Goal: Task Accomplishment & Management: Complete application form

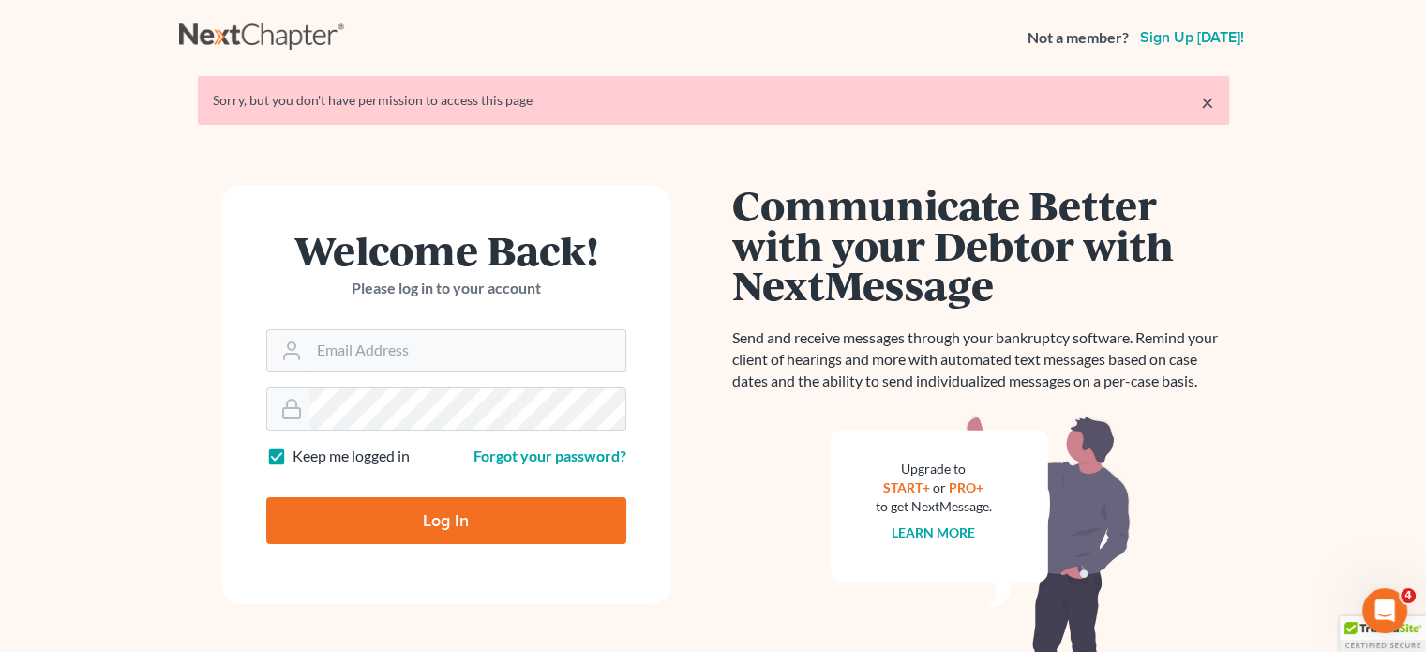
type input "[EMAIL_ADDRESS][DOMAIN_NAME]"
click at [434, 508] on input "Log In" at bounding box center [446, 520] width 360 height 47
type input "Thinking..."
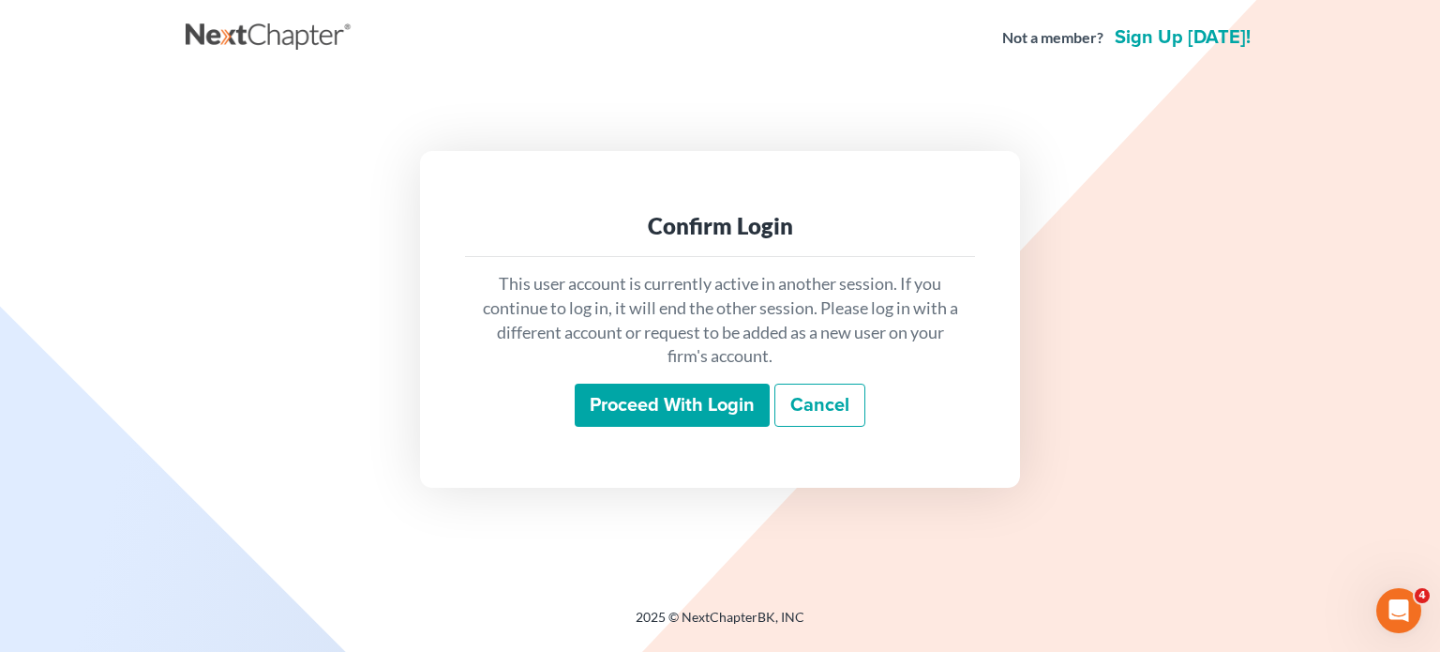
click at [675, 400] on input "Proceed with login" at bounding box center [672, 405] width 195 height 43
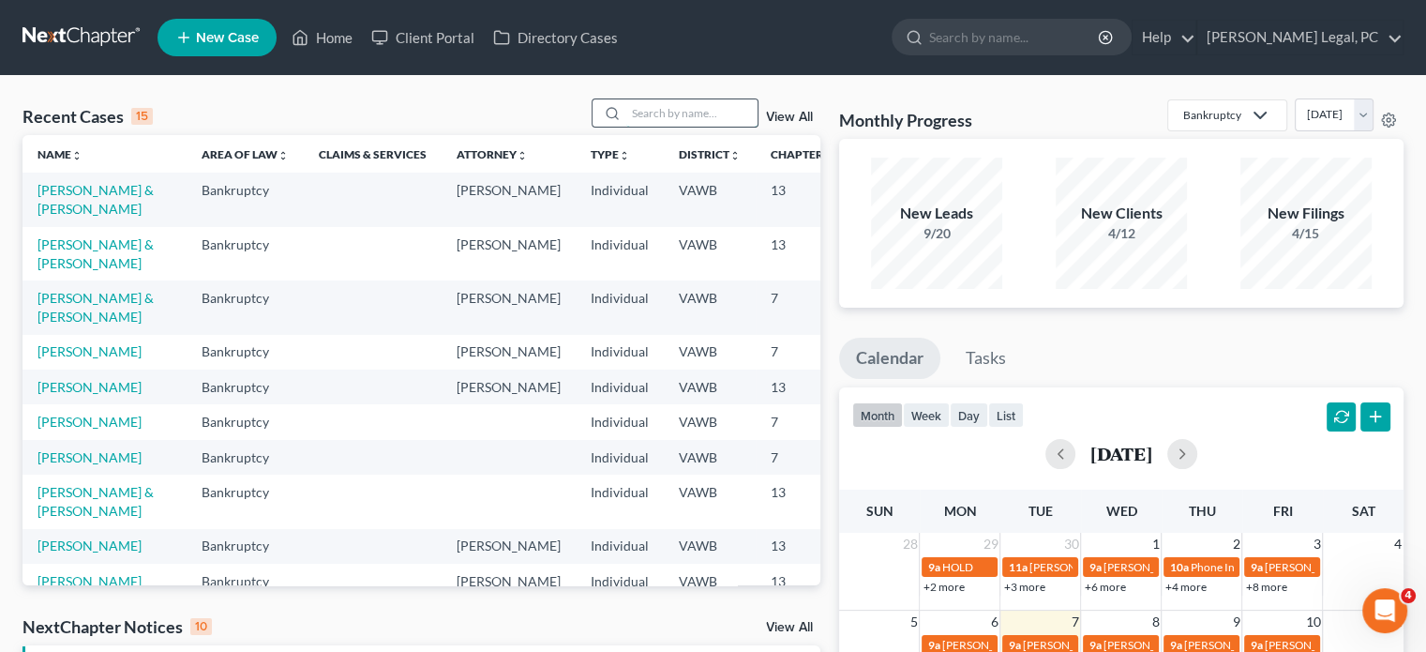
click at [634, 115] on input "search" at bounding box center [691, 112] width 131 height 27
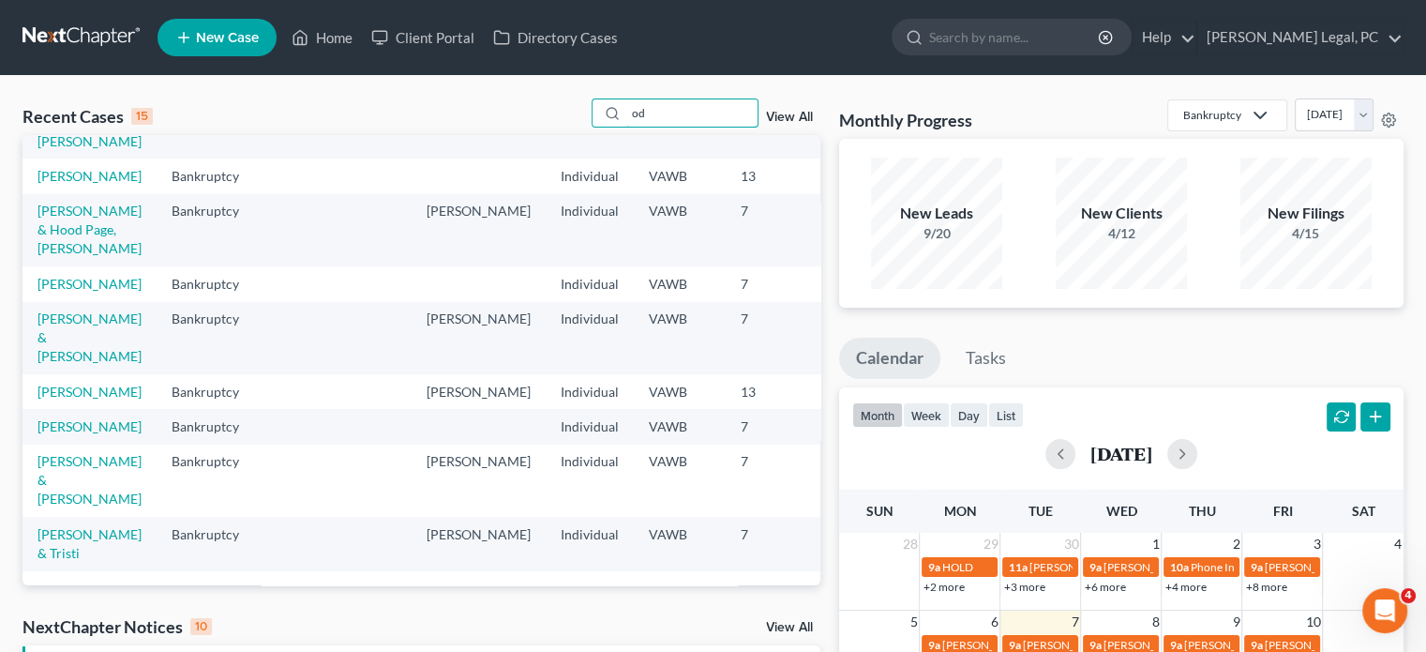
scroll to position [518, 0]
type input "o"
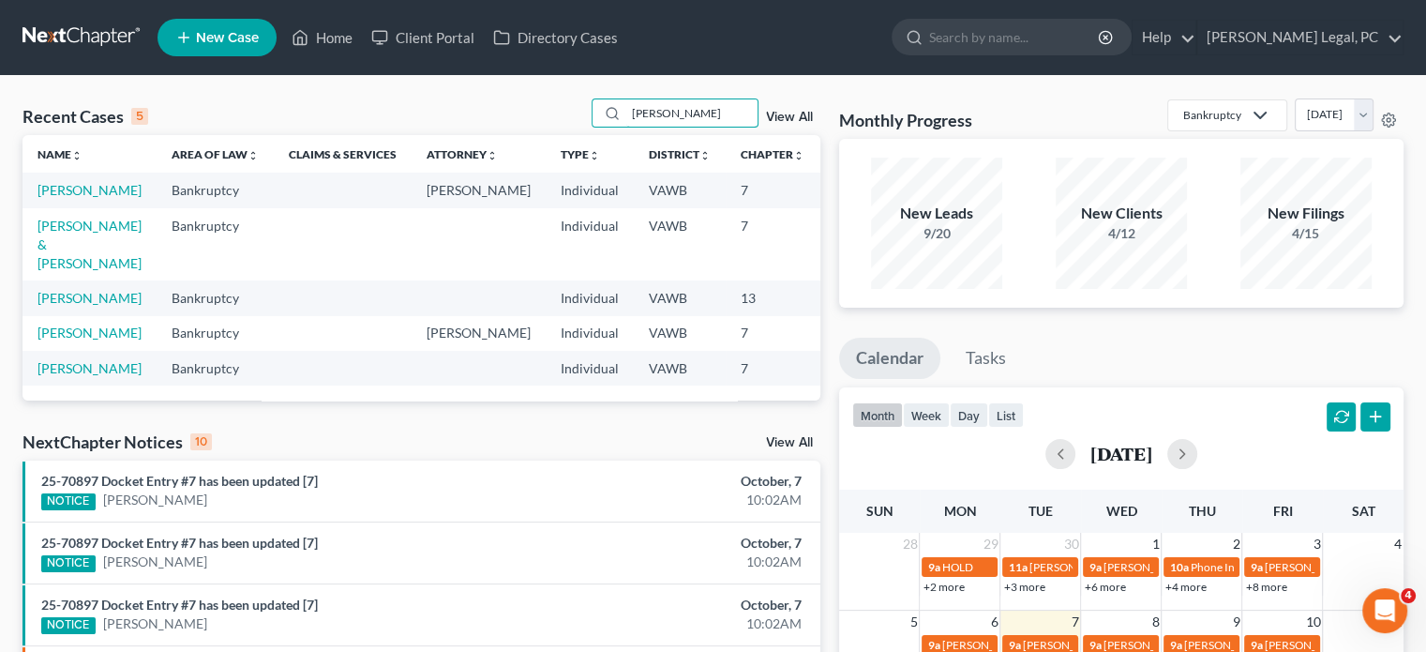
scroll to position [0, 0]
type input "Orton"
click at [58, 190] on link "Orton, Kathy" at bounding box center [90, 190] width 104 height 16
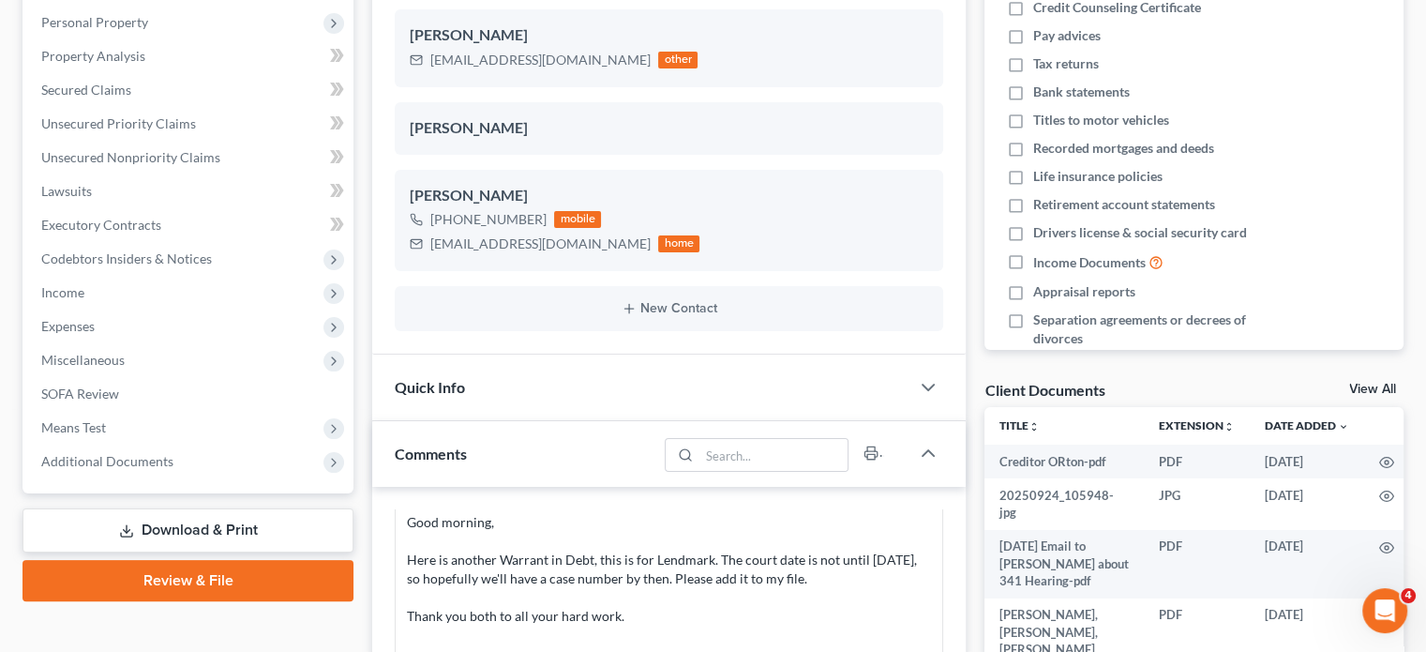
scroll to position [363, 0]
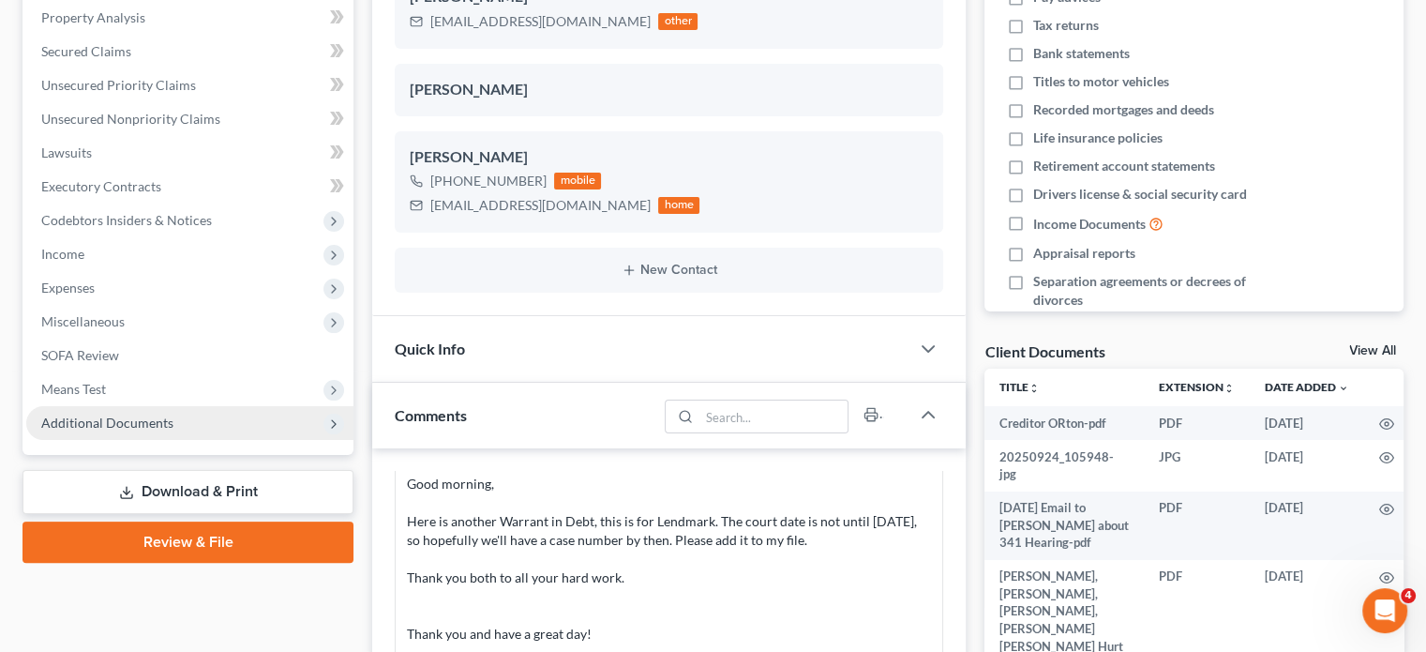
click at [94, 422] on span "Additional Documents" at bounding box center [107, 422] width 132 height 16
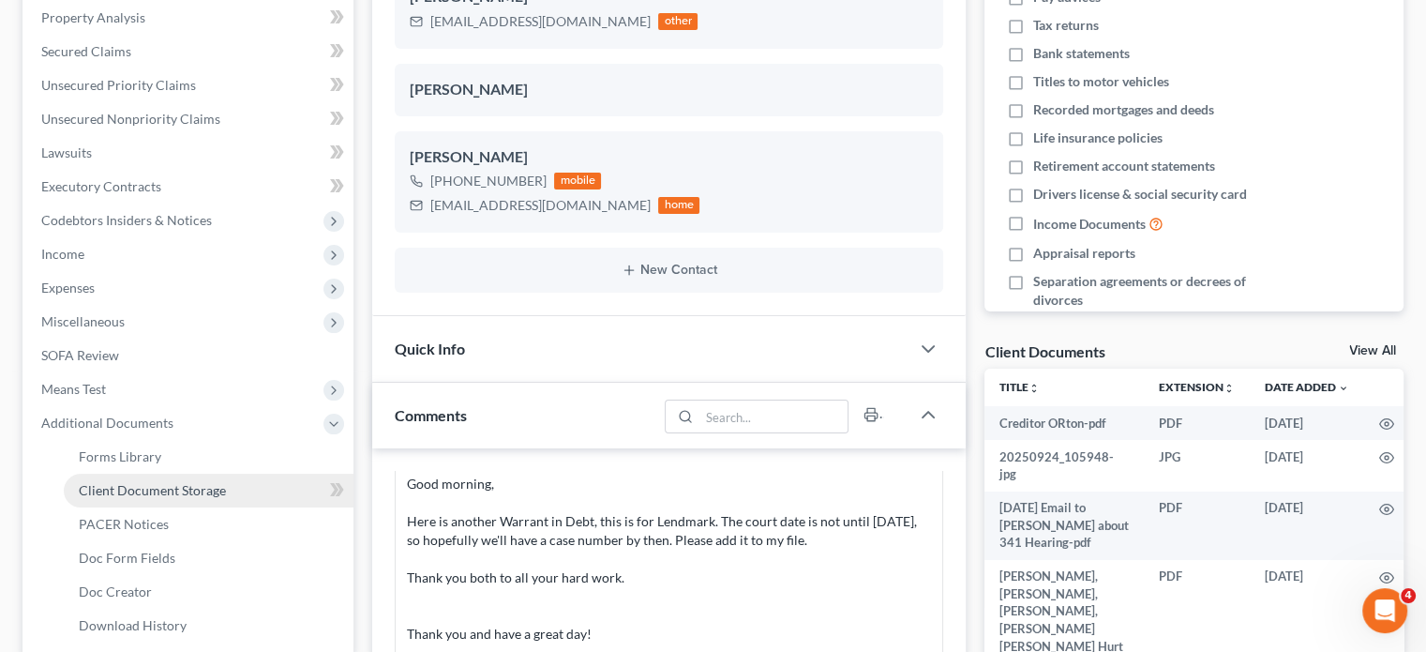
click at [155, 490] on span "Client Document Storage" at bounding box center [152, 490] width 147 height 16
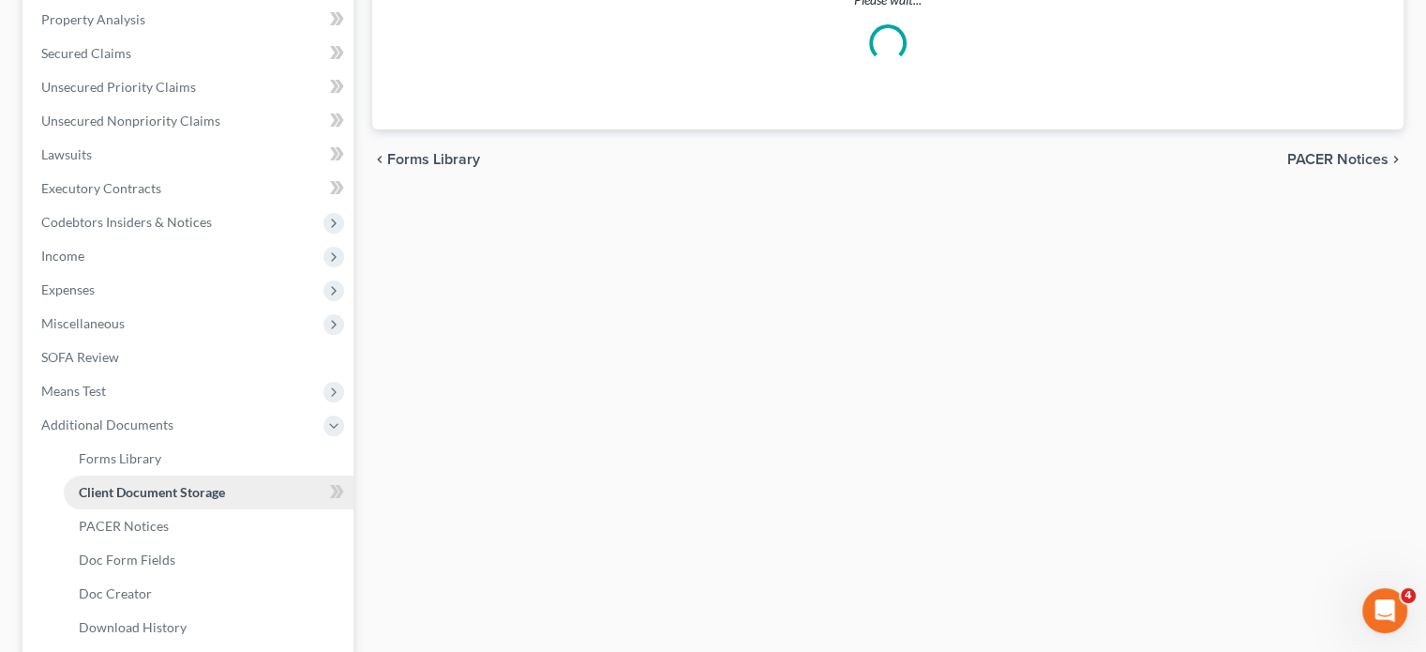
scroll to position [83, 0]
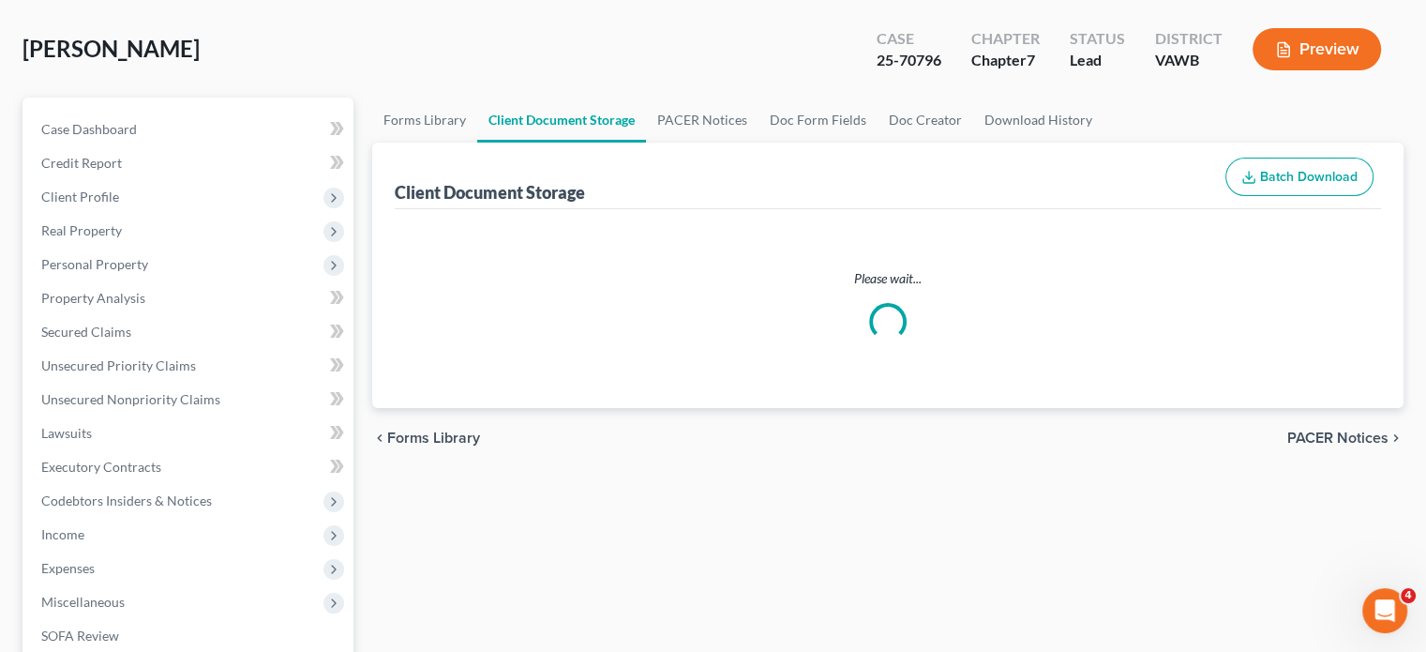
select select "0"
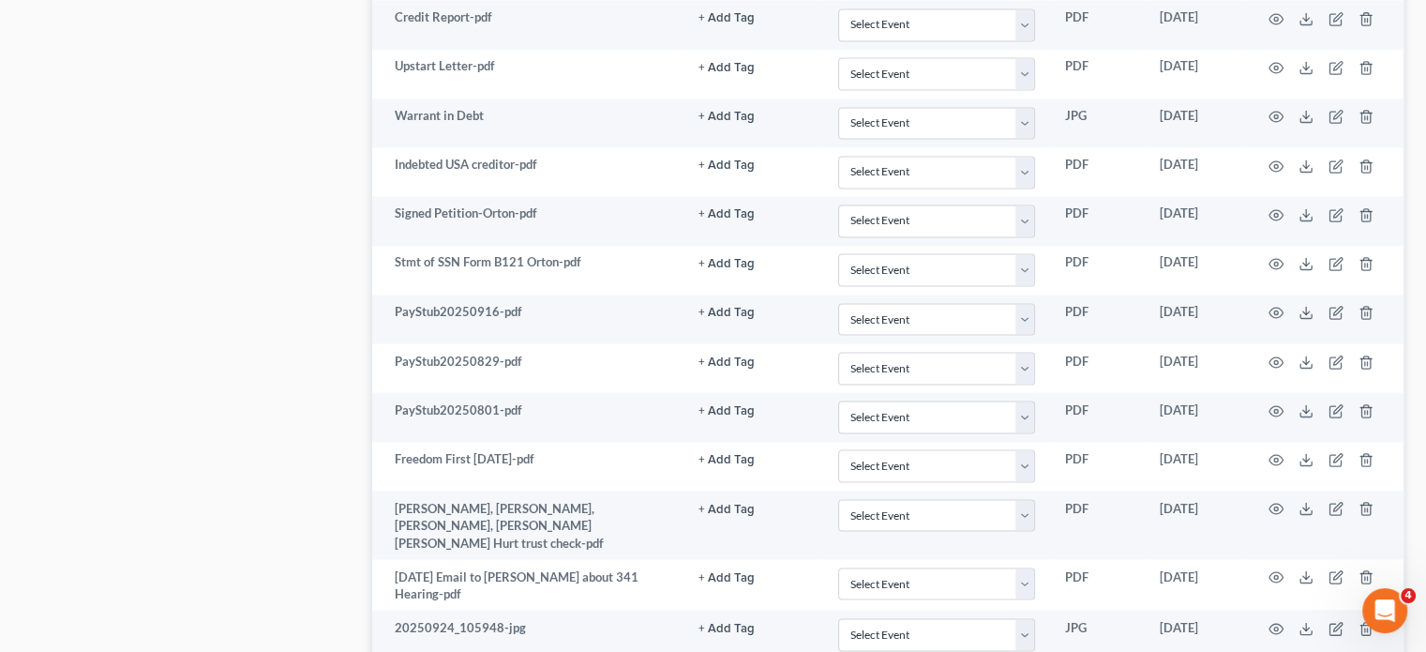
scroll to position [3263, 0]
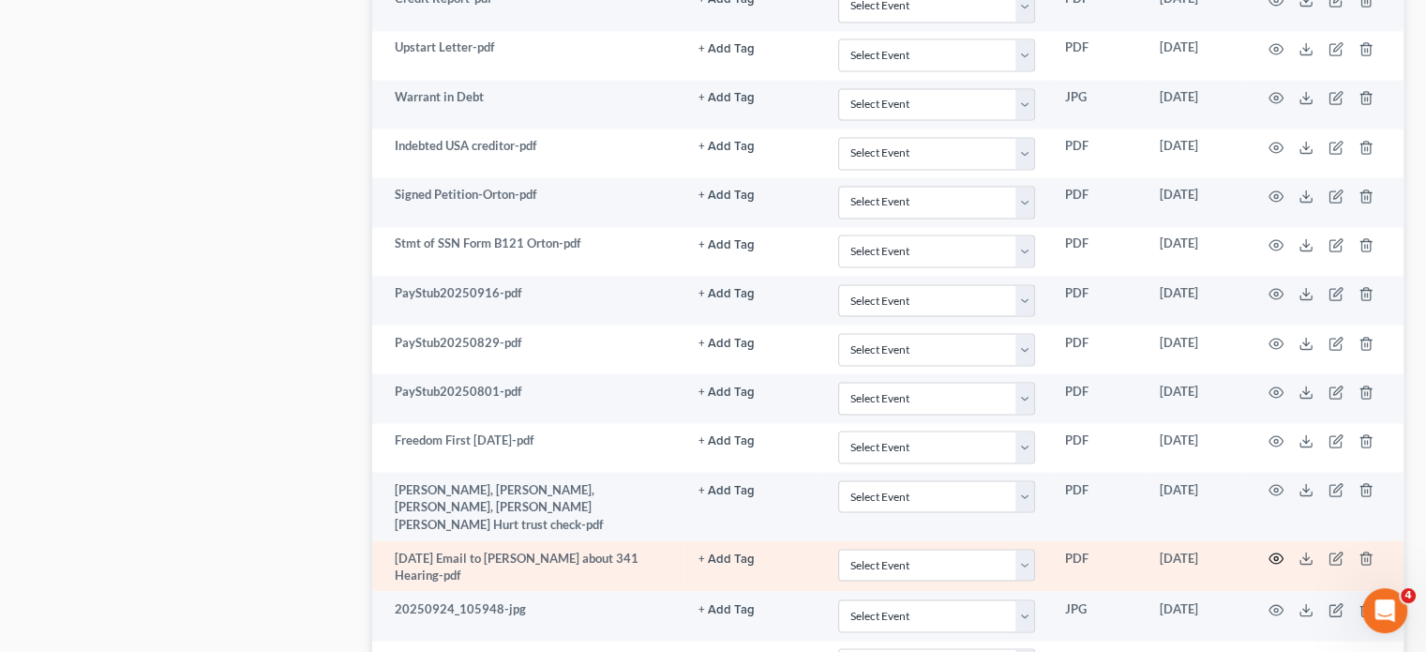
click at [1272, 550] on icon "button" at bounding box center [1276, 557] width 15 height 15
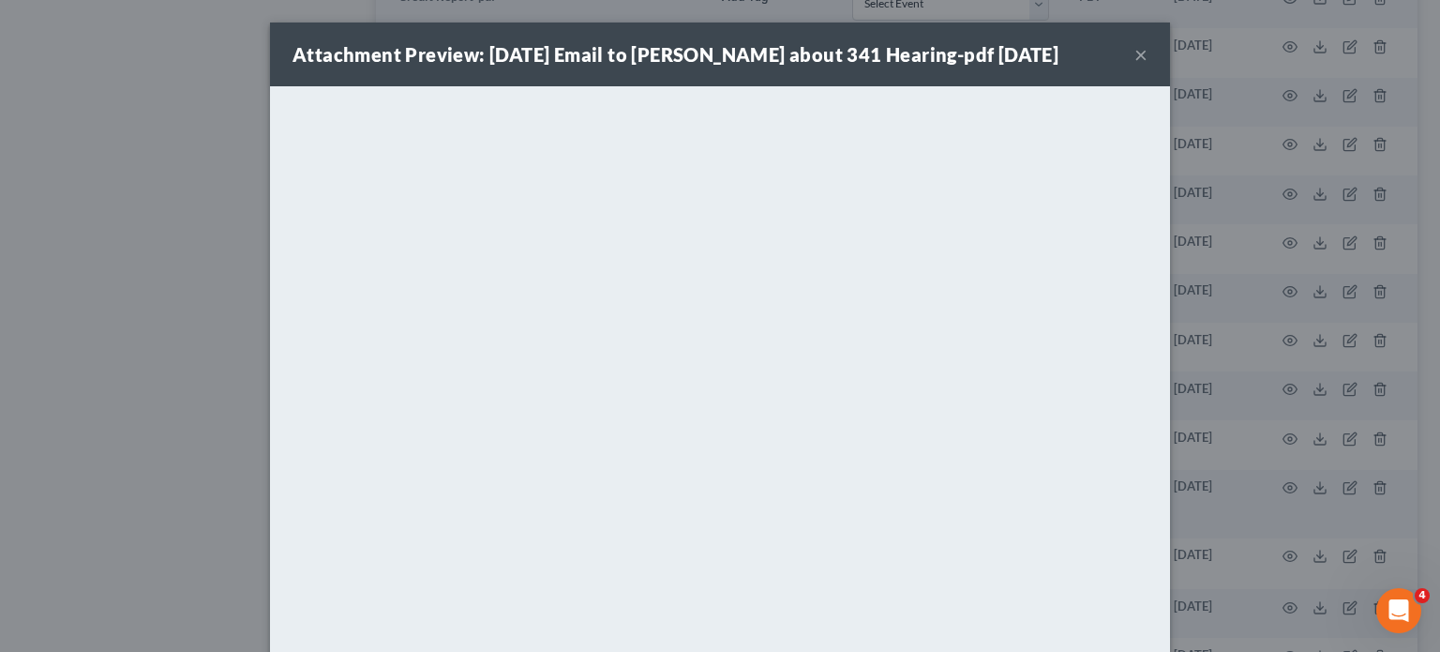
click at [1166, 554] on div "Attachment Preview: 9-23-25 Email to Orton about 341 Hearing-pdf 09/23/2025 × <…" at bounding box center [720, 326] width 1440 height 652
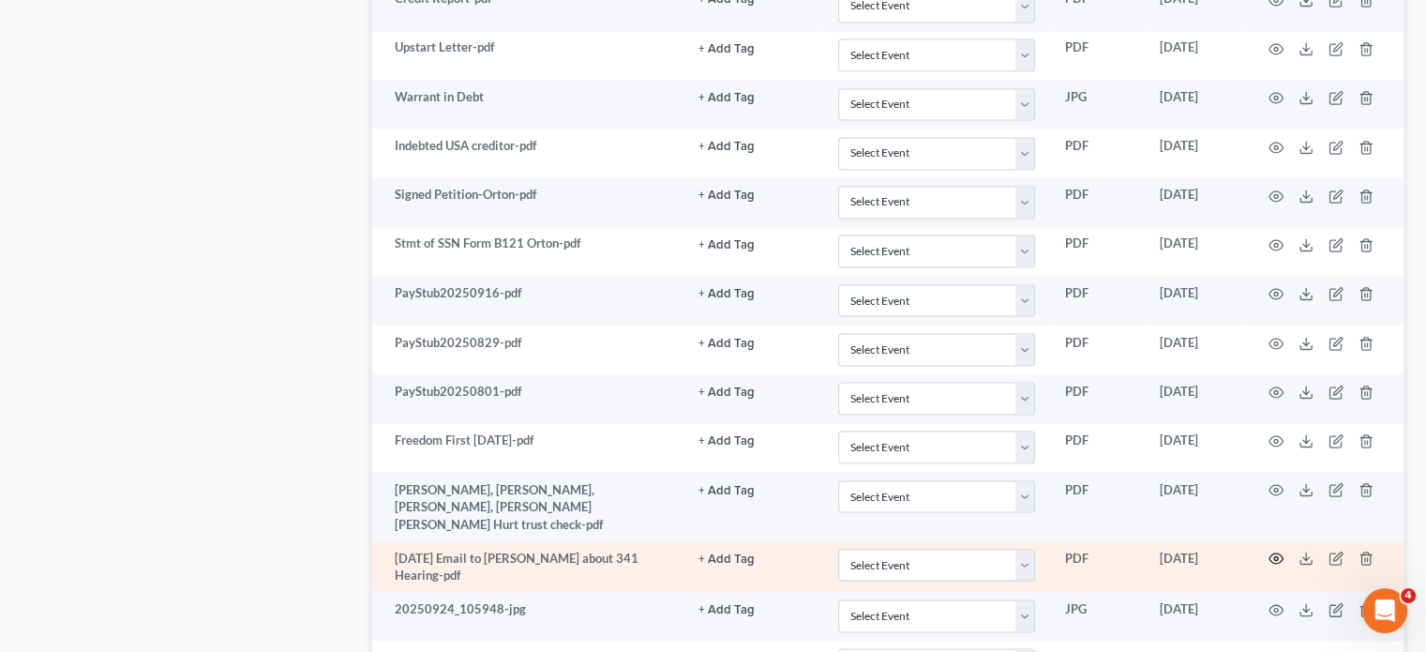
click at [1273, 550] on icon "button" at bounding box center [1276, 557] width 15 height 15
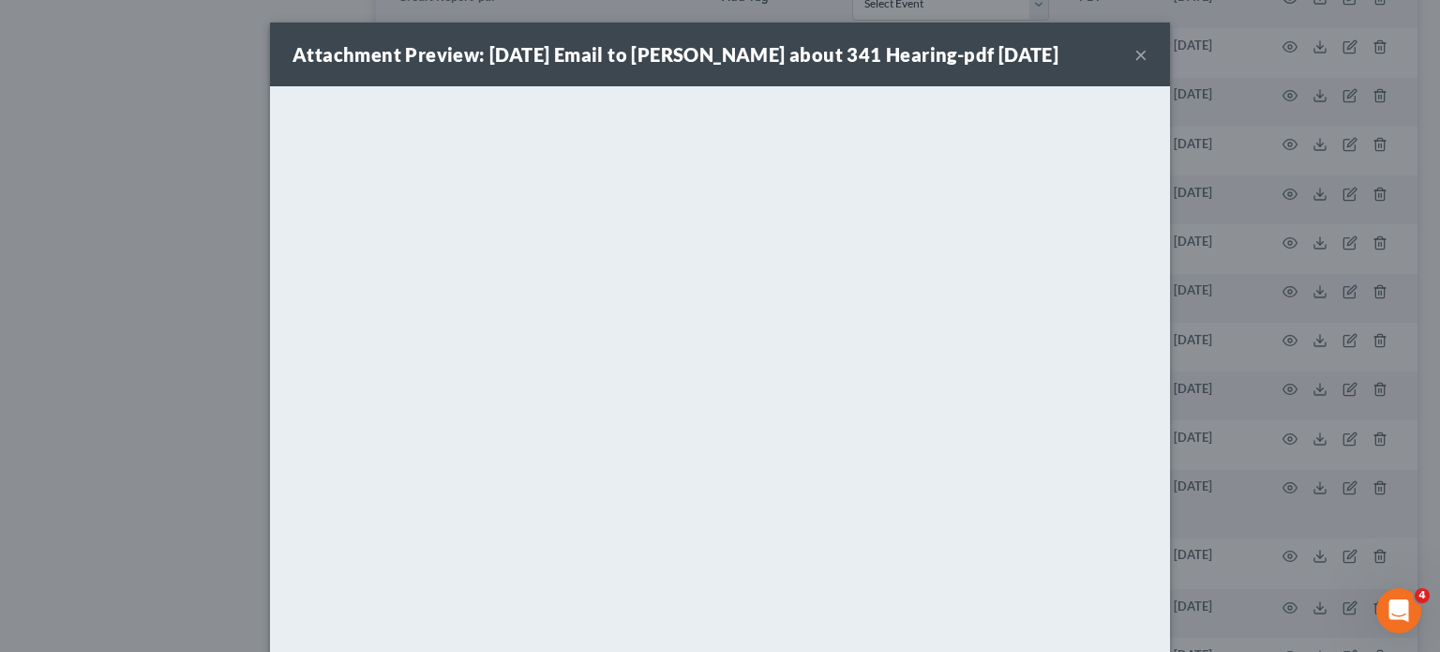
click at [1137, 51] on button "×" at bounding box center [1141, 54] width 13 height 23
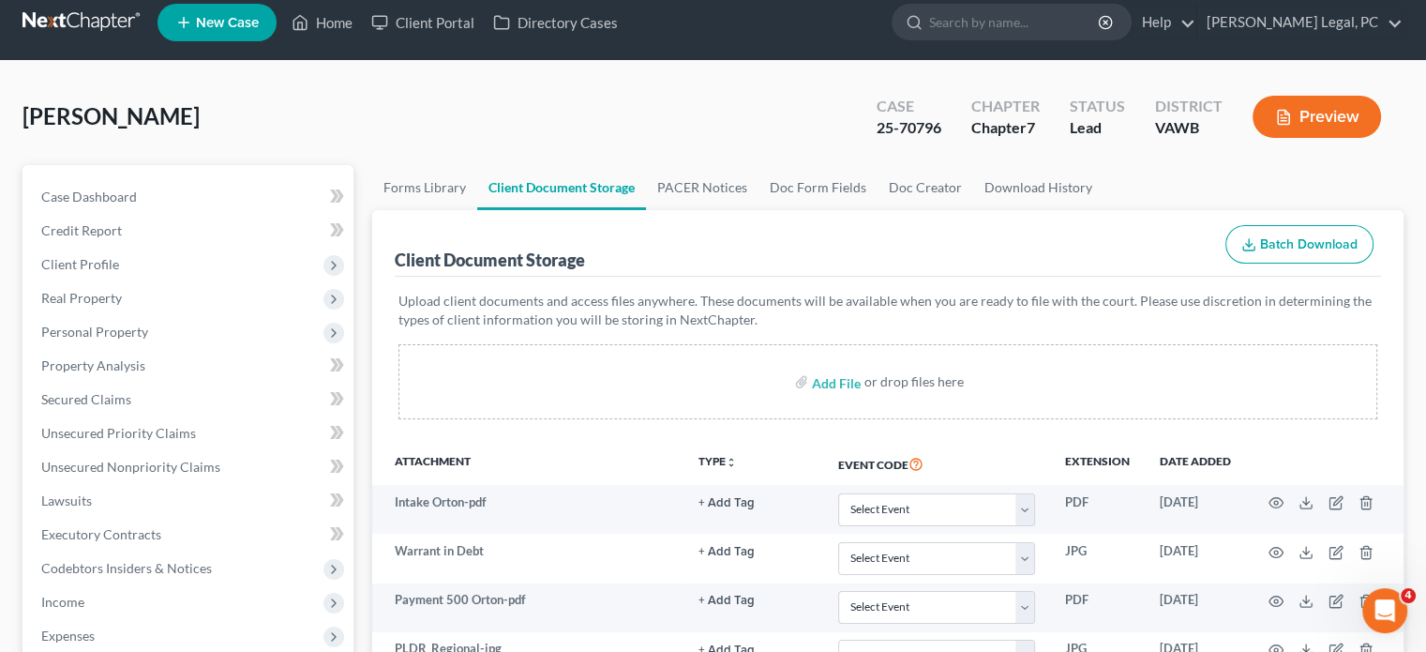
scroll to position [0, 0]
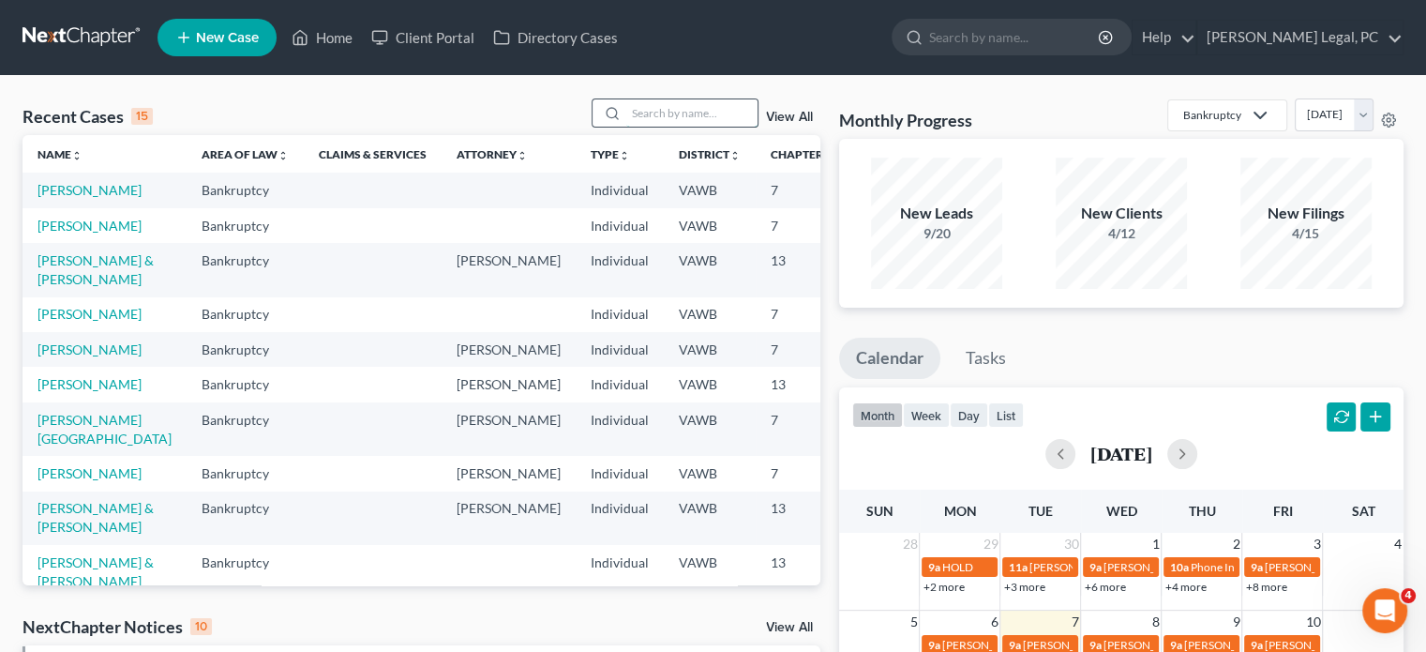
click at [636, 108] on input "search" at bounding box center [691, 112] width 131 height 27
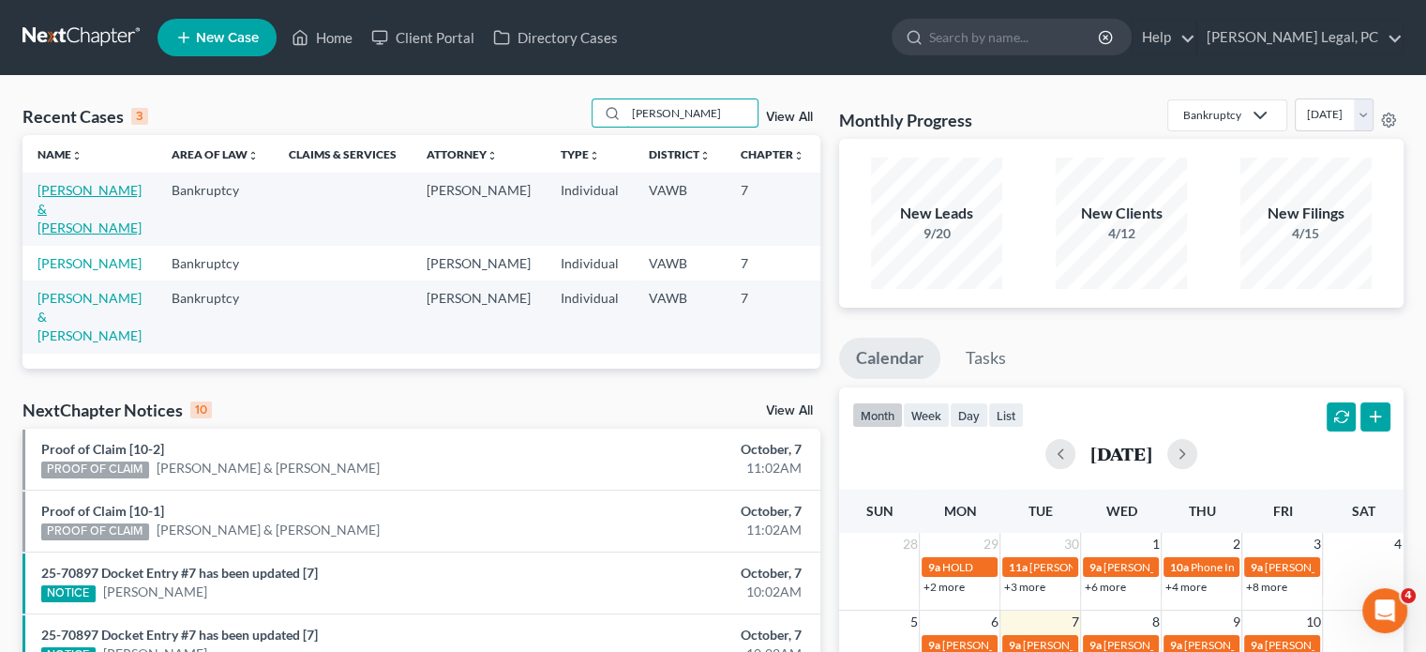
type input "McCracken"
click at [68, 205] on link "McCracken, Jeremy & Makayla" at bounding box center [90, 208] width 104 height 53
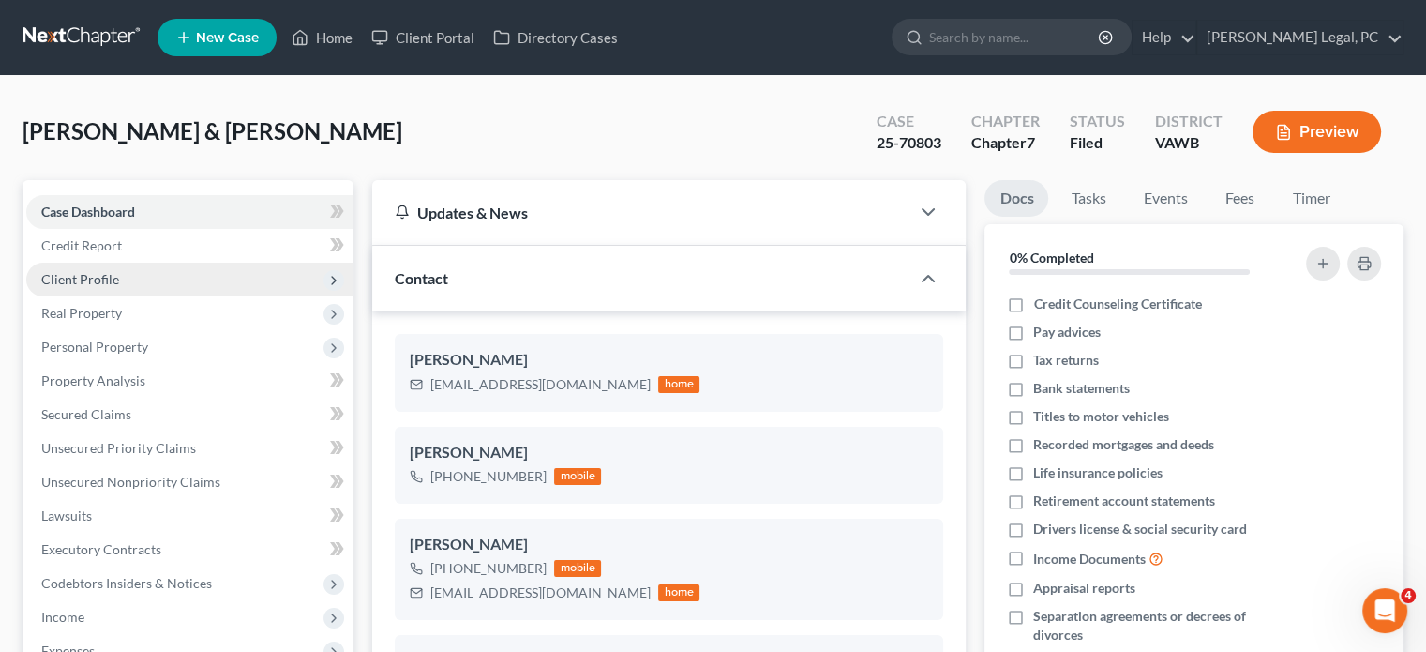
scroll to position [1333, 0]
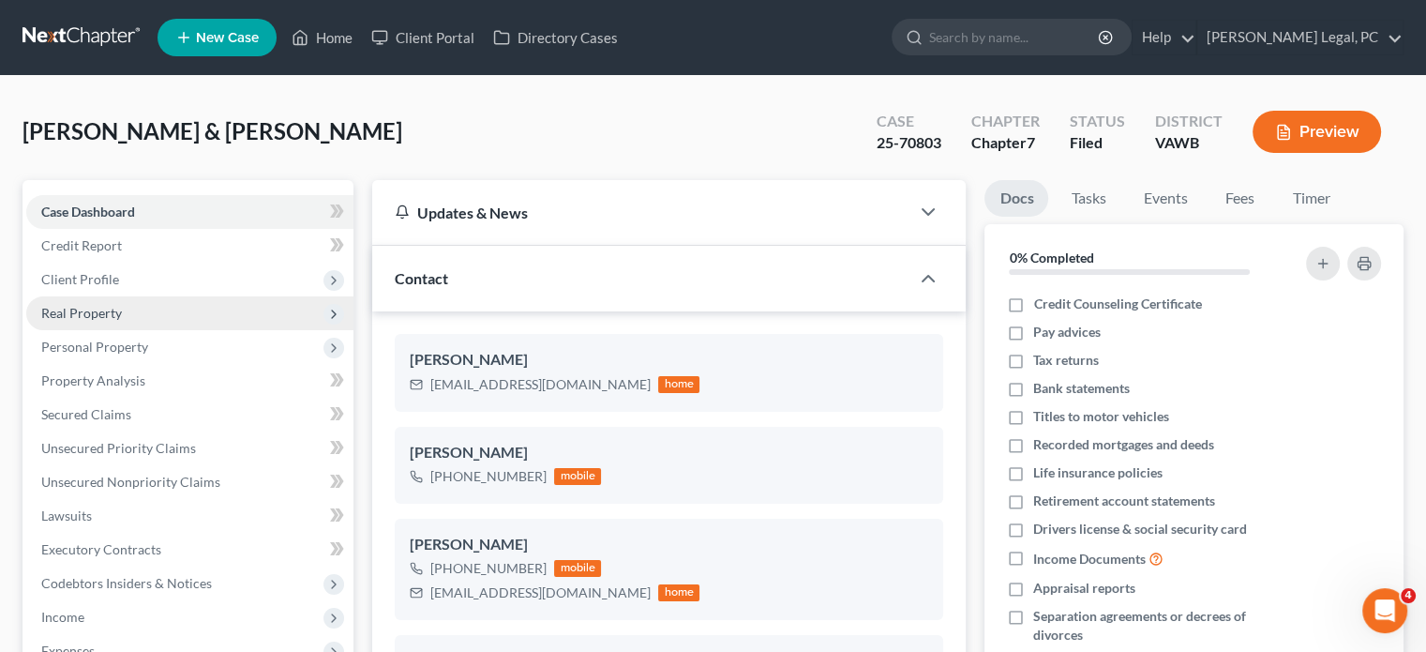
click at [92, 307] on span "Real Property" at bounding box center [81, 313] width 81 height 16
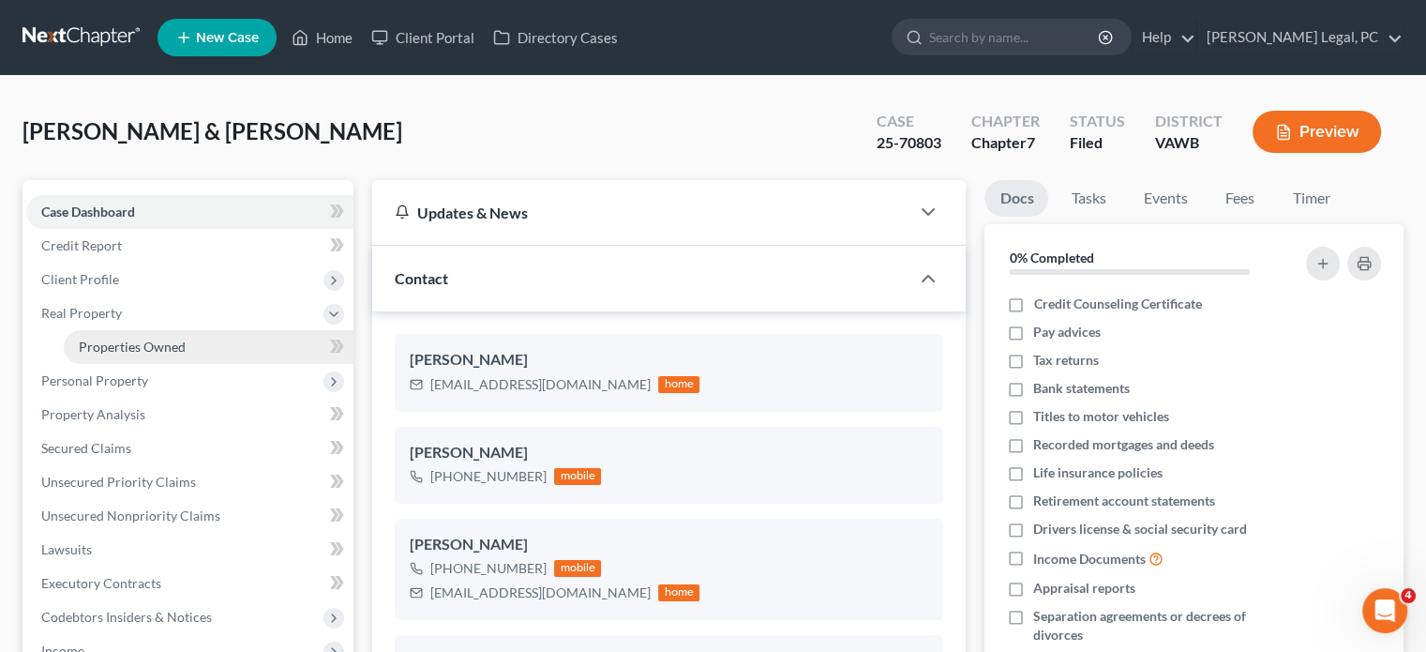
click at [174, 351] on span "Properties Owned" at bounding box center [132, 347] width 107 height 16
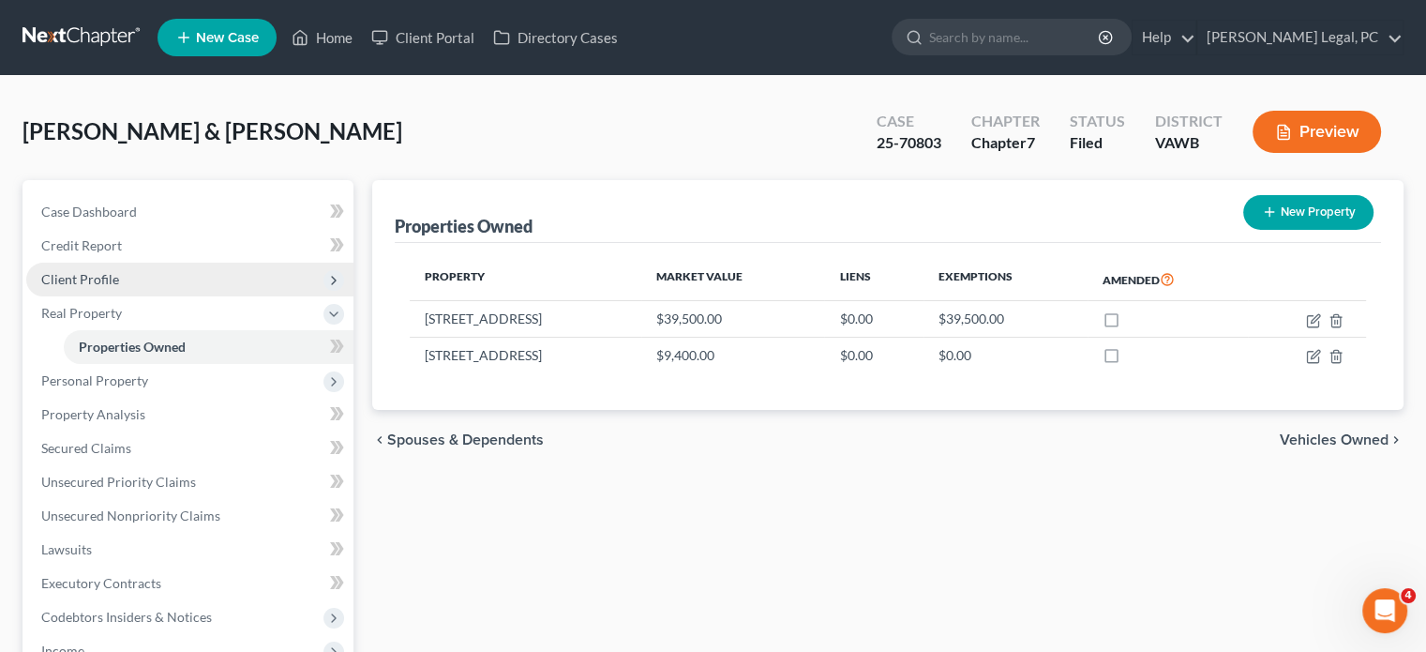
click at [86, 279] on span "Client Profile" at bounding box center [80, 279] width 78 height 16
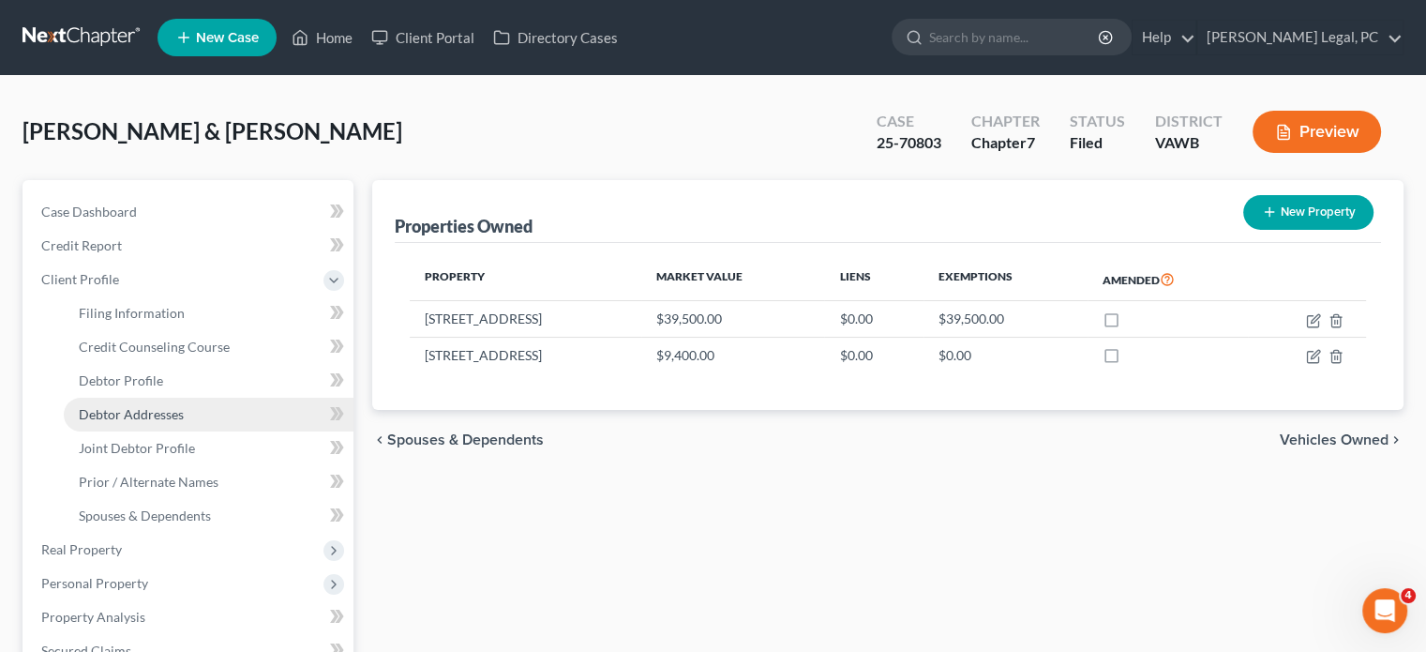
click at [132, 409] on span "Debtor Addresses" at bounding box center [131, 414] width 105 height 16
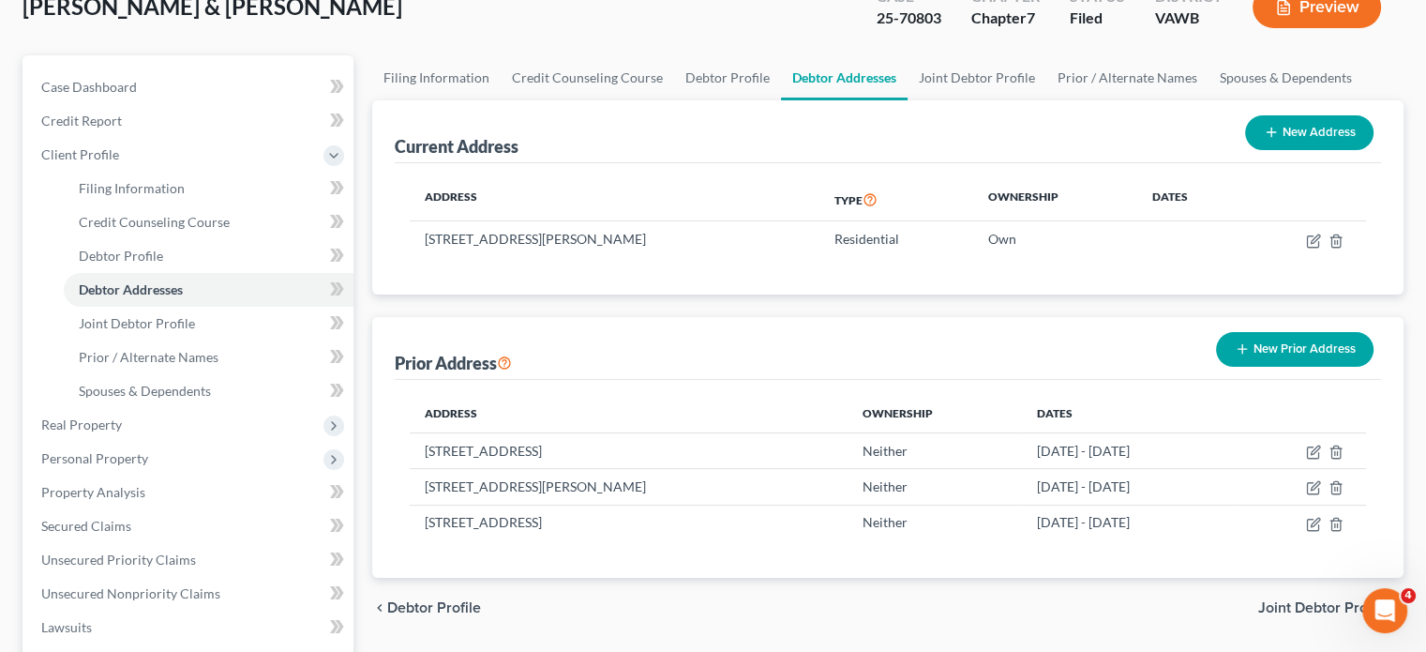
scroll to position [162, 0]
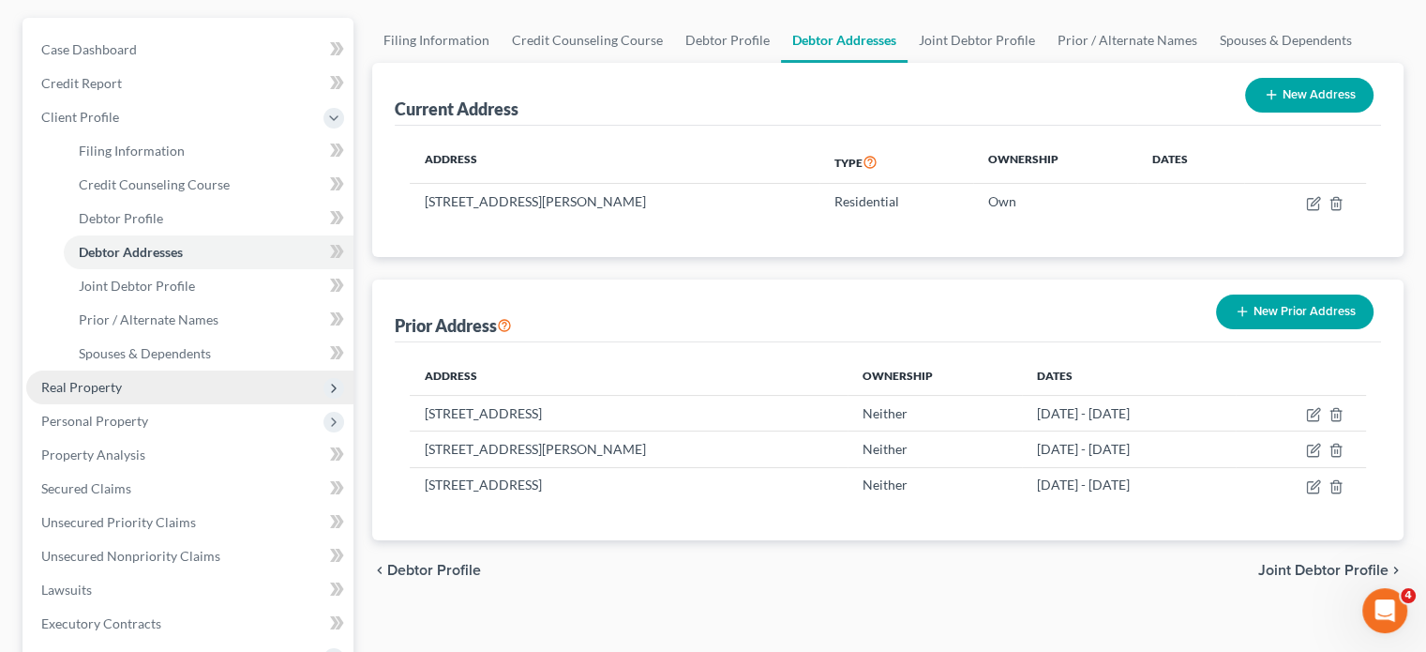
click at [75, 382] on span "Real Property" at bounding box center [81, 387] width 81 height 16
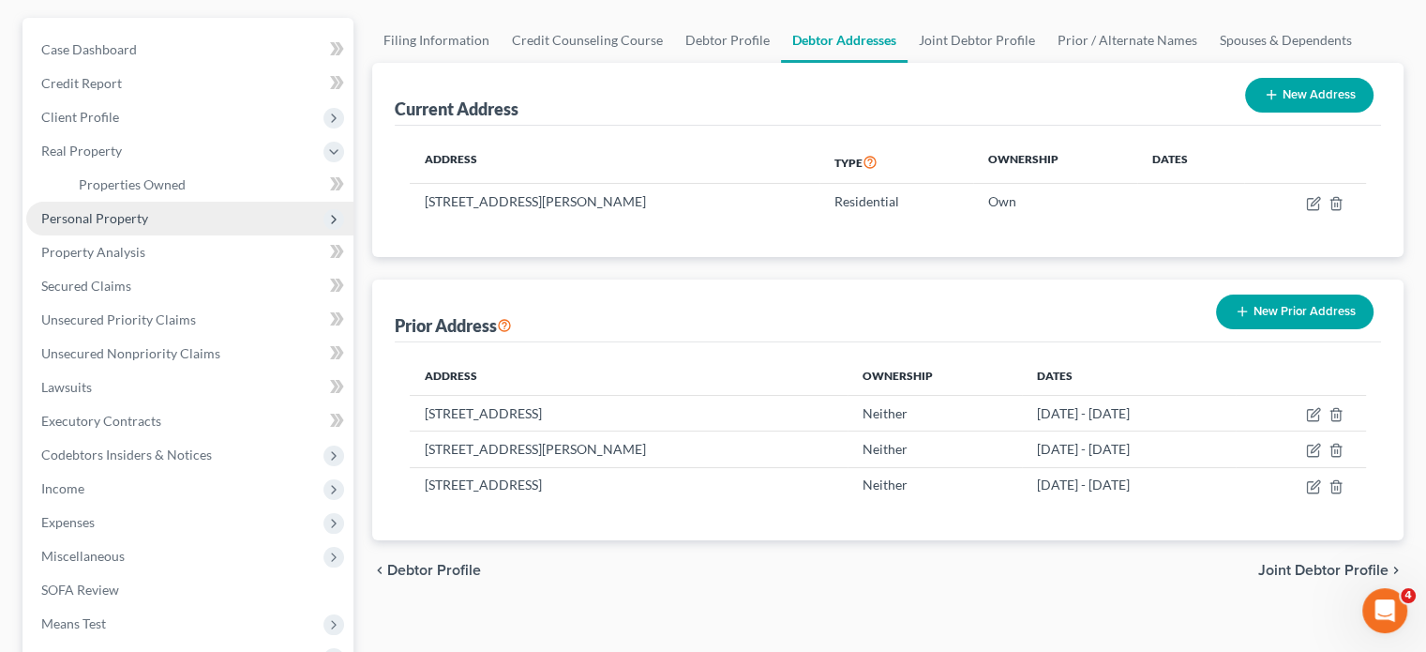
click at [117, 217] on span "Personal Property" at bounding box center [94, 218] width 107 height 16
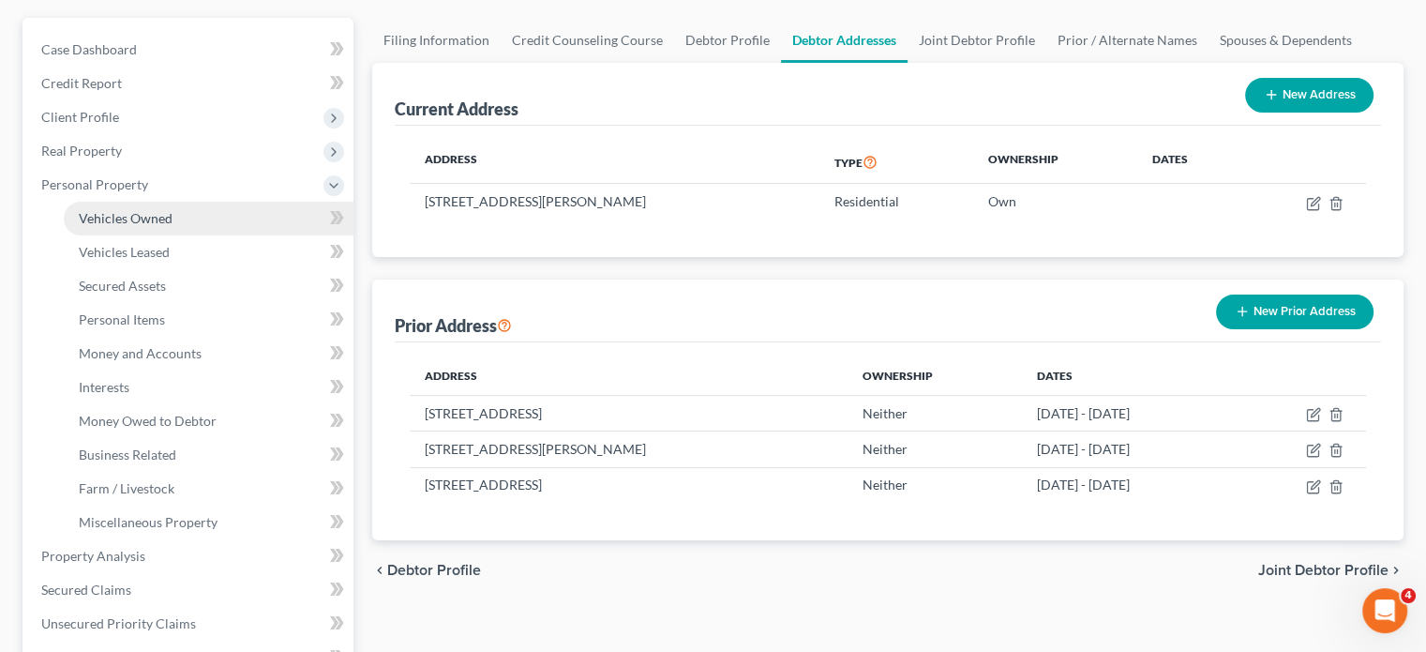
click at [143, 224] on span "Vehicles Owned" at bounding box center [126, 218] width 94 height 16
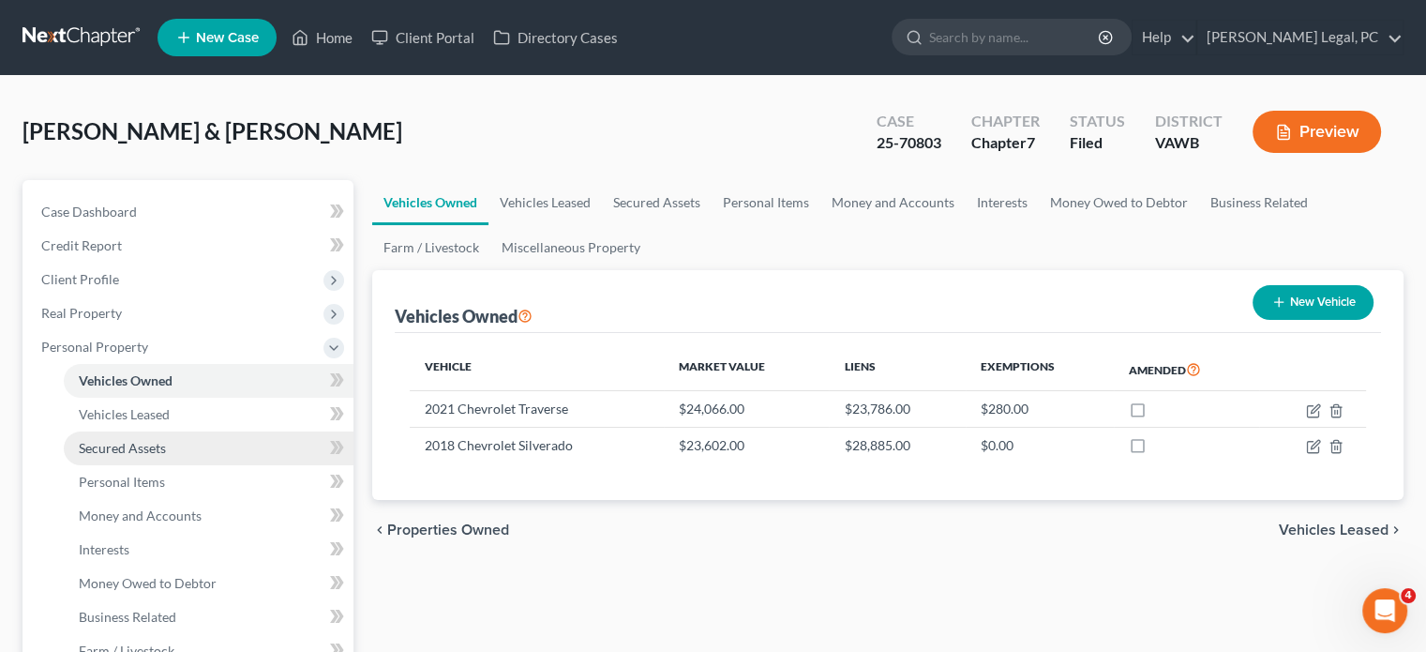
click at [153, 440] on span "Secured Assets" at bounding box center [122, 448] width 87 height 16
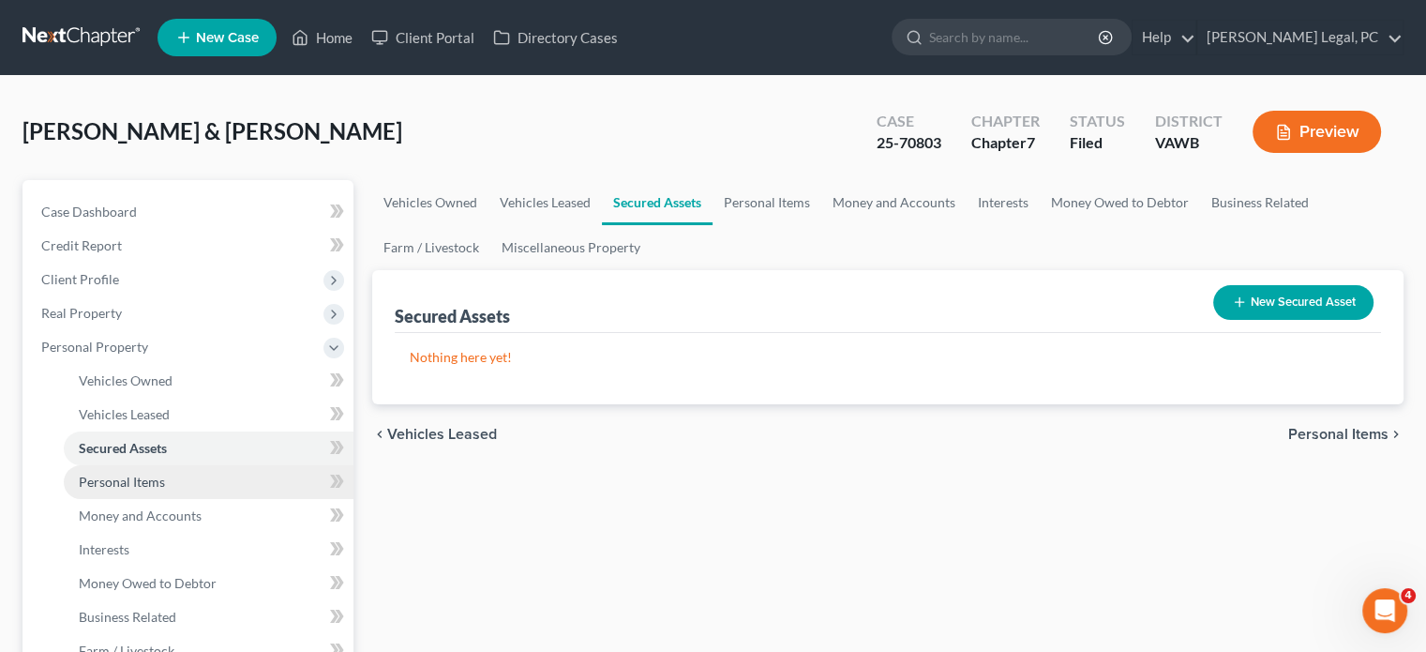
click at [149, 483] on span "Personal Items" at bounding box center [122, 482] width 86 height 16
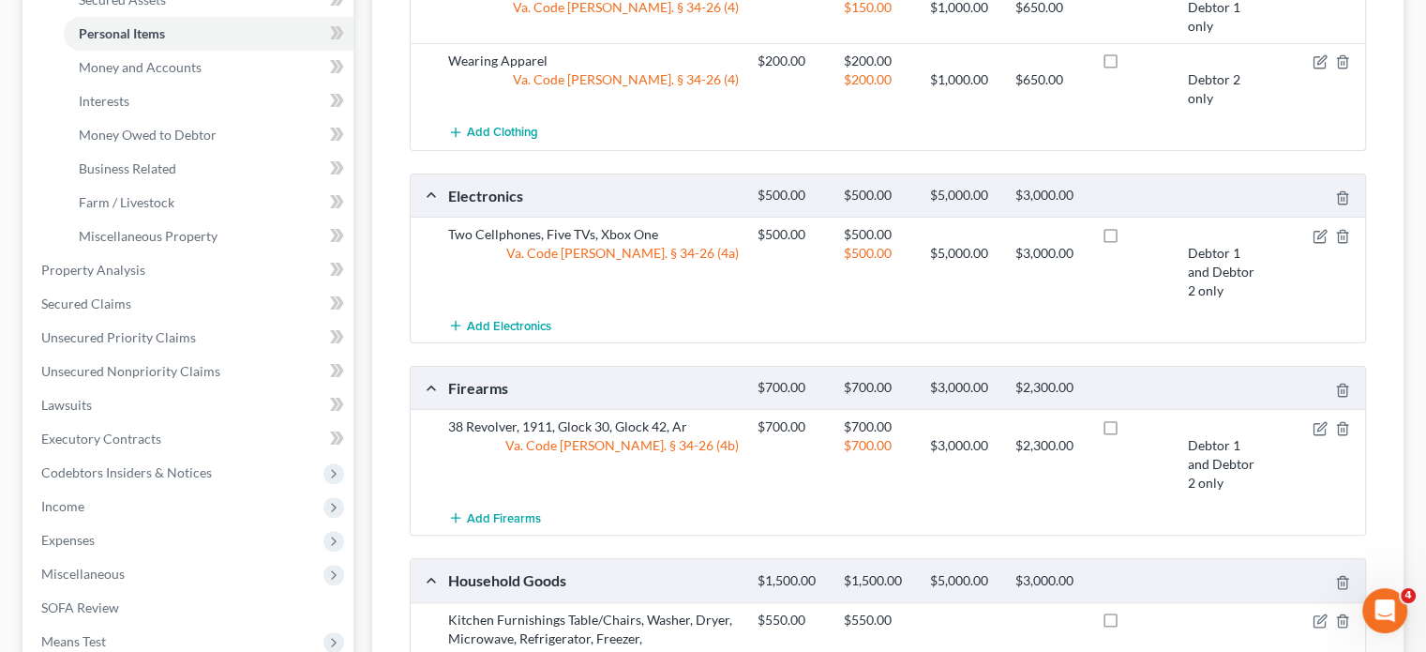
scroll to position [323, 0]
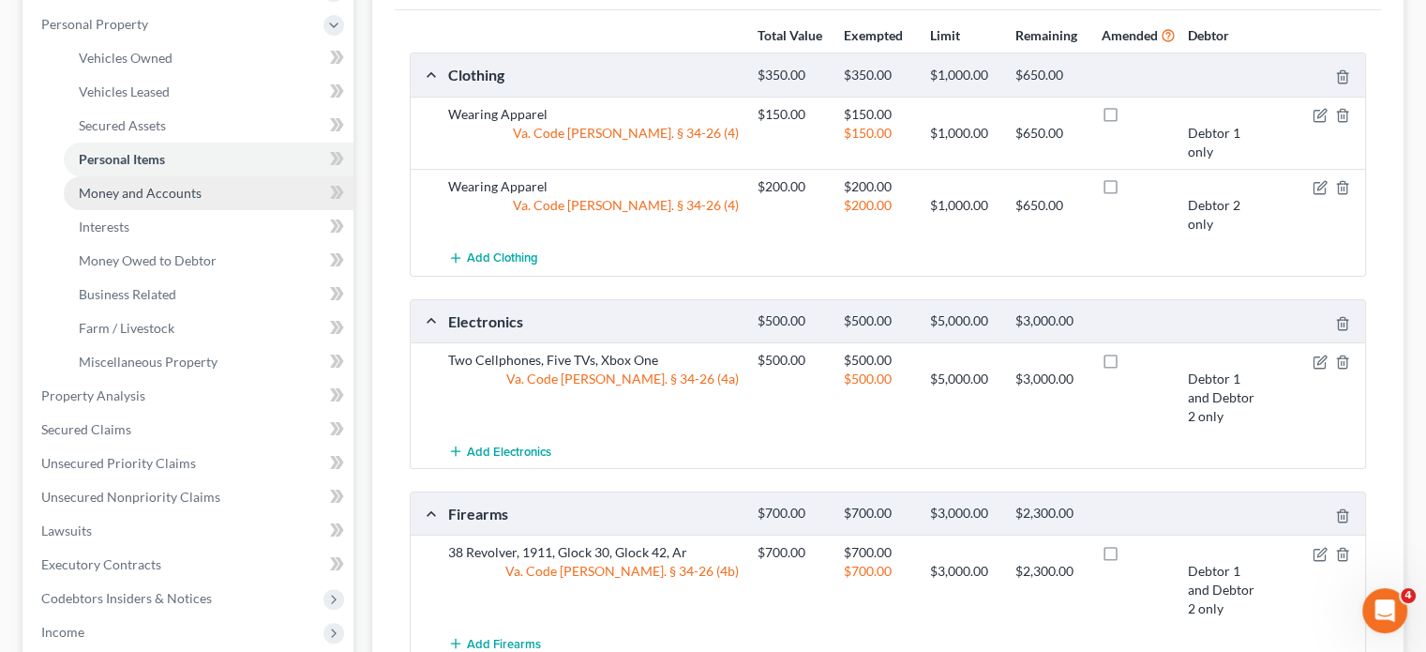
click at [130, 193] on span "Money and Accounts" at bounding box center [140, 193] width 123 height 16
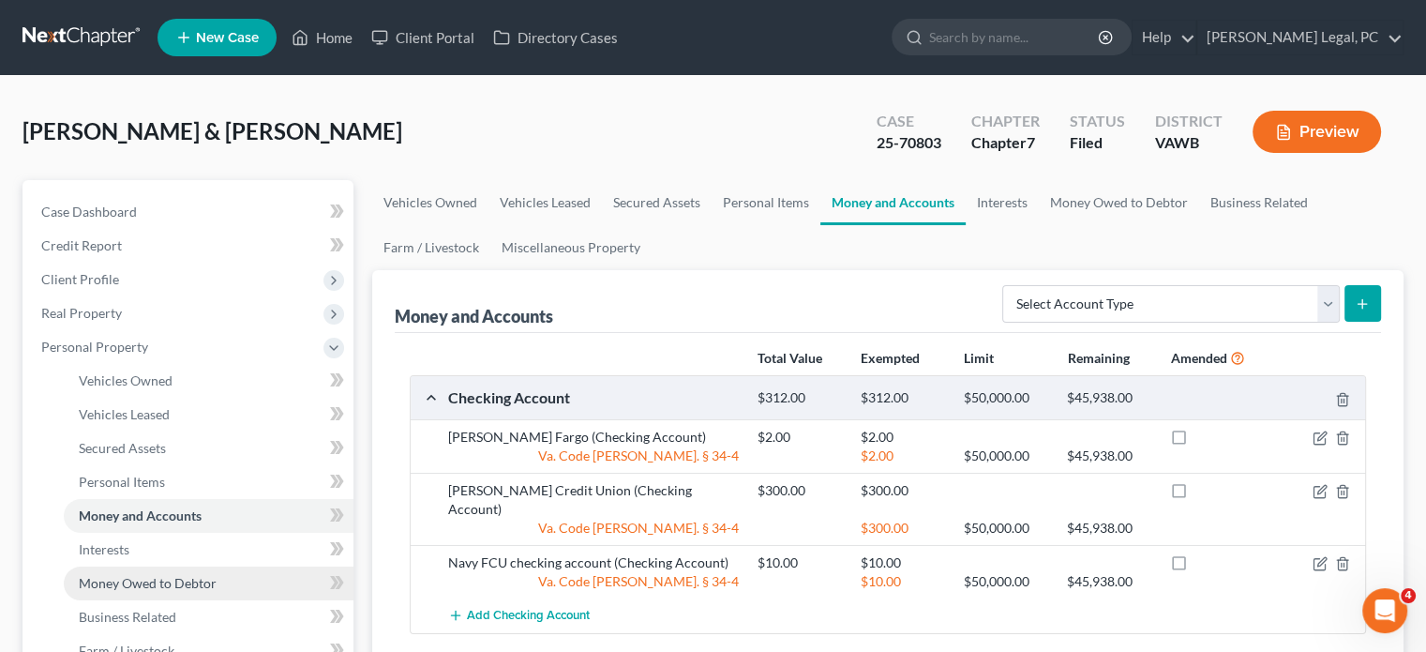
click at [126, 581] on span "Money Owed to Debtor" at bounding box center [148, 583] width 138 height 16
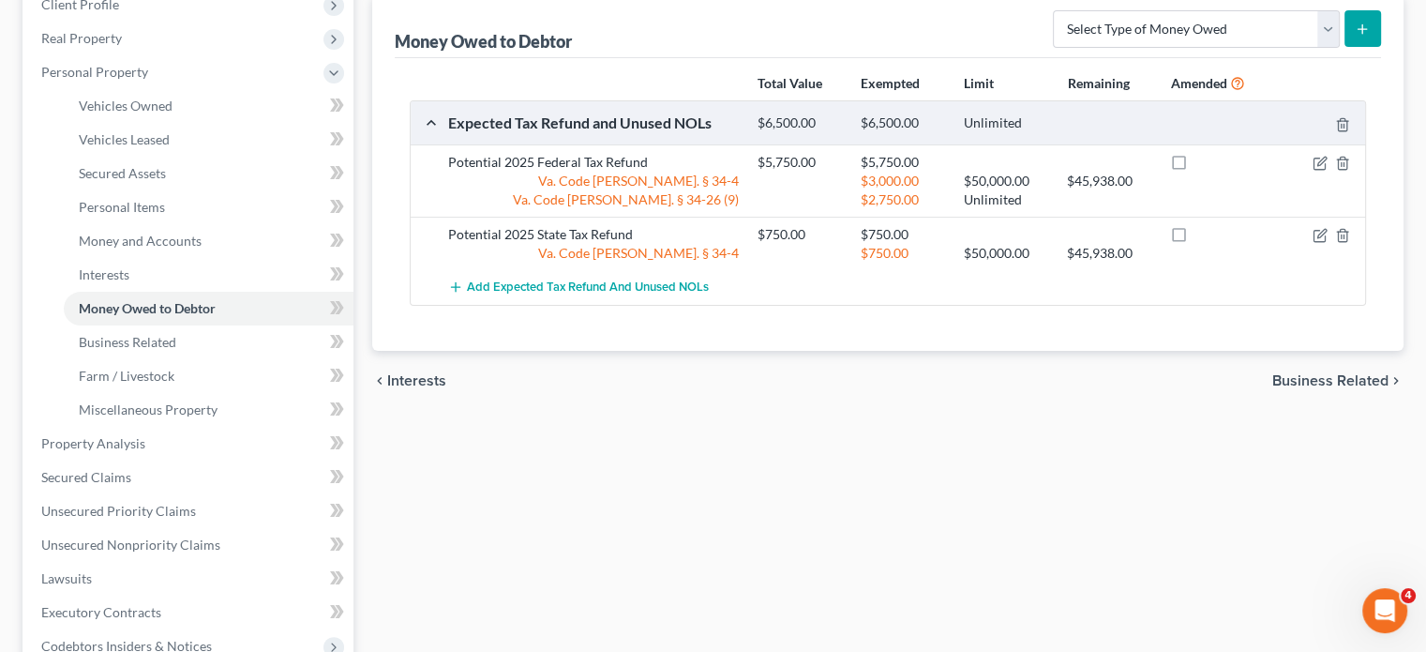
scroll to position [312, 0]
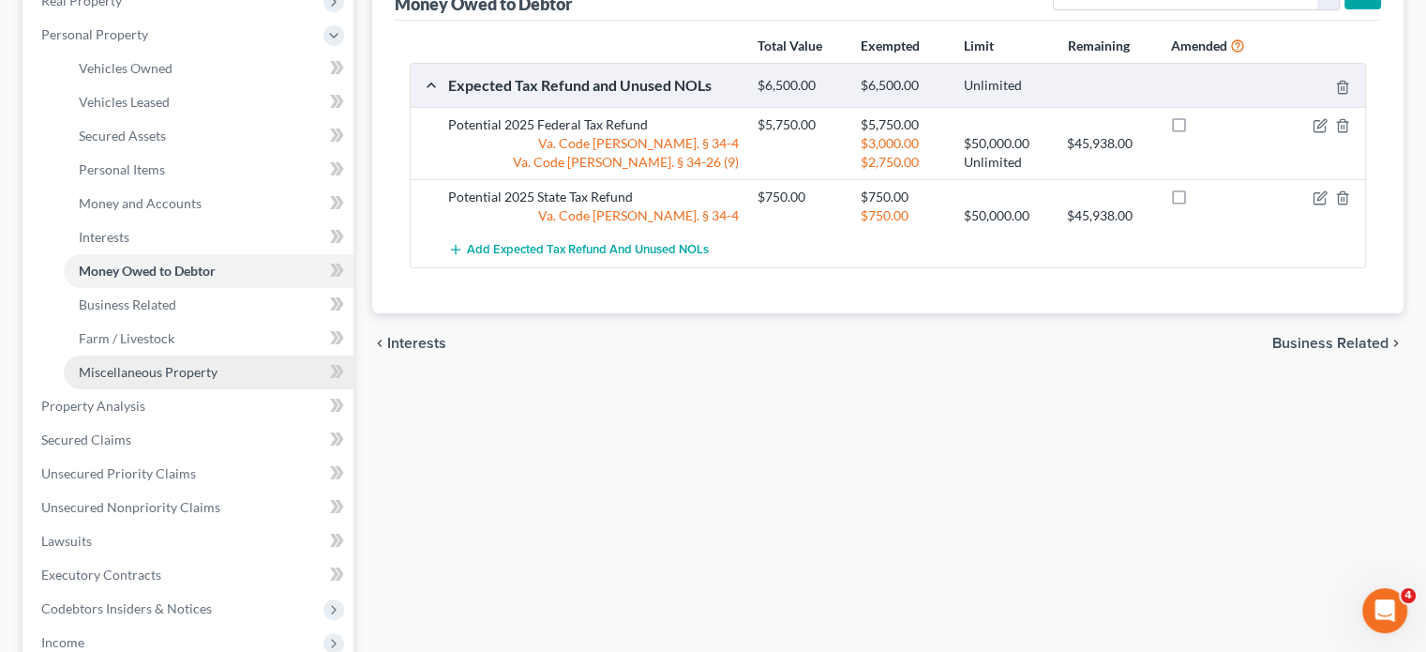
click at [150, 370] on span "Miscellaneous Property" at bounding box center [148, 372] width 139 height 16
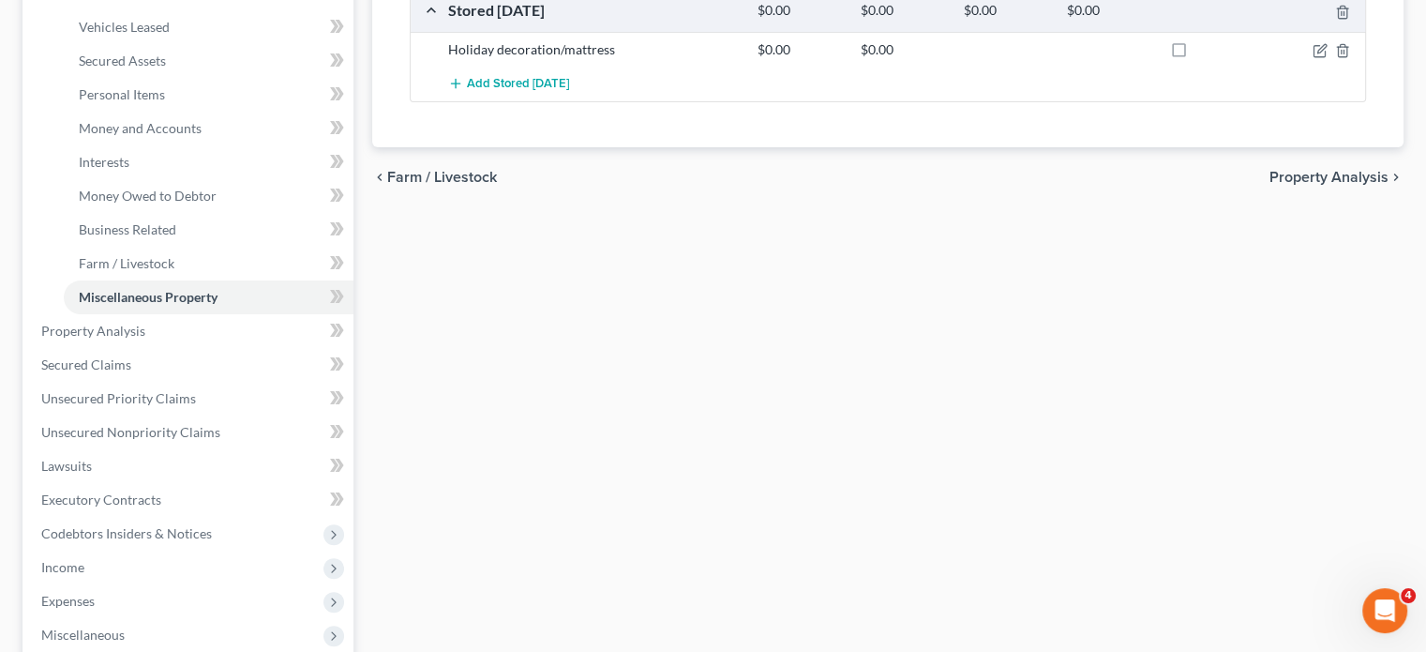
scroll to position [425, 0]
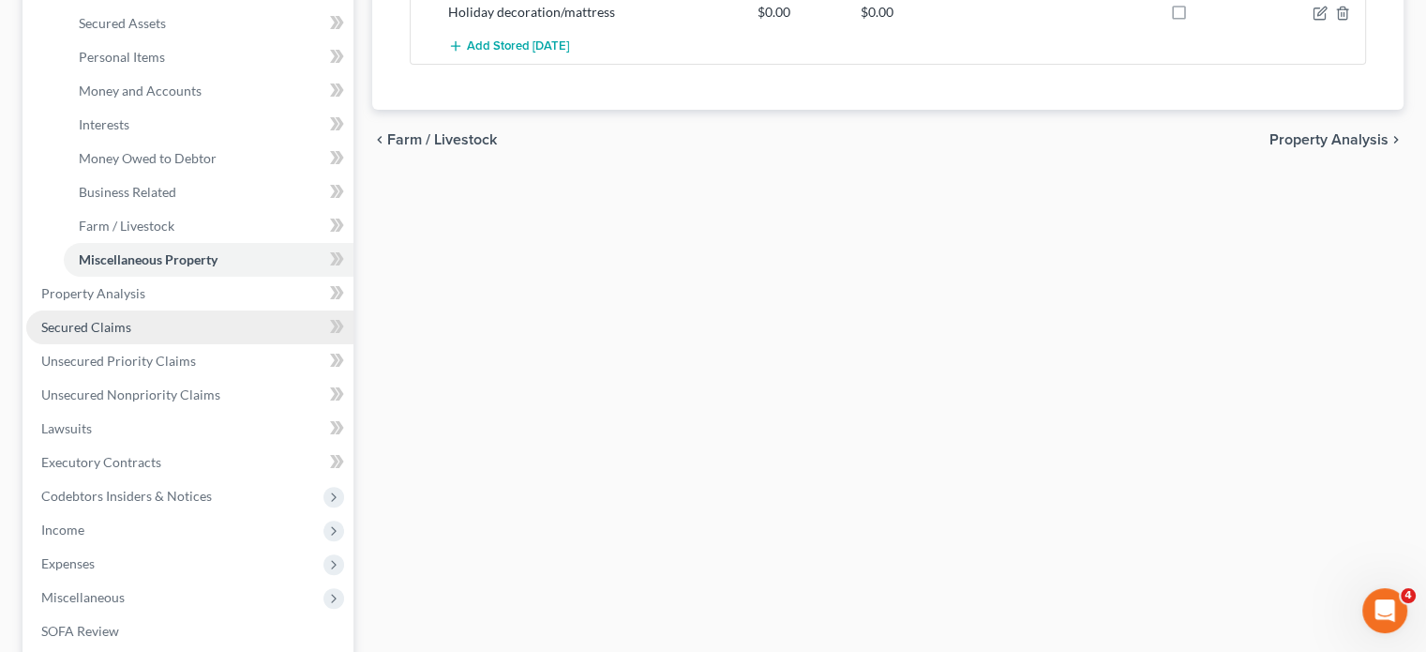
click at [86, 322] on span "Secured Claims" at bounding box center [86, 327] width 90 height 16
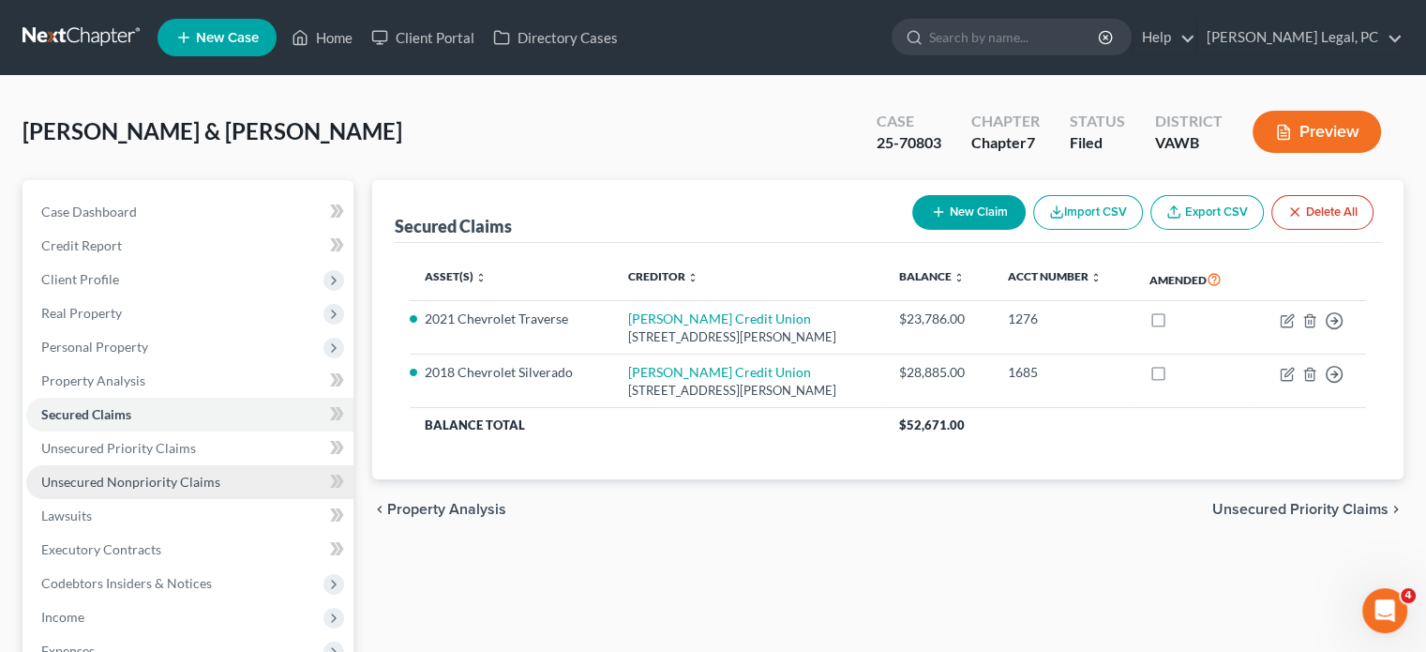
click at [115, 480] on span "Unsecured Nonpriority Claims" at bounding box center [130, 482] width 179 height 16
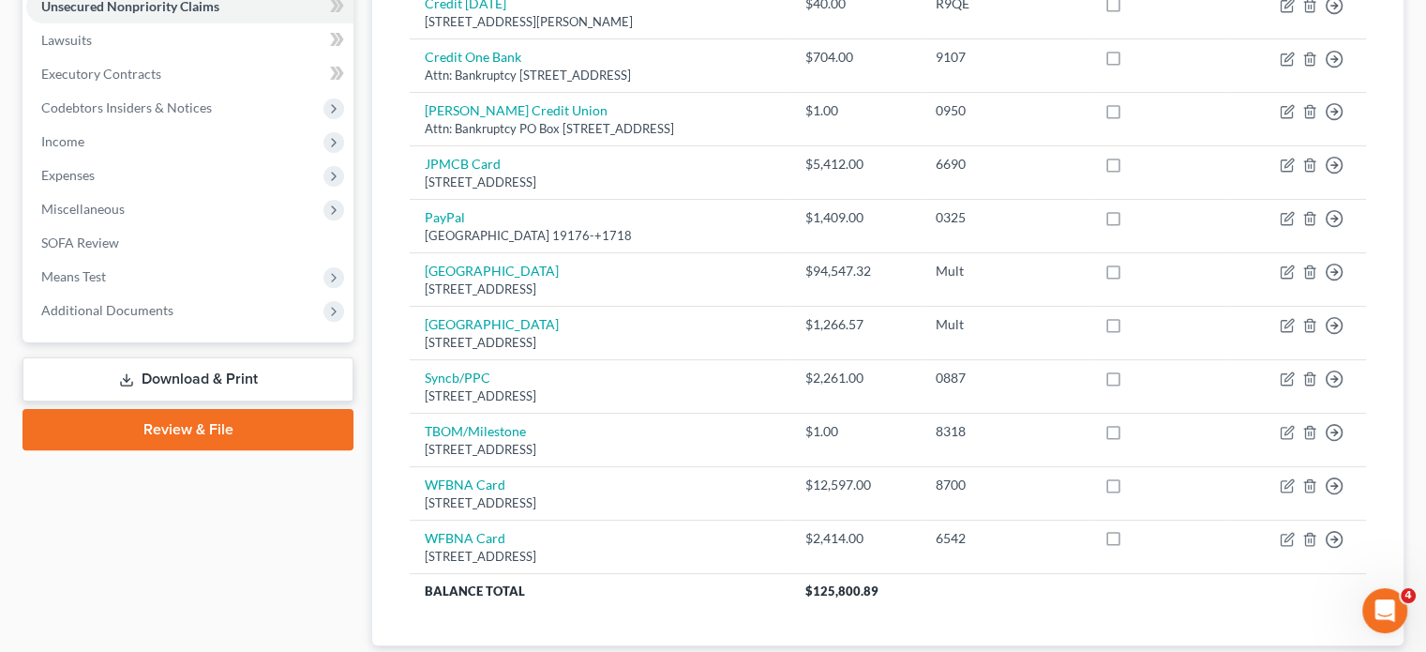
scroll to position [312, 0]
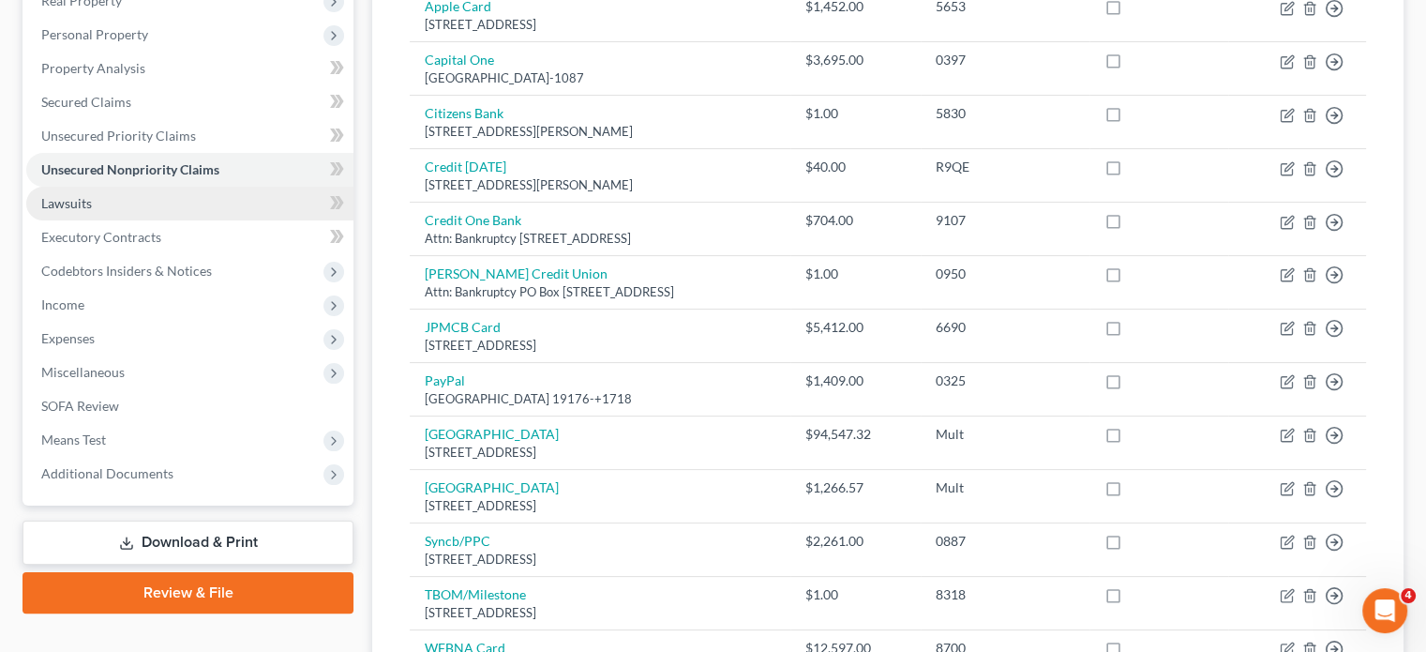
click at [74, 195] on span "Lawsuits" at bounding box center [66, 203] width 51 height 16
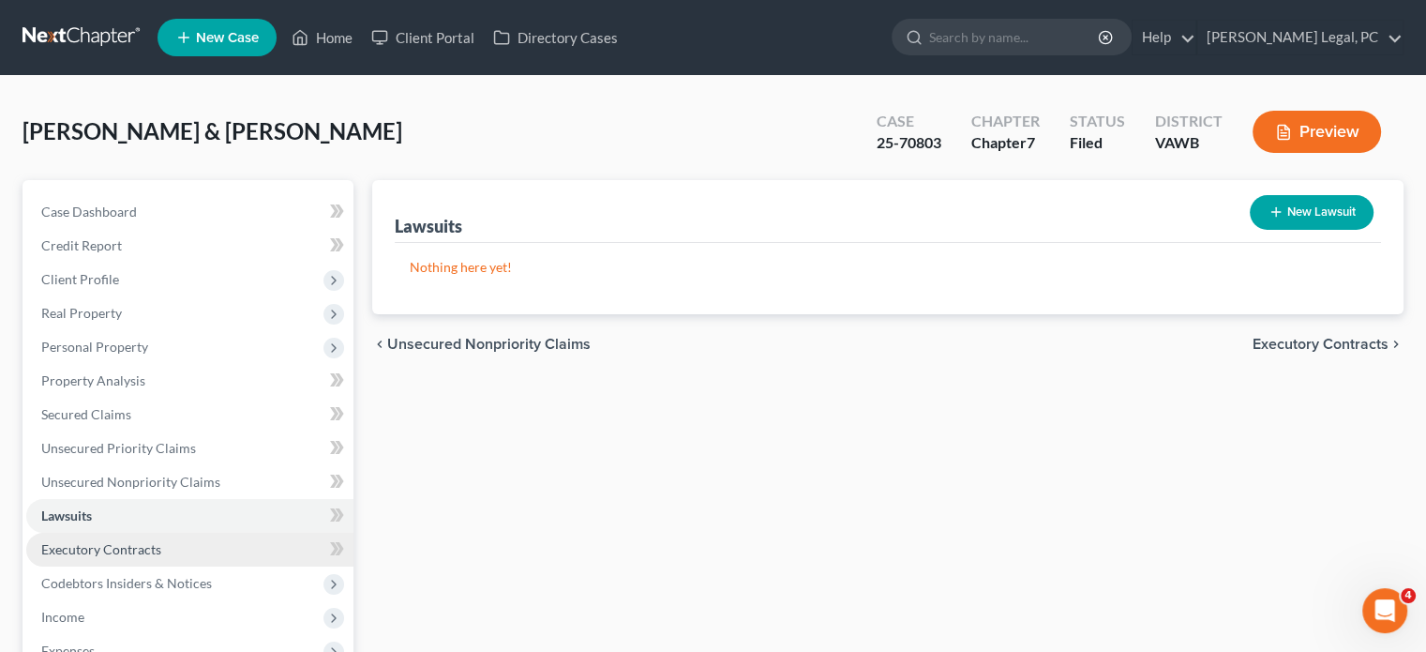
click at [85, 545] on span "Executory Contracts" at bounding box center [101, 549] width 120 height 16
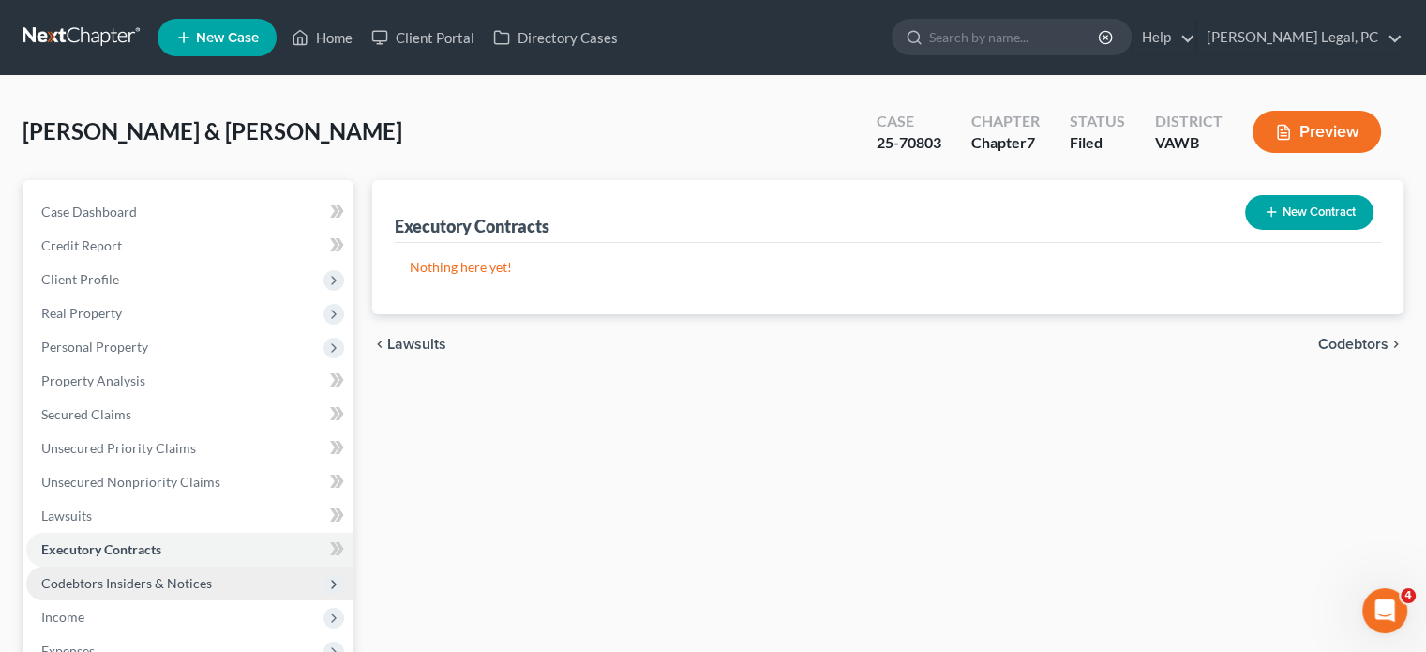
click at [103, 584] on span "Codebtors Insiders & Notices" at bounding box center [126, 583] width 171 height 16
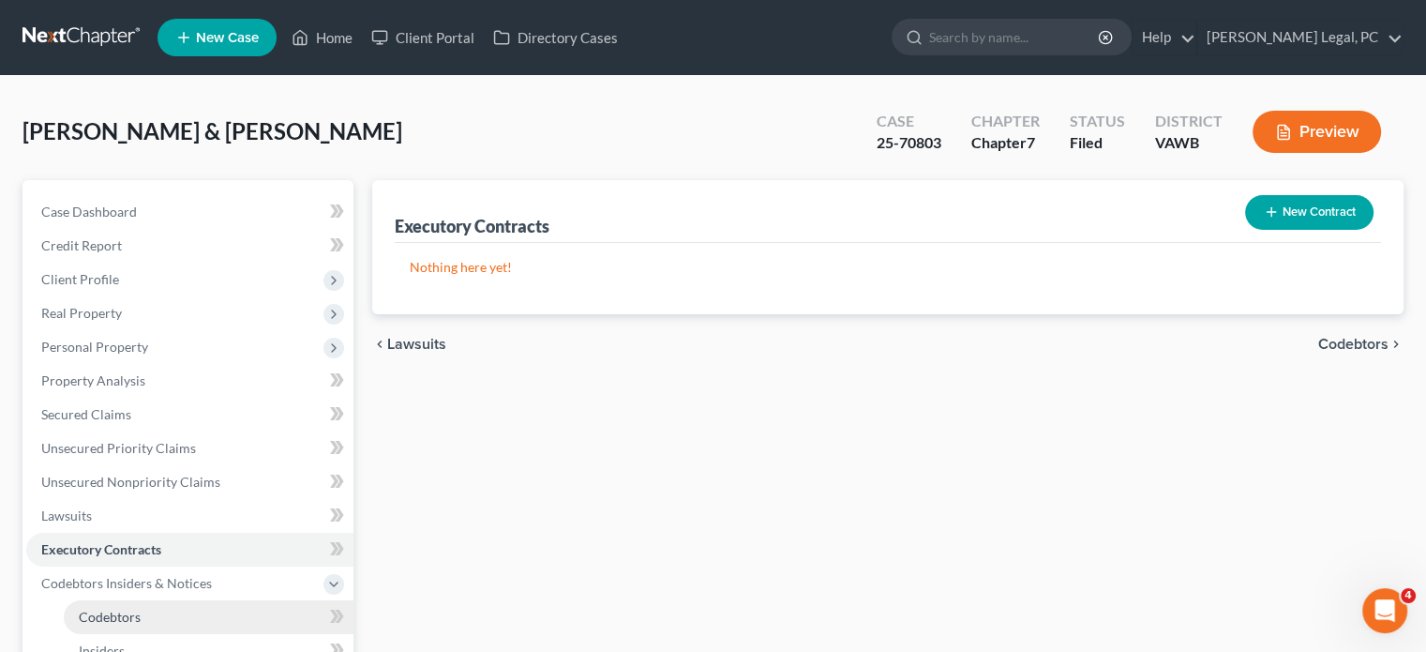
click at [128, 617] on span "Codebtors" at bounding box center [110, 617] width 62 height 16
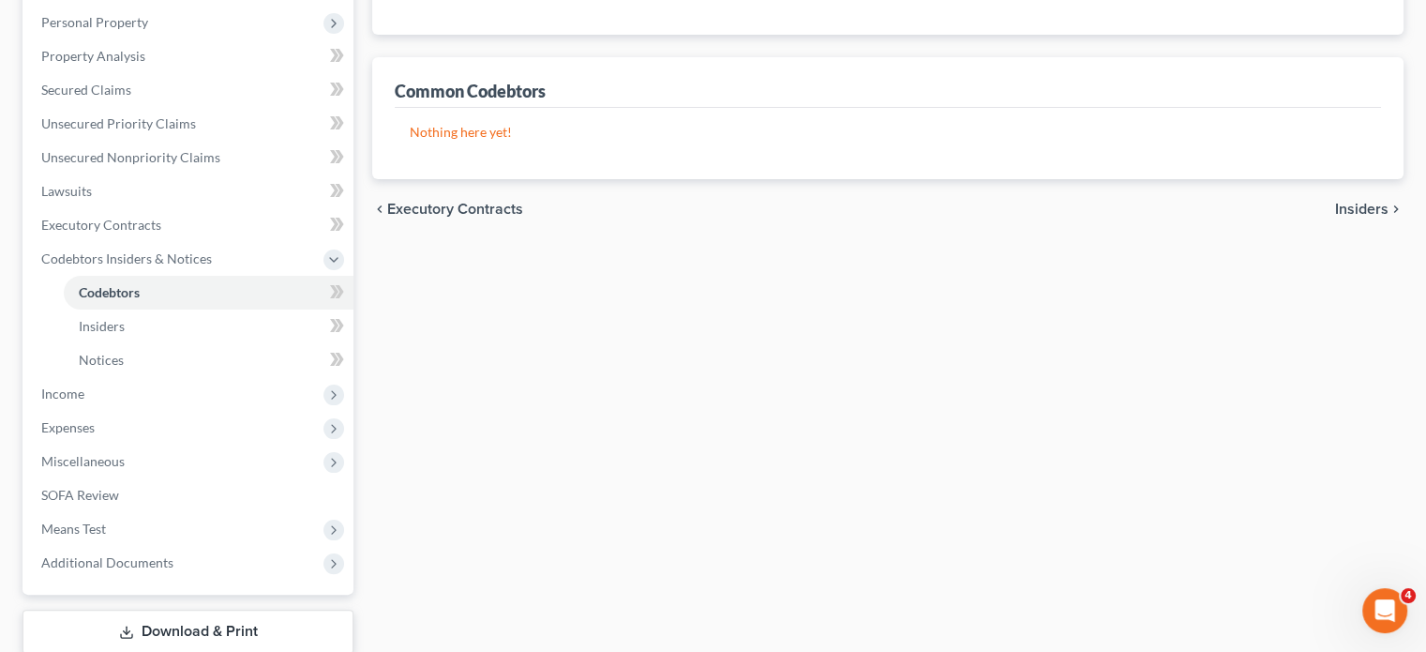
scroll to position [387, 0]
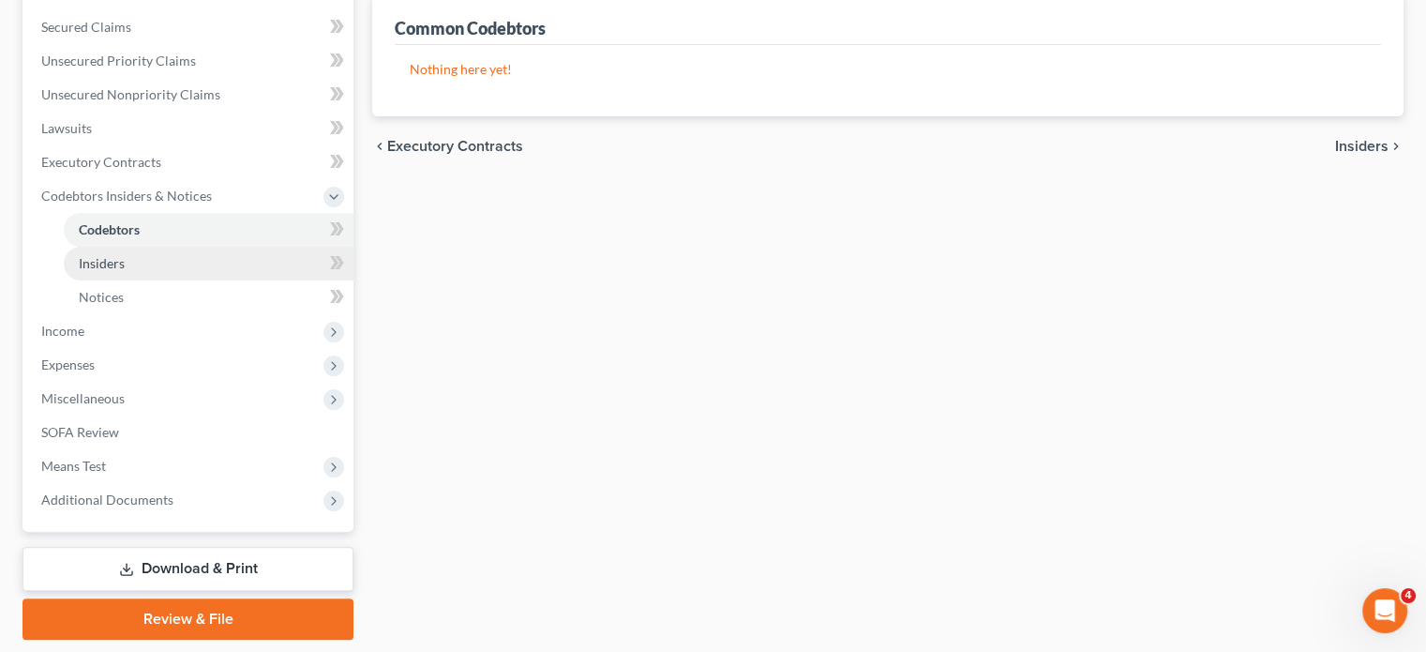
click at [176, 257] on link "Insiders" at bounding box center [209, 264] width 290 height 34
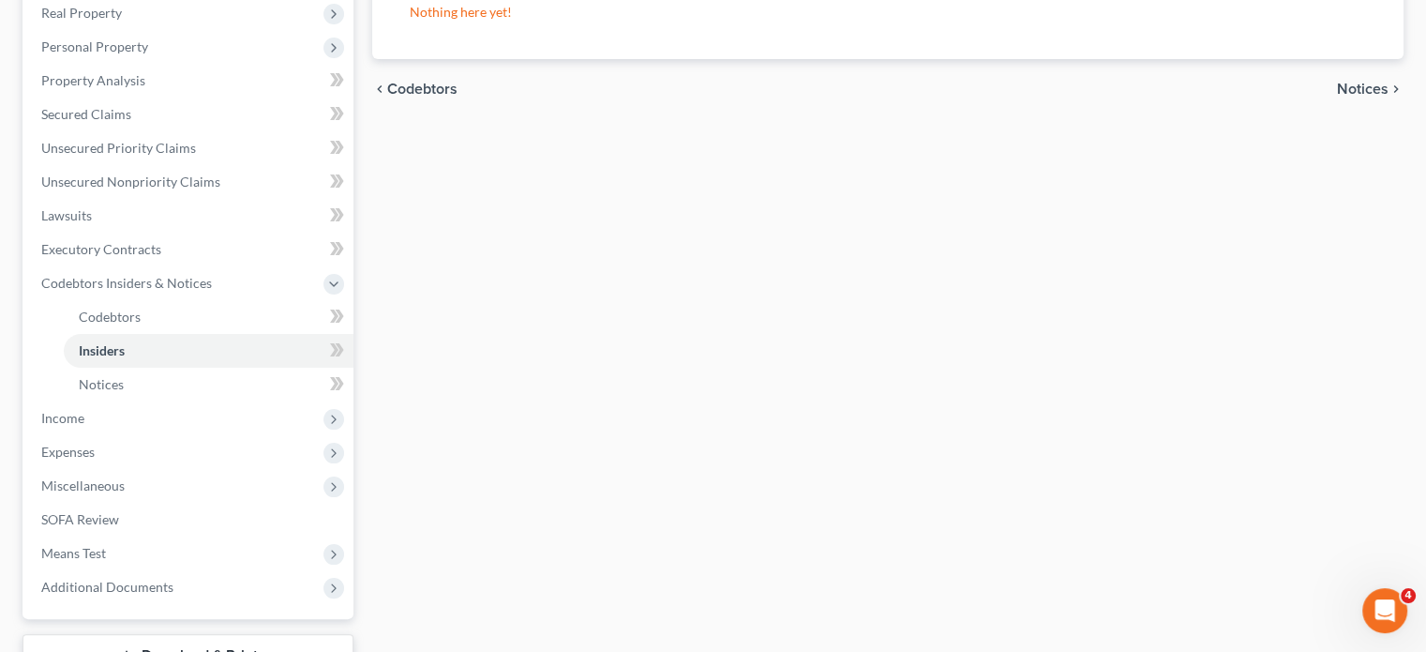
scroll to position [312, 0]
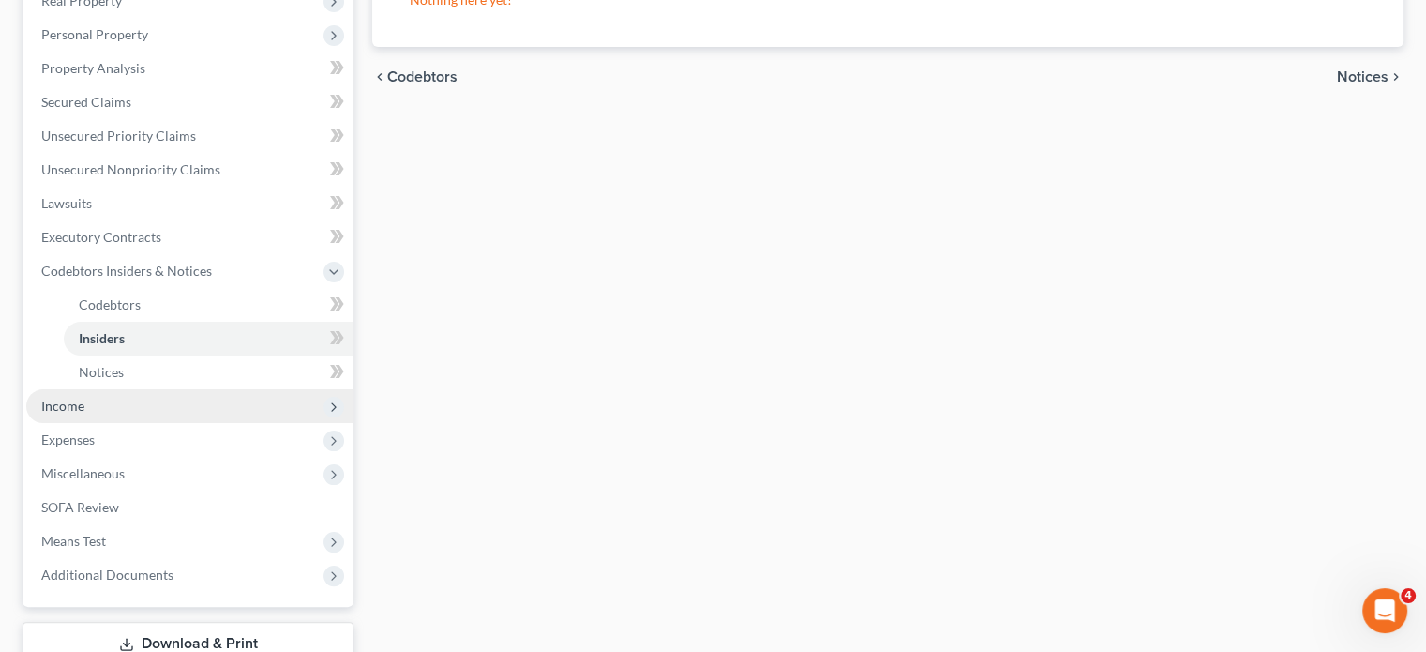
click at [78, 401] on span "Income" at bounding box center [62, 406] width 43 height 16
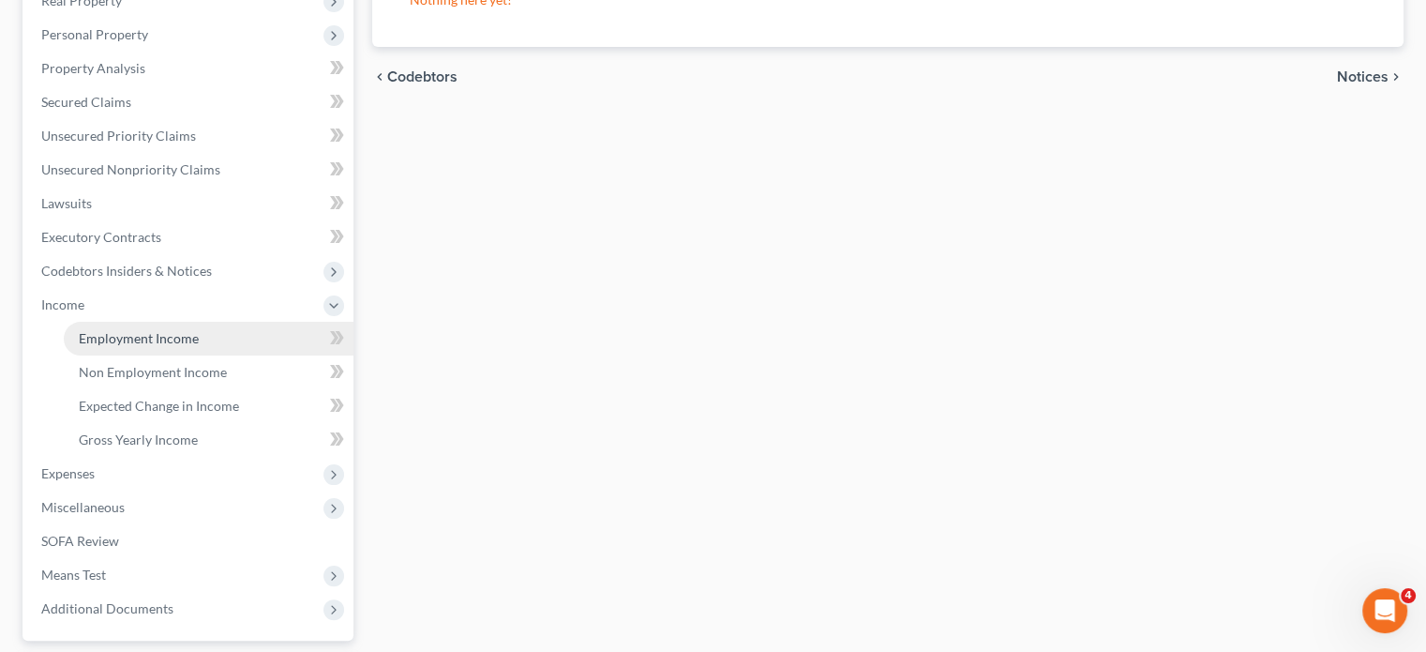
click at [130, 339] on span "Employment Income" at bounding box center [139, 338] width 120 height 16
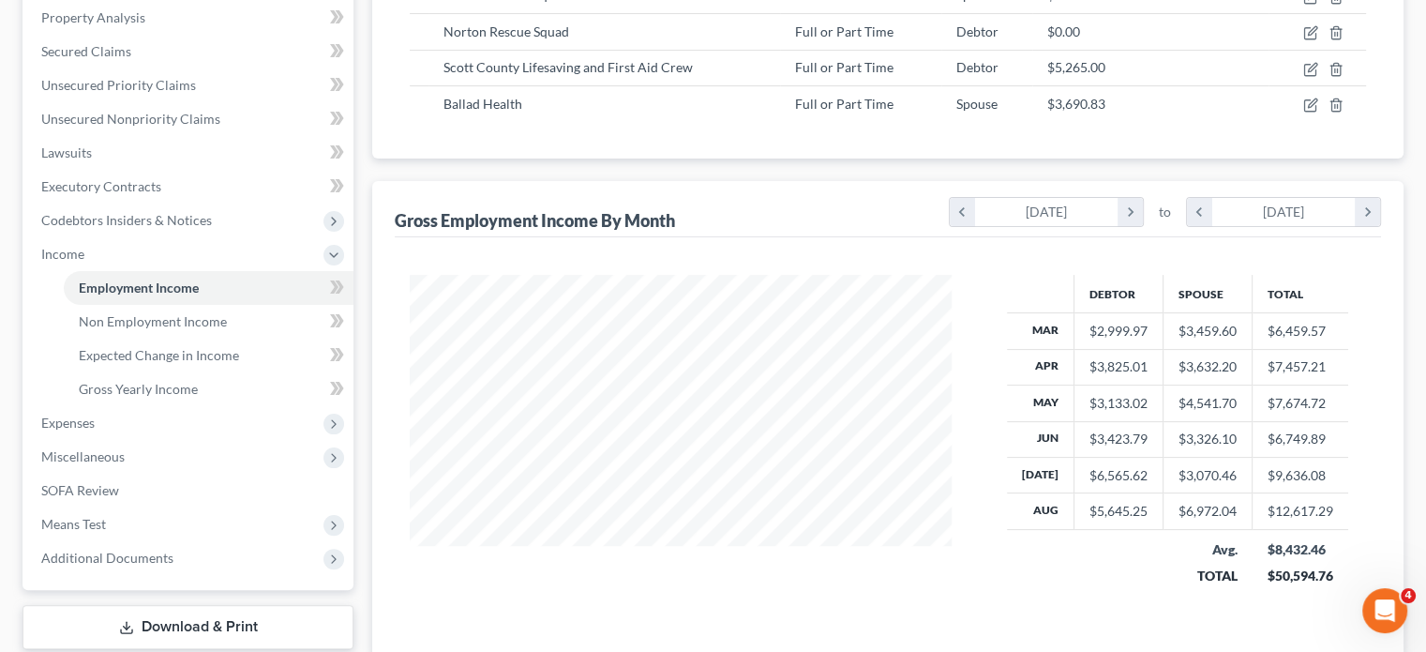
scroll to position [425, 0]
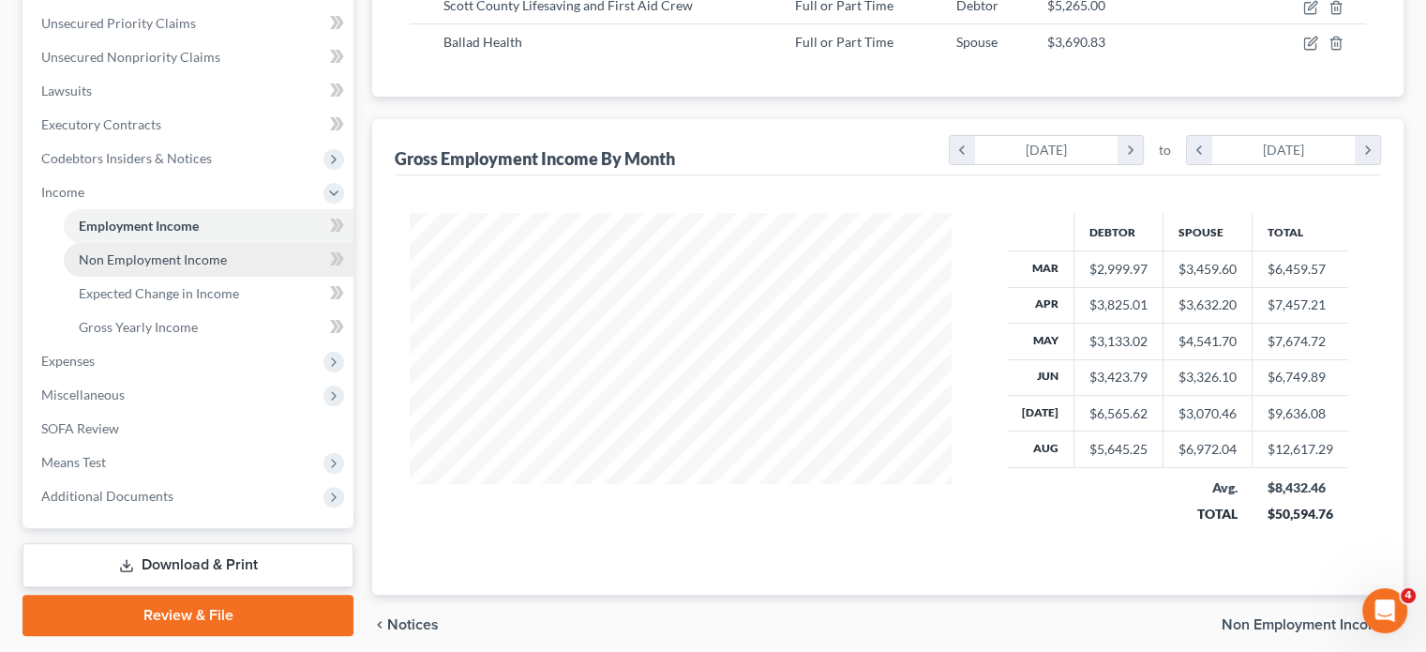
click at [157, 256] on span "Non Employment Income" at bounding box center [153, 259] width 148 height 16
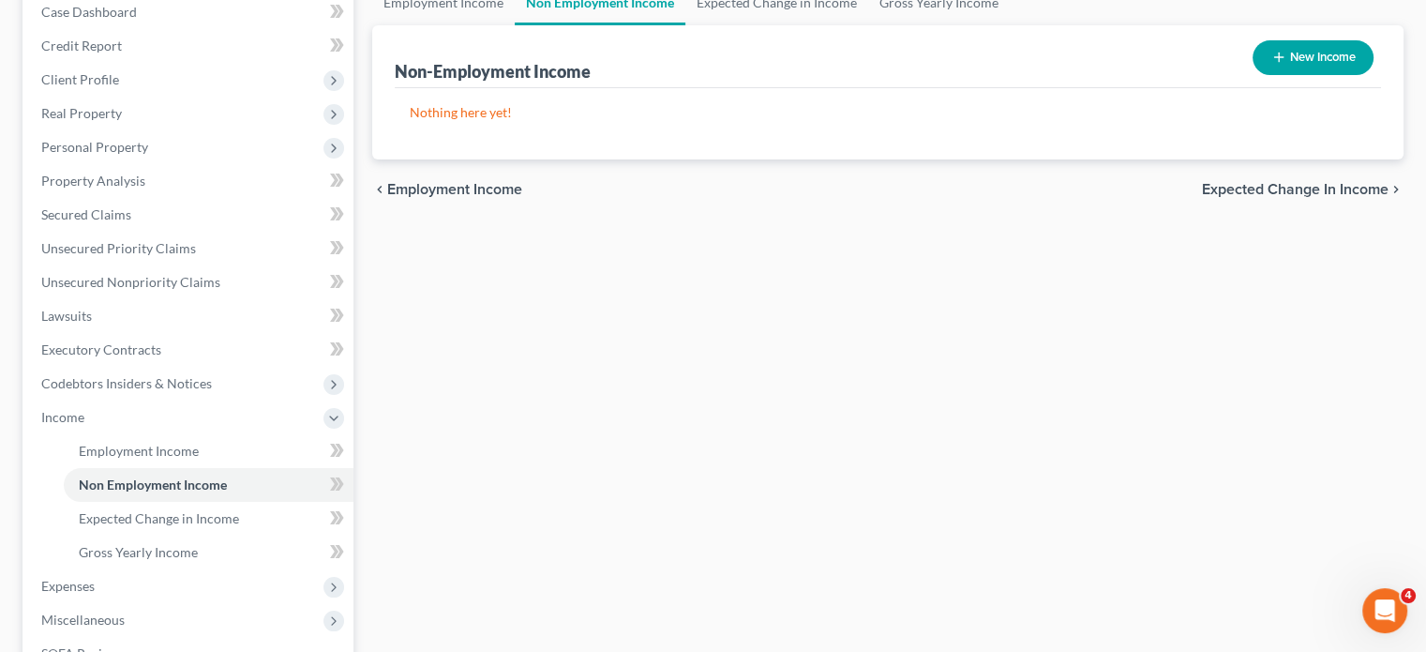
scroll to position [350, 0]
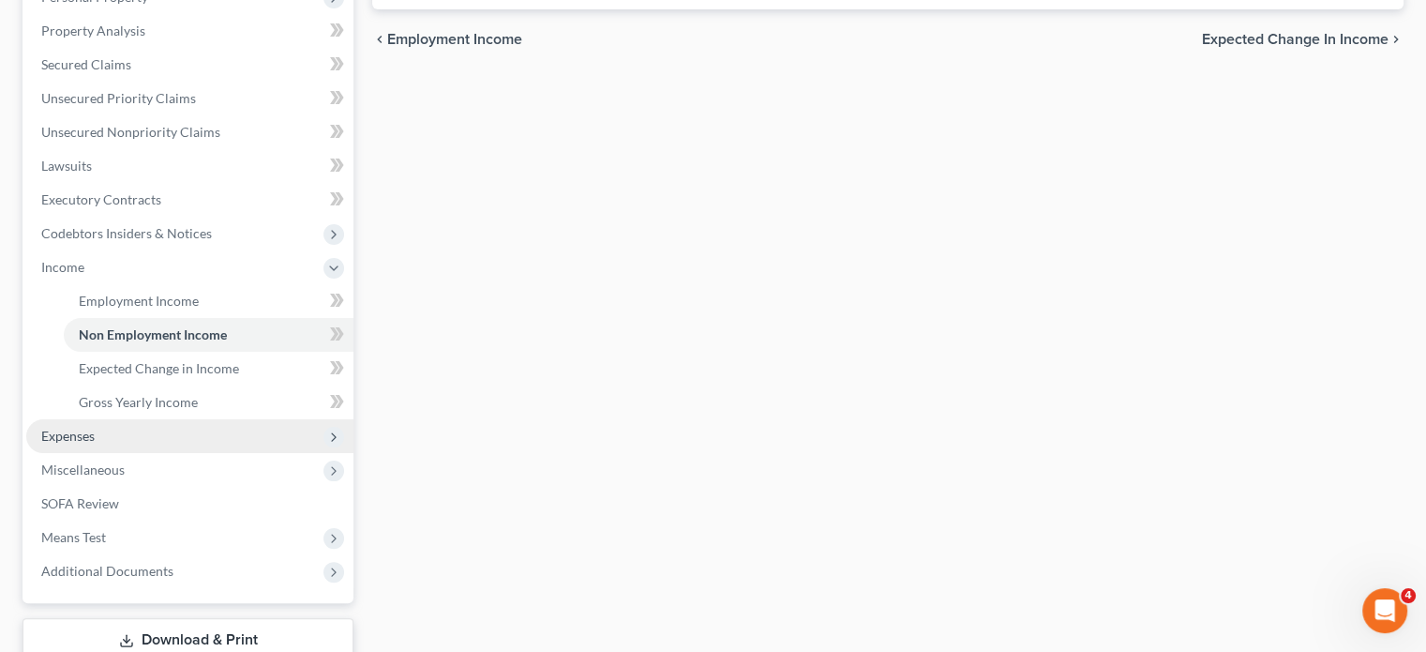
click at [77, 432] on span "Expenses" at bounding box center [67, 436] width 53 height 16
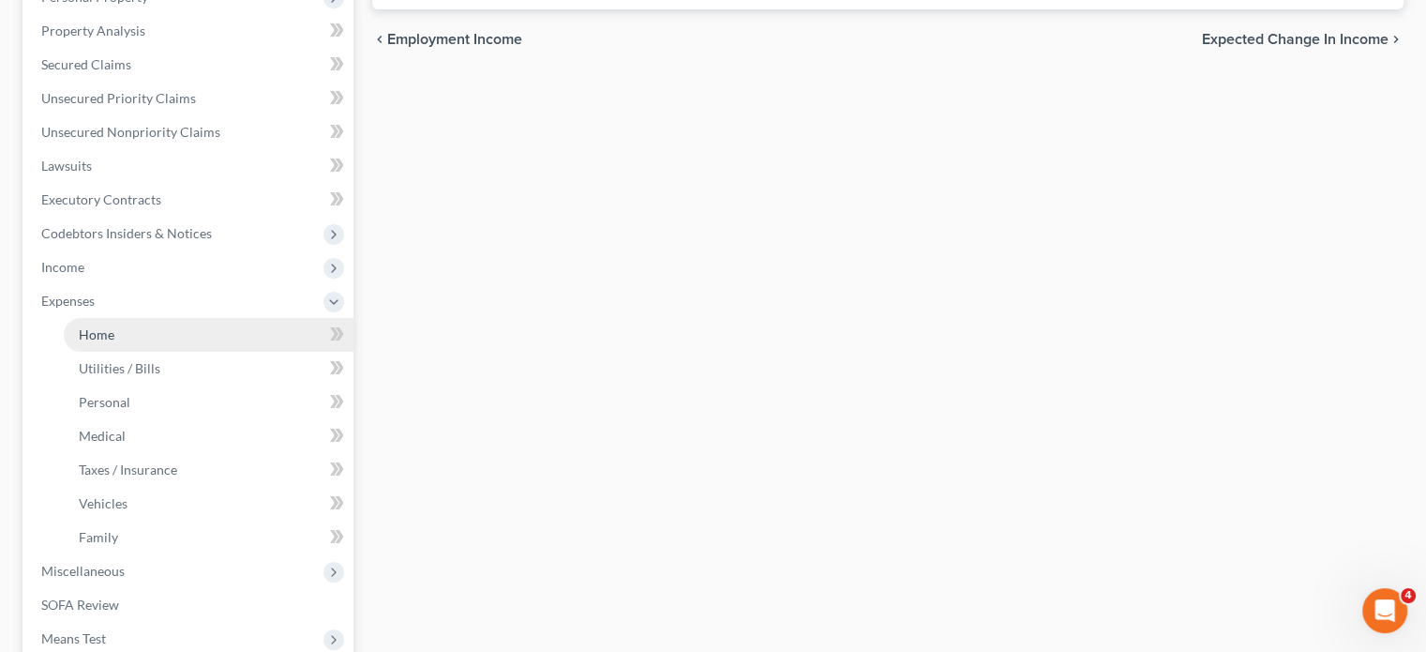
click at [104, 335] on span "Home" at bounding box center [97, 334] width 36 height 16
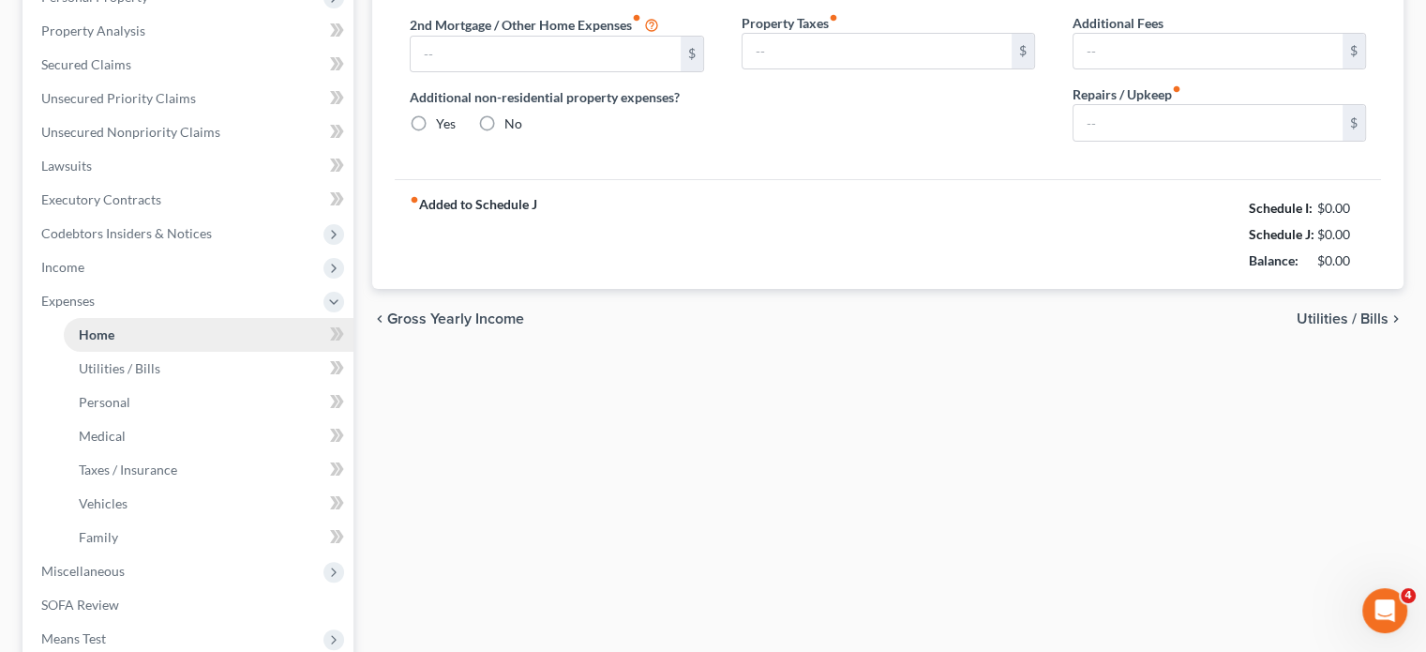
type input "155.00"
type input "0.00"
radio input "true"
type input "68.00"
type input "0.00"
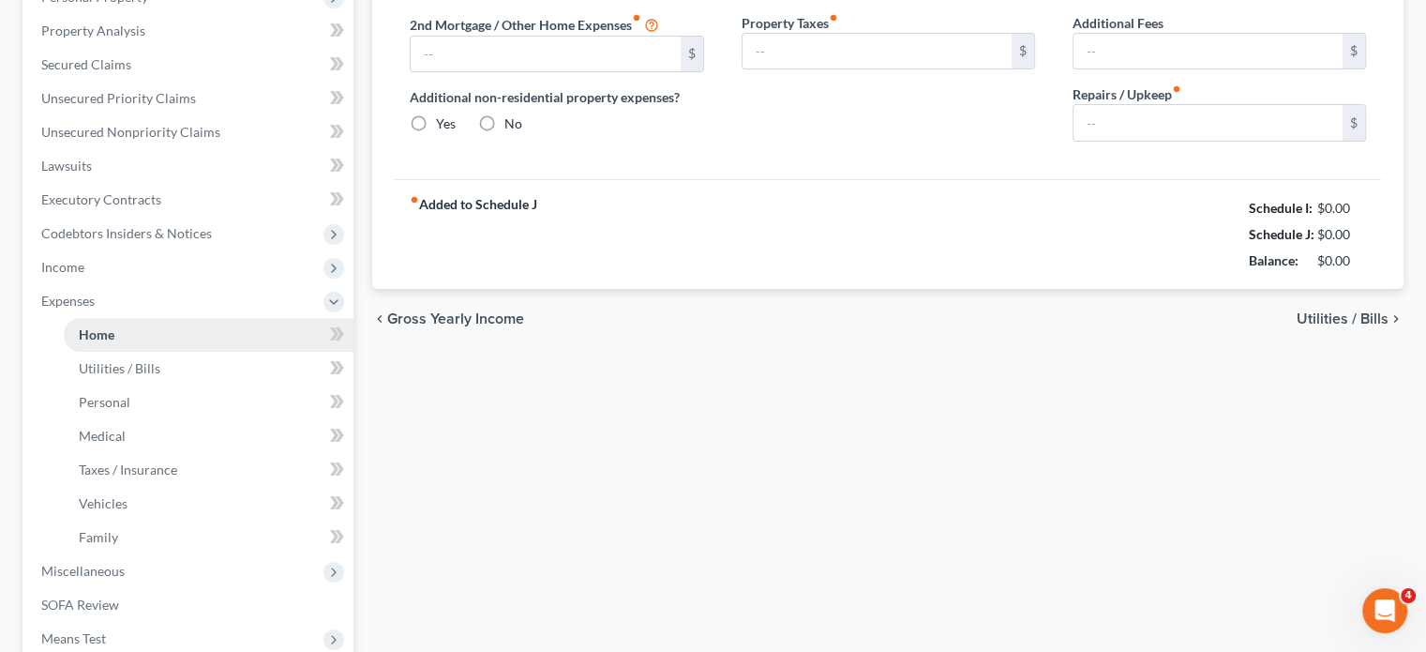
type input "0.00"
type input "200.00"
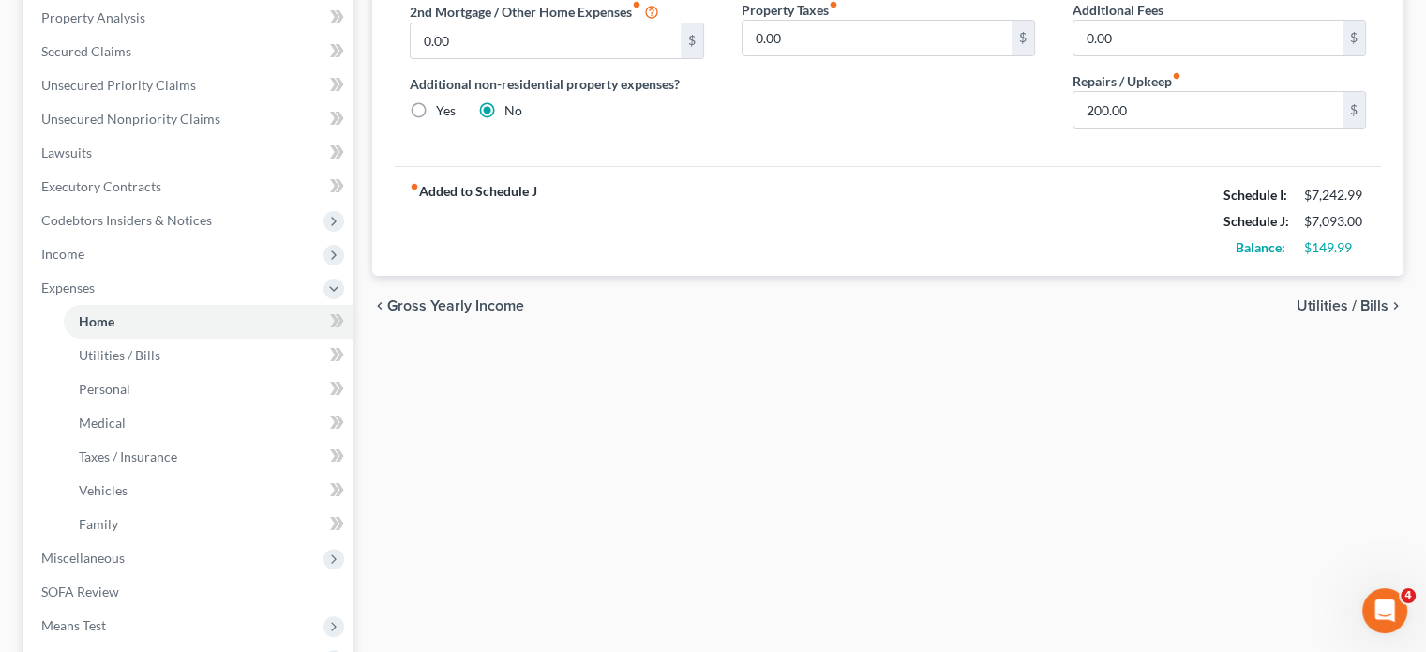
scroll to position [375, 0]
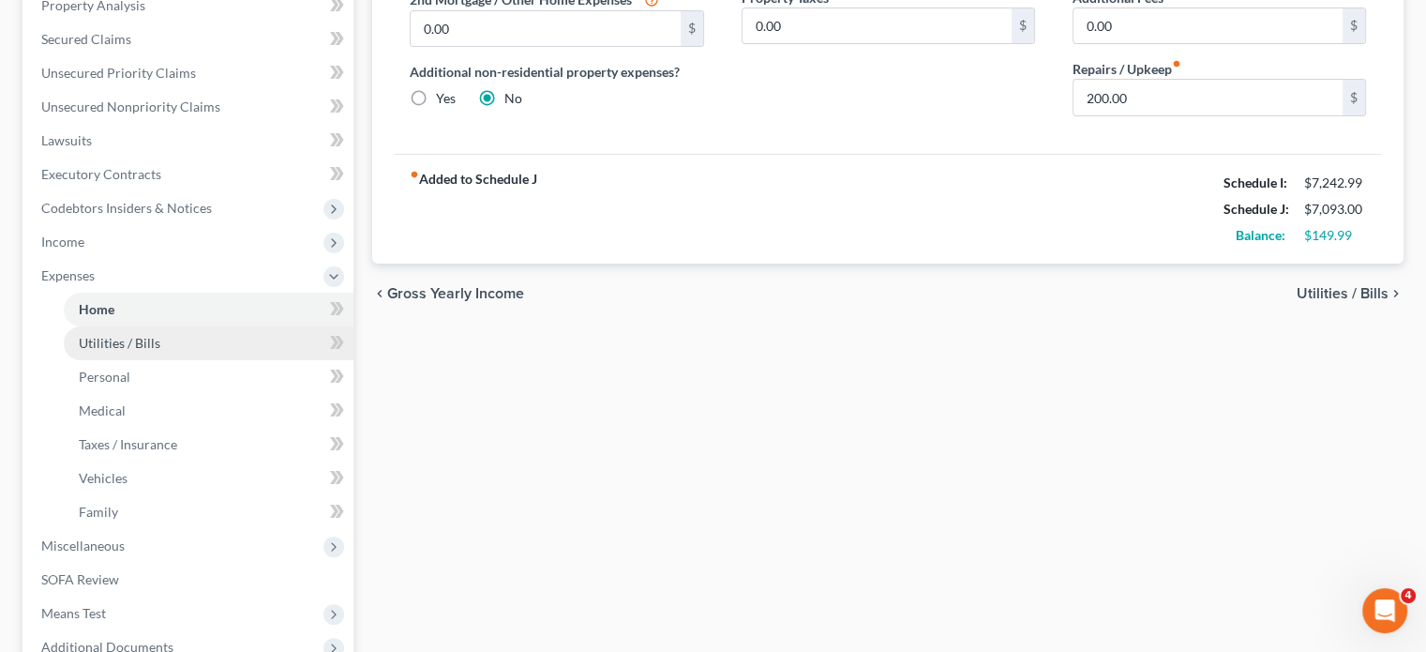
click at [120, 343] on span "Utilities / Bills" at bounding box center [120, 343] width 82 height 16
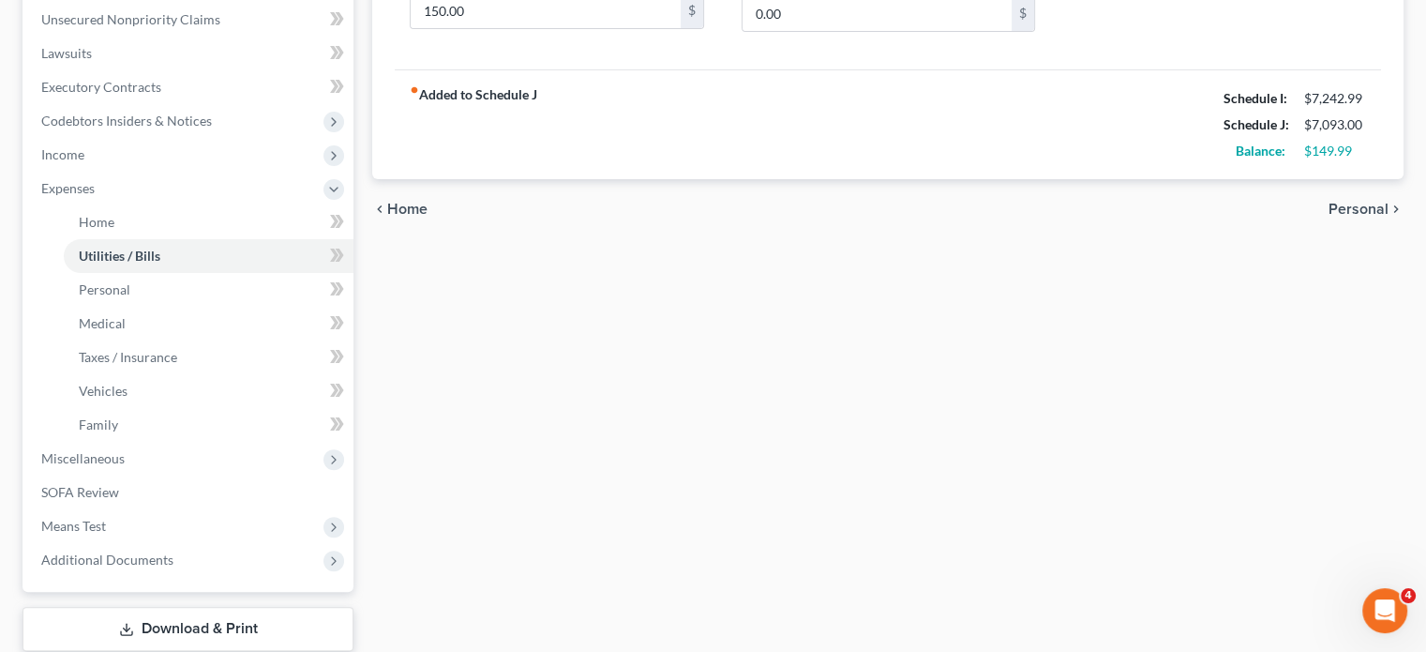
scroll to position [580, 0]
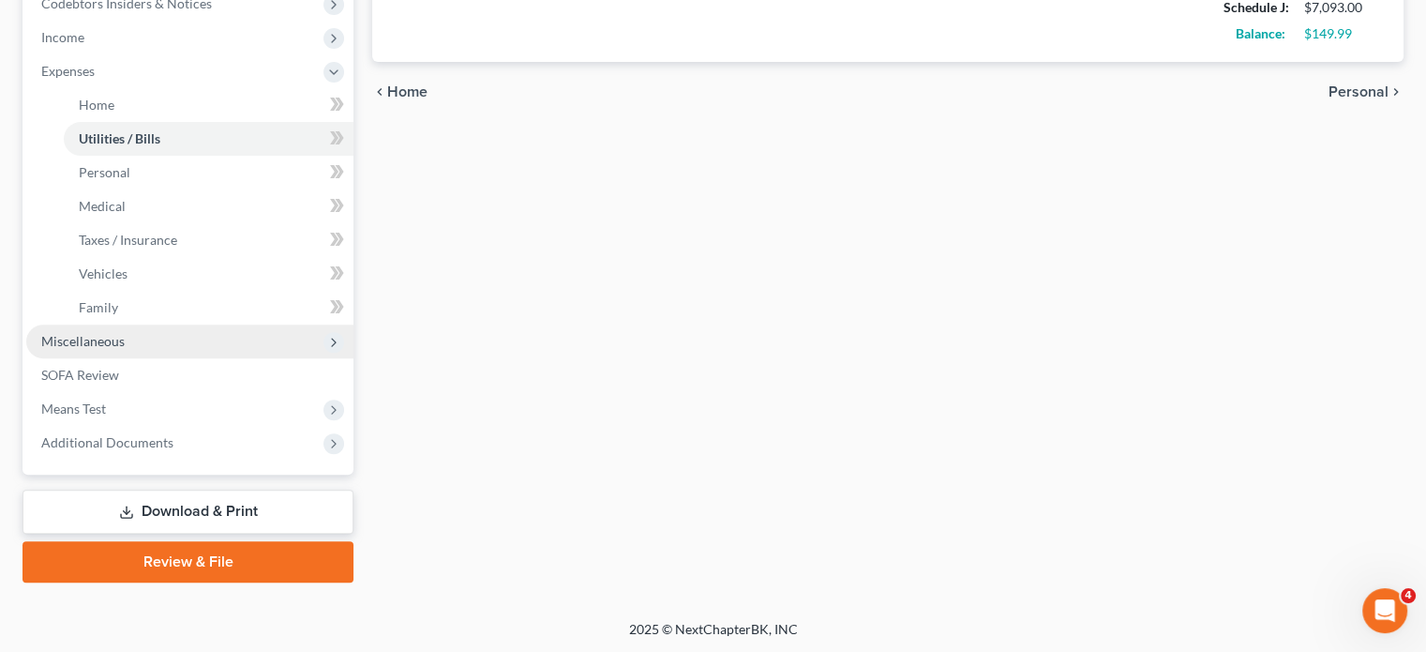
click at [95, 343] on span "Miscellaneous" at bounding box center [82, 341] width 83 height 16
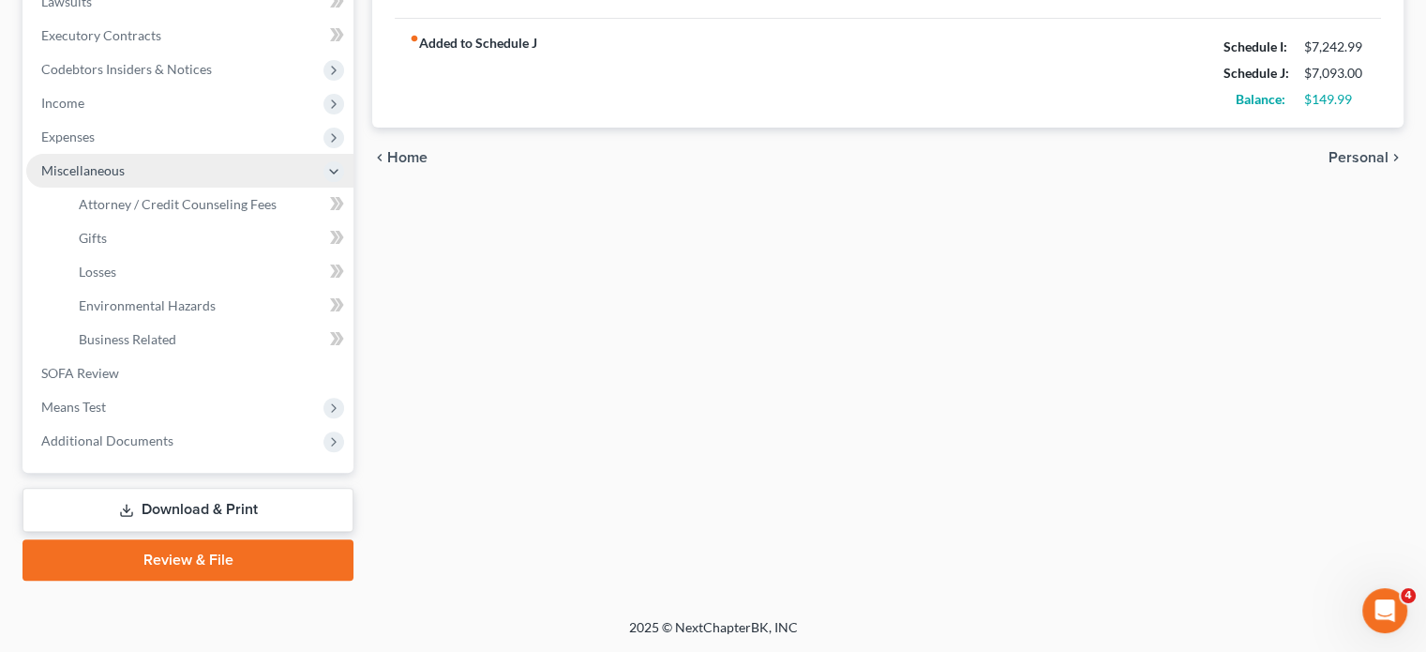
scroll to position [512, 0]
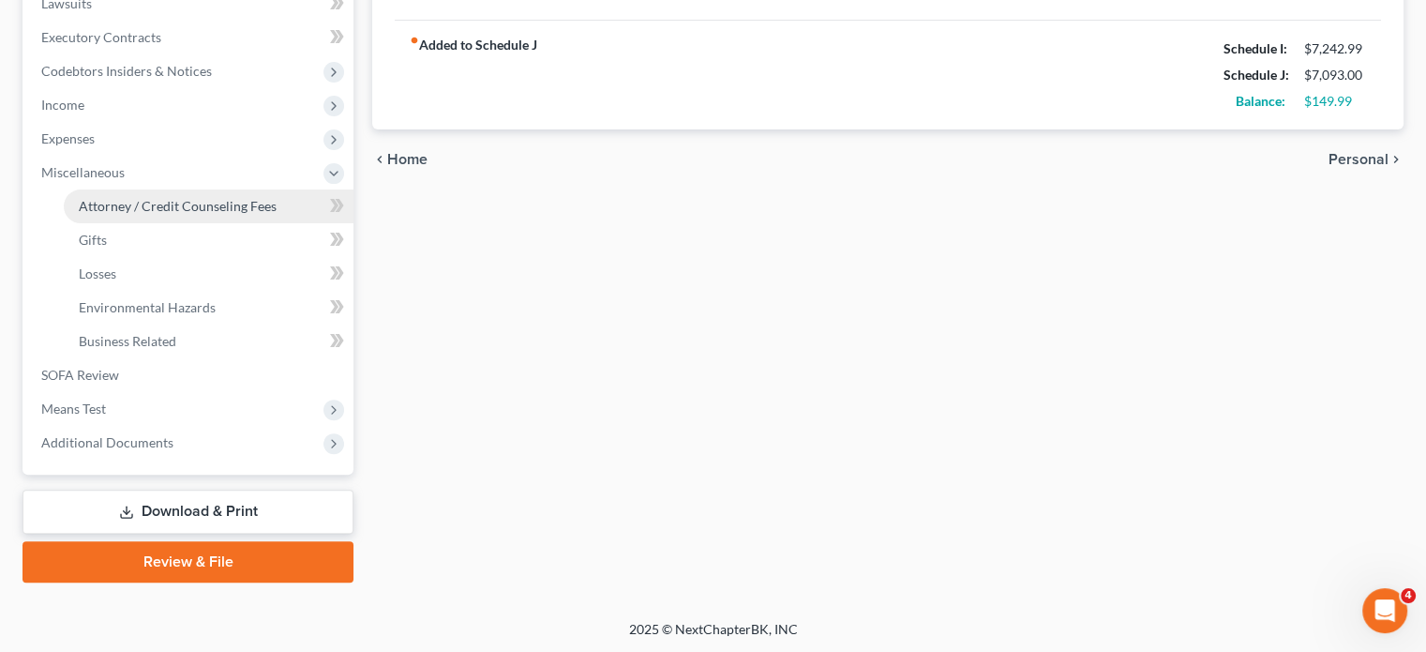
click at [114, 202] on span "Attorney / Credit Counseling Fees" at bounding box center [178, 206] width 198 height 16
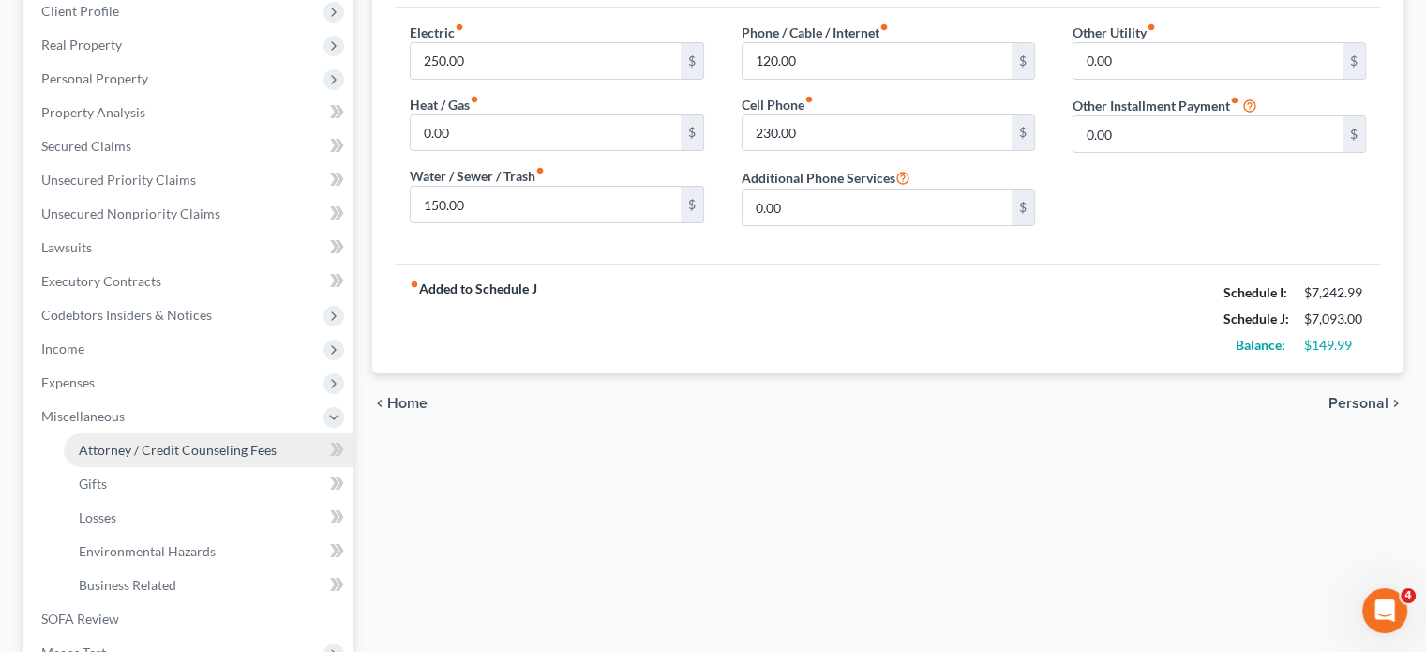
select select "0"
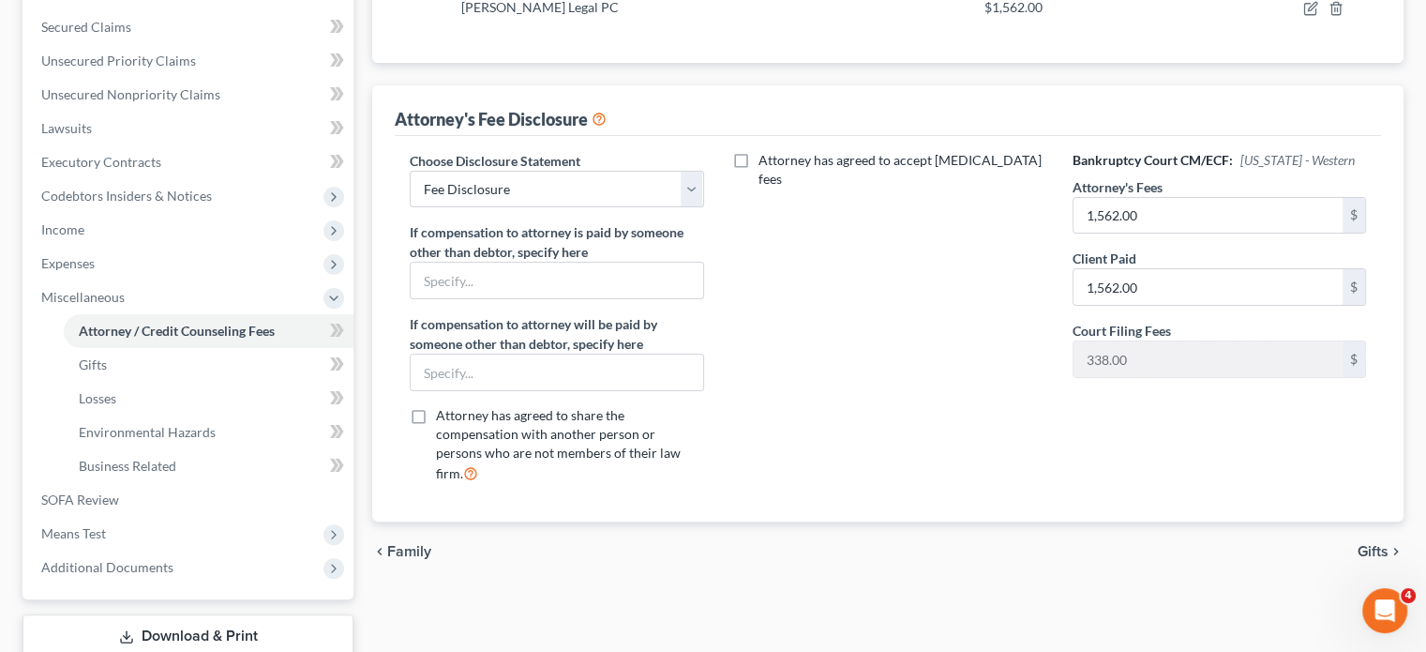
scroll to position [512, 0]
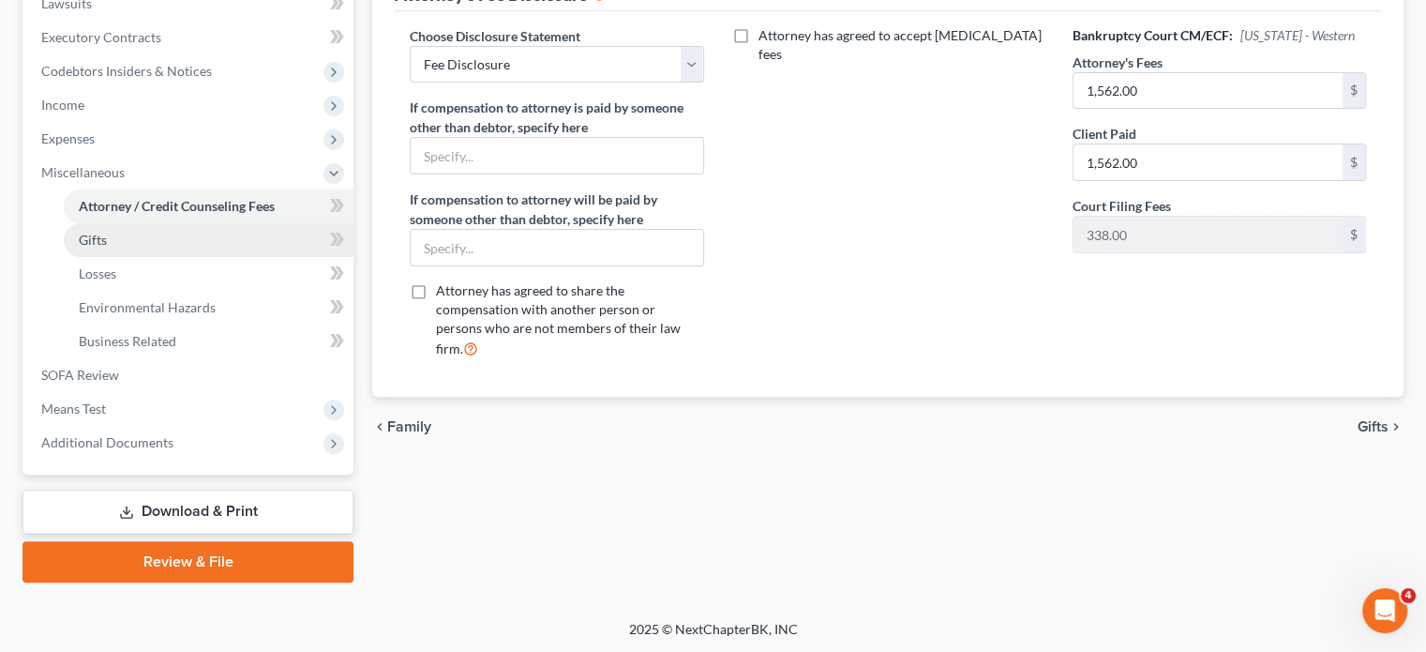
click at [83, 240] on span "Gifts" at bounding box center [93, 240] width 28 height 16
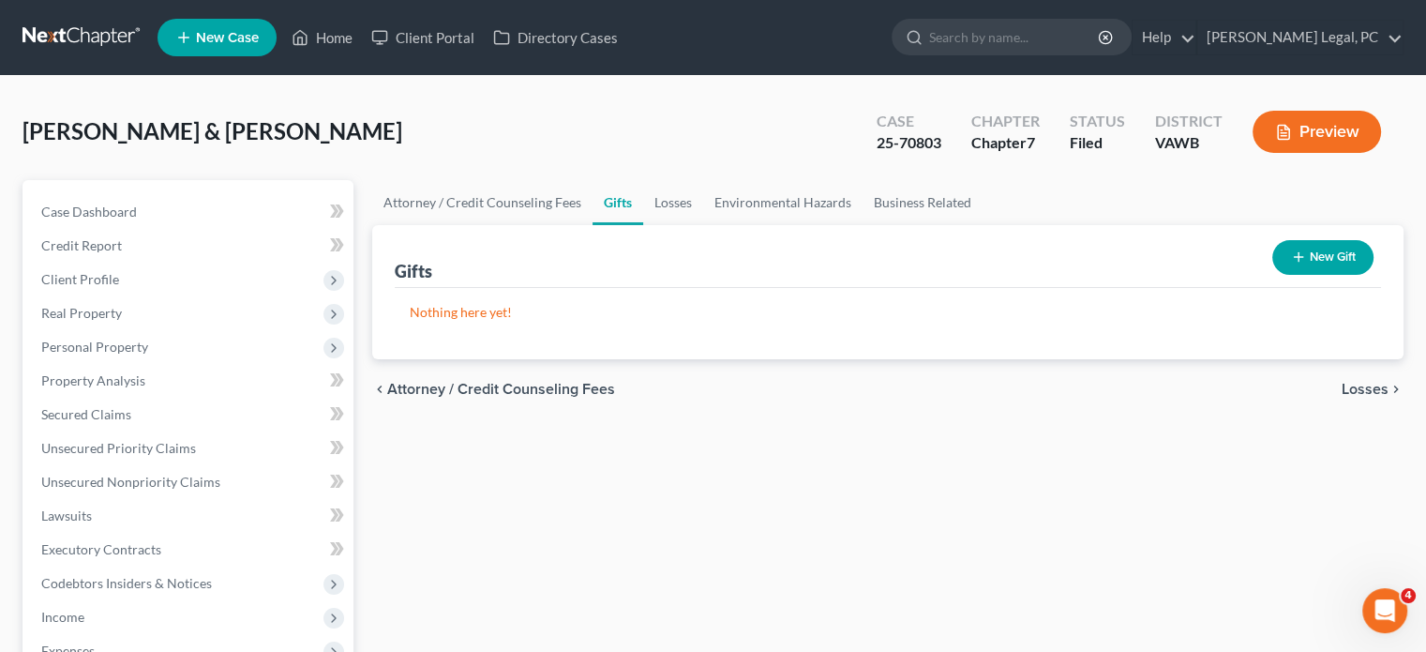
scroll to position [512, 0]
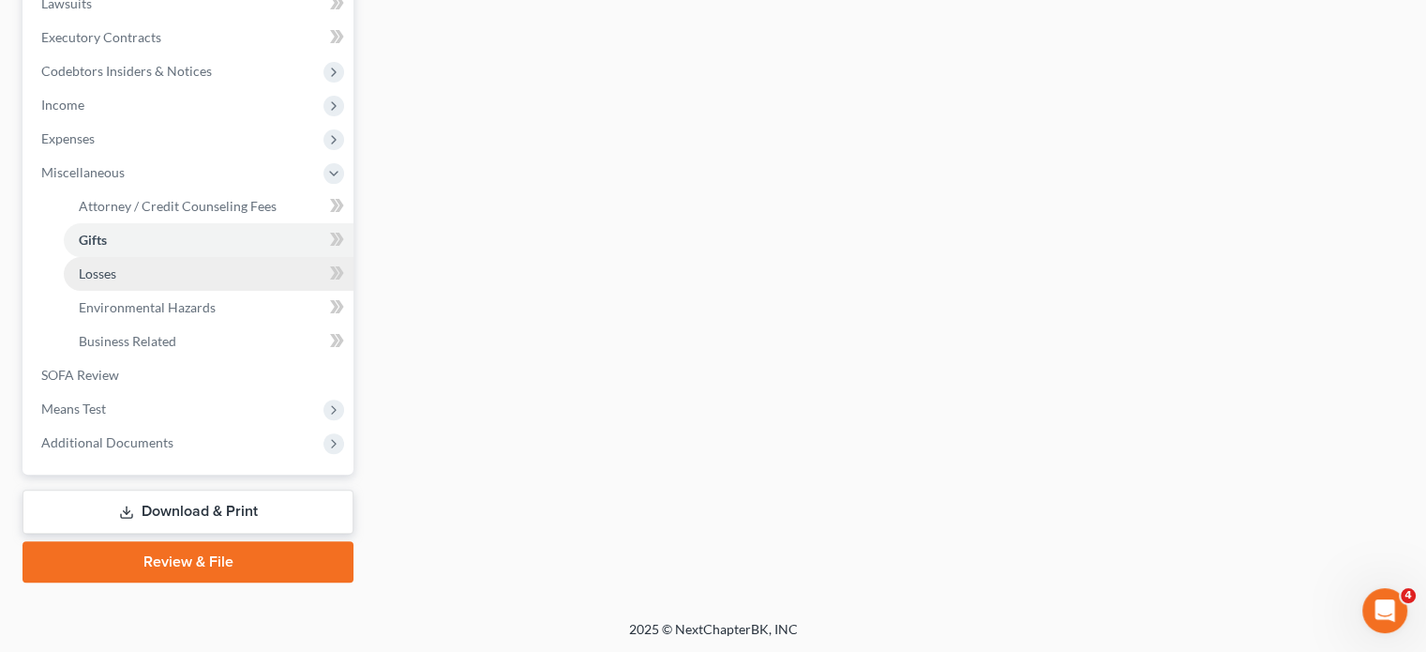
click at [94, 273] on span "Losses" at bounding box center [98, 273] width 38 height 16
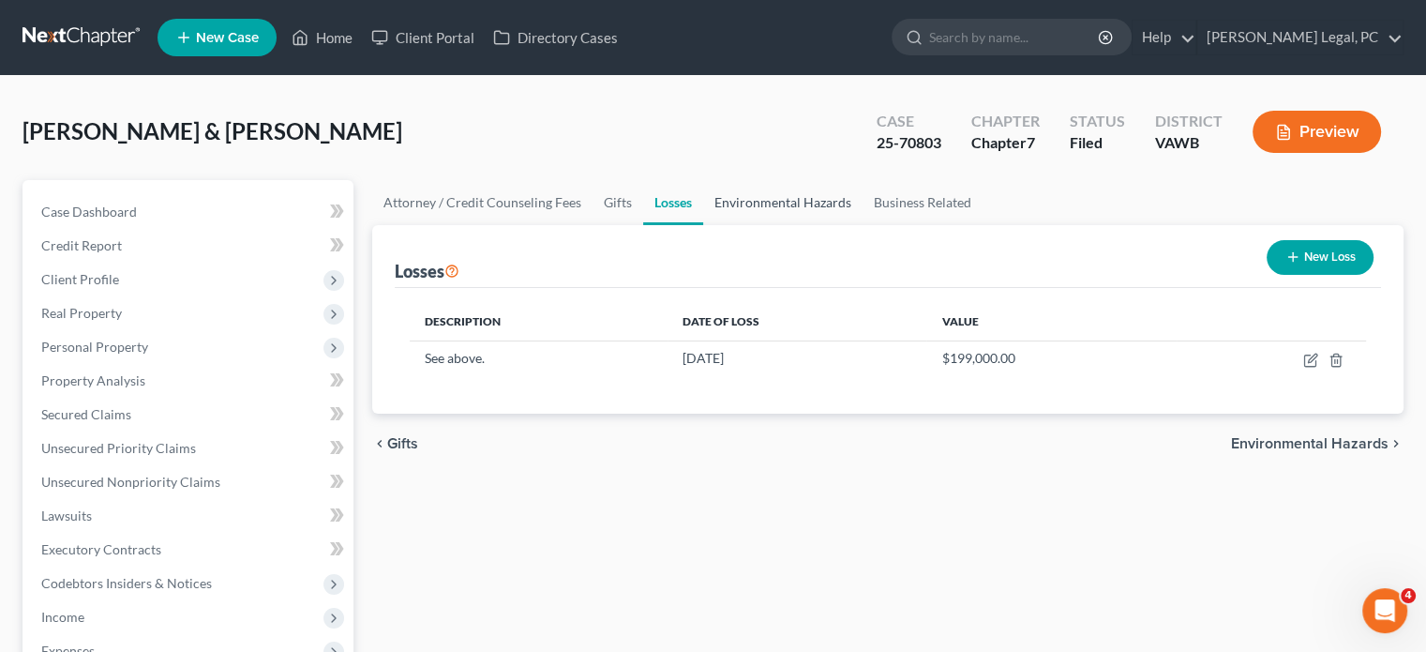
click at [753, 197] on link "Environmental Hazards" at bounding box center [782, 202] width 159 height 45
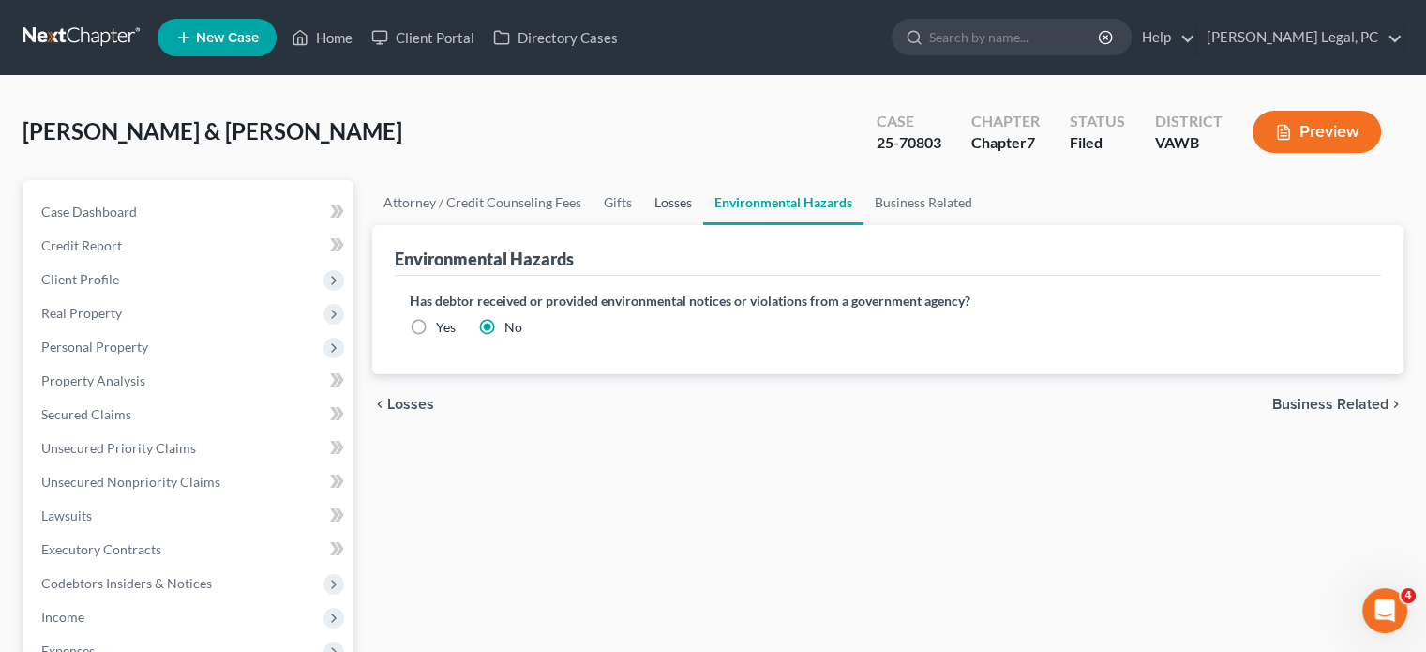
click at [667, 196] on link "Losses" at bounding box center [673, 202] width 60 height 45
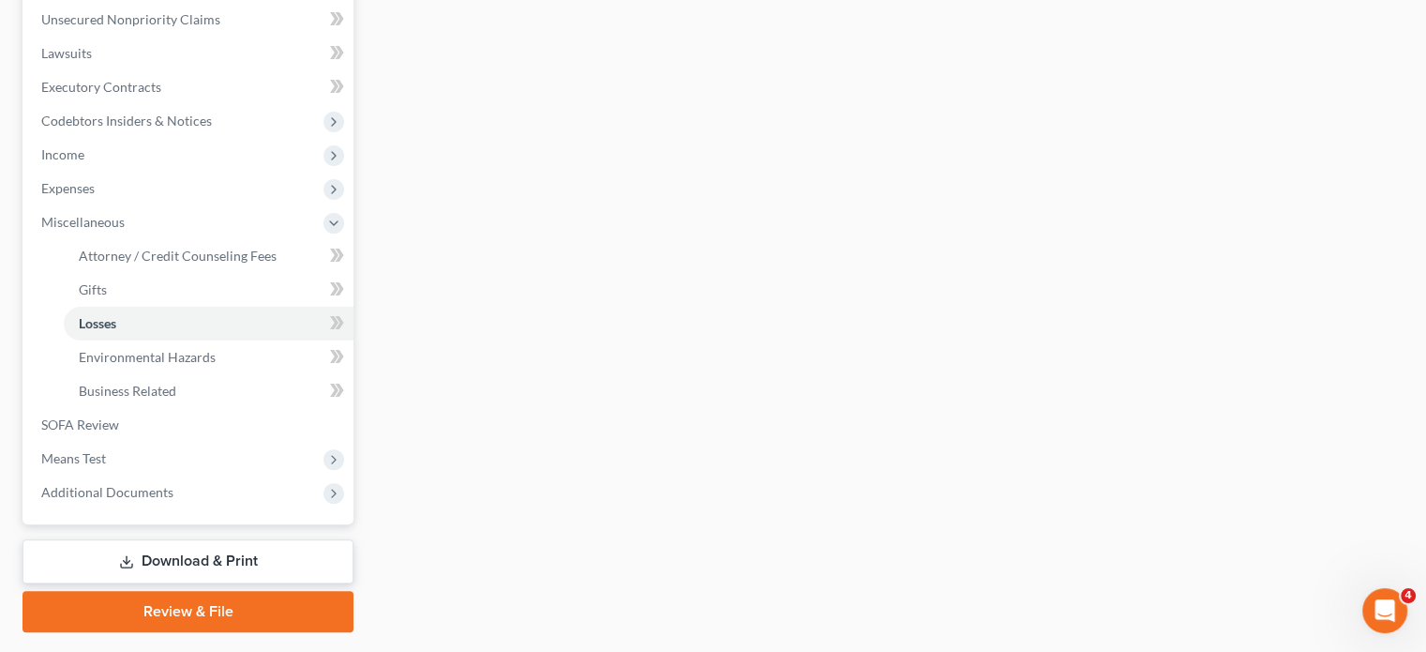
scroll to position [512, 0]
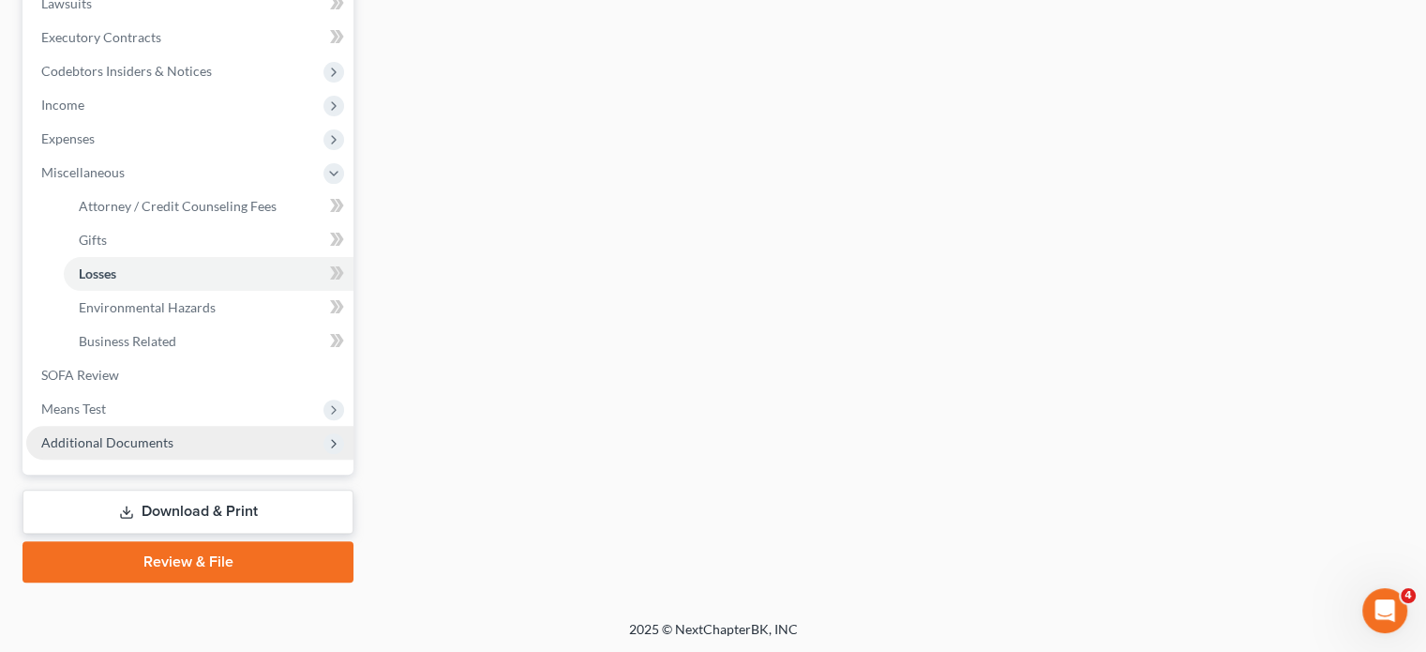
click at [98, 430] on span "Additional Documents" at bounding box center [189, 443] width 327 height 34
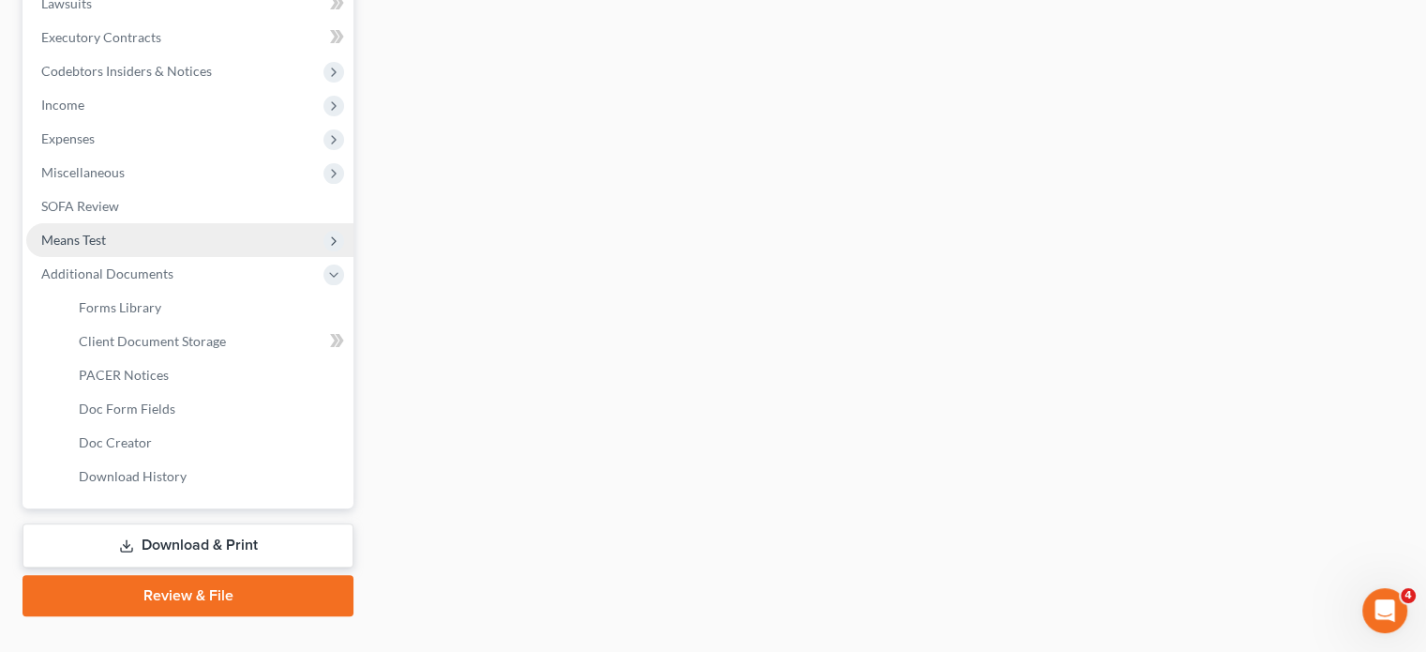
click at [71, 243] on span "Means Test" at bounding box center [73, 240] width 65 height 16
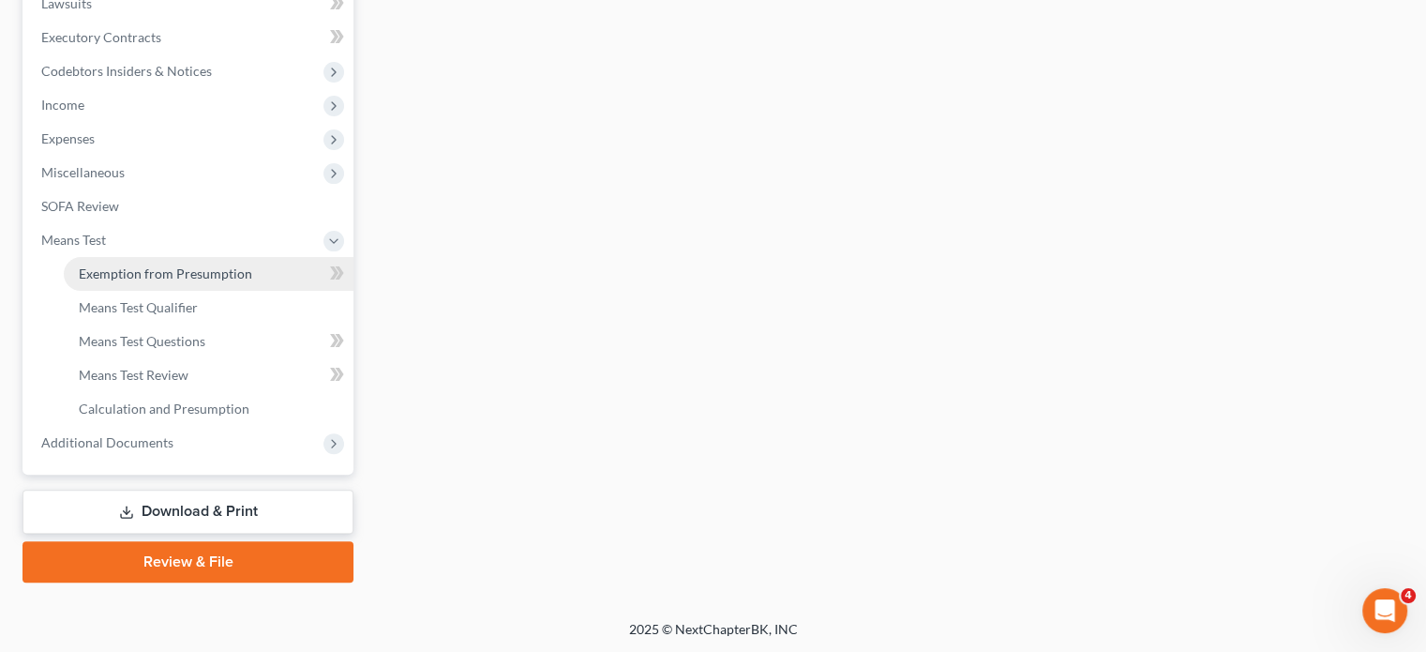
click at [110, 271] on span "Exemption from Presumption" at bounding box center [165, 273] width 173 height 16
radio input "true"
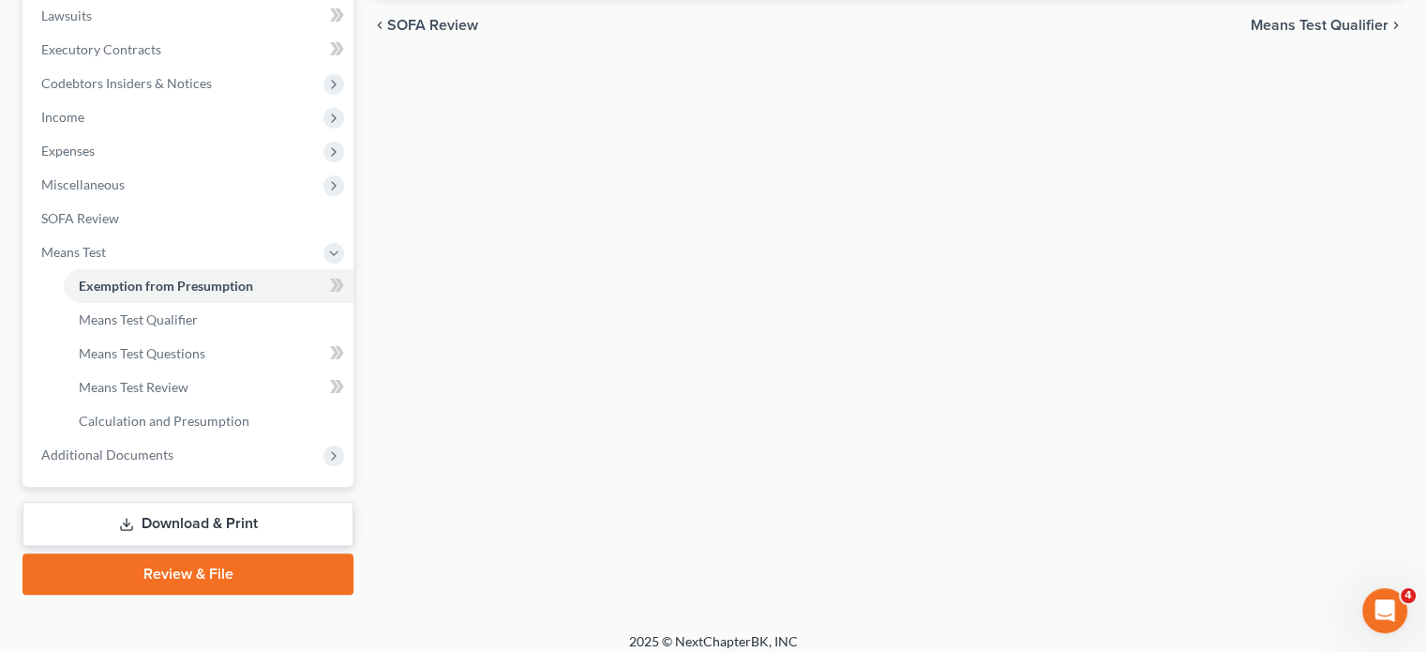
scroll to position [512, 0]
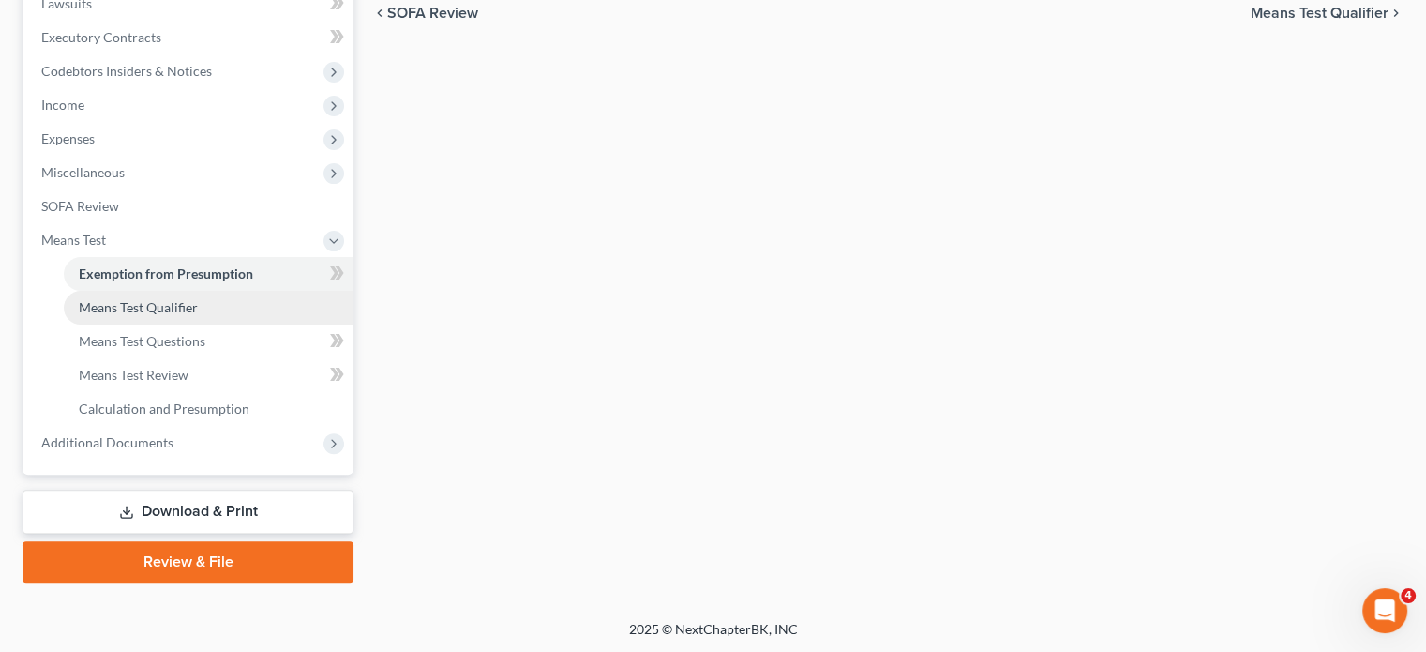
click at [104, 311] on span "Means Test Qualifier" at bounding box center [138, 307] width 119 height 16
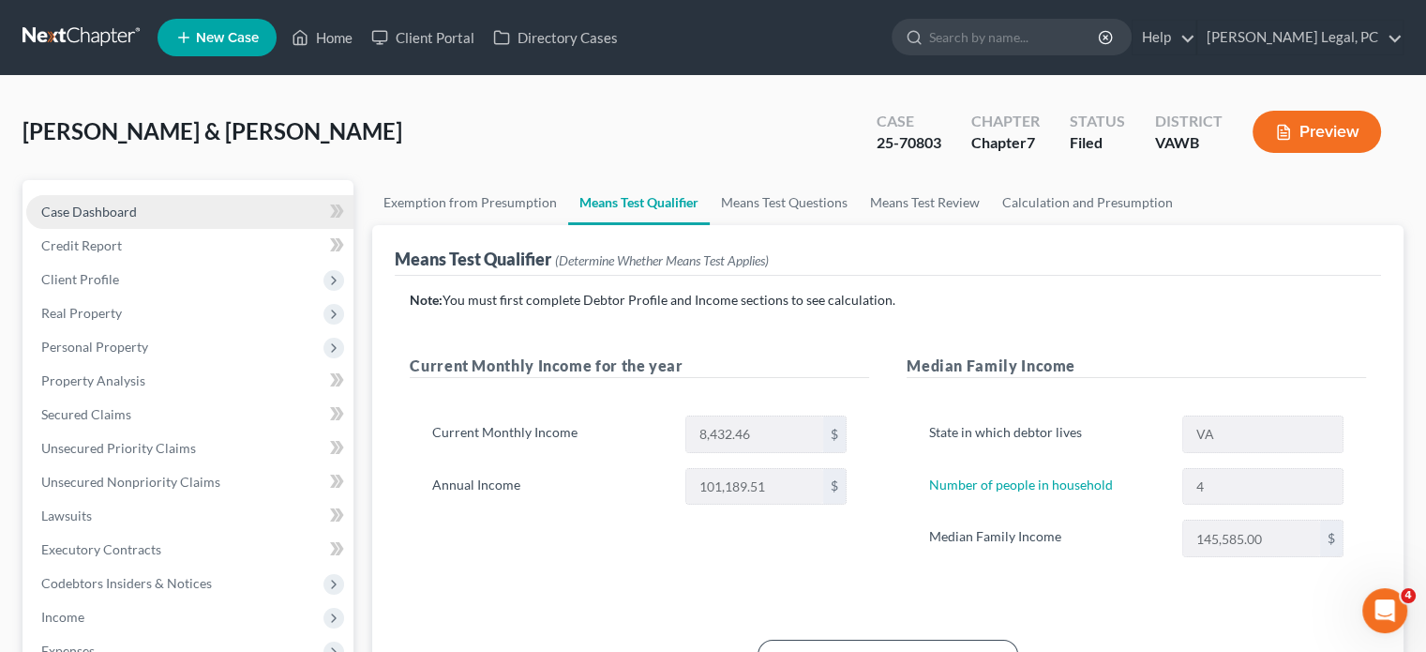
click at [98, 210] on span "Case Dashboard" at bounding box center [89, 211] width 96 height 16
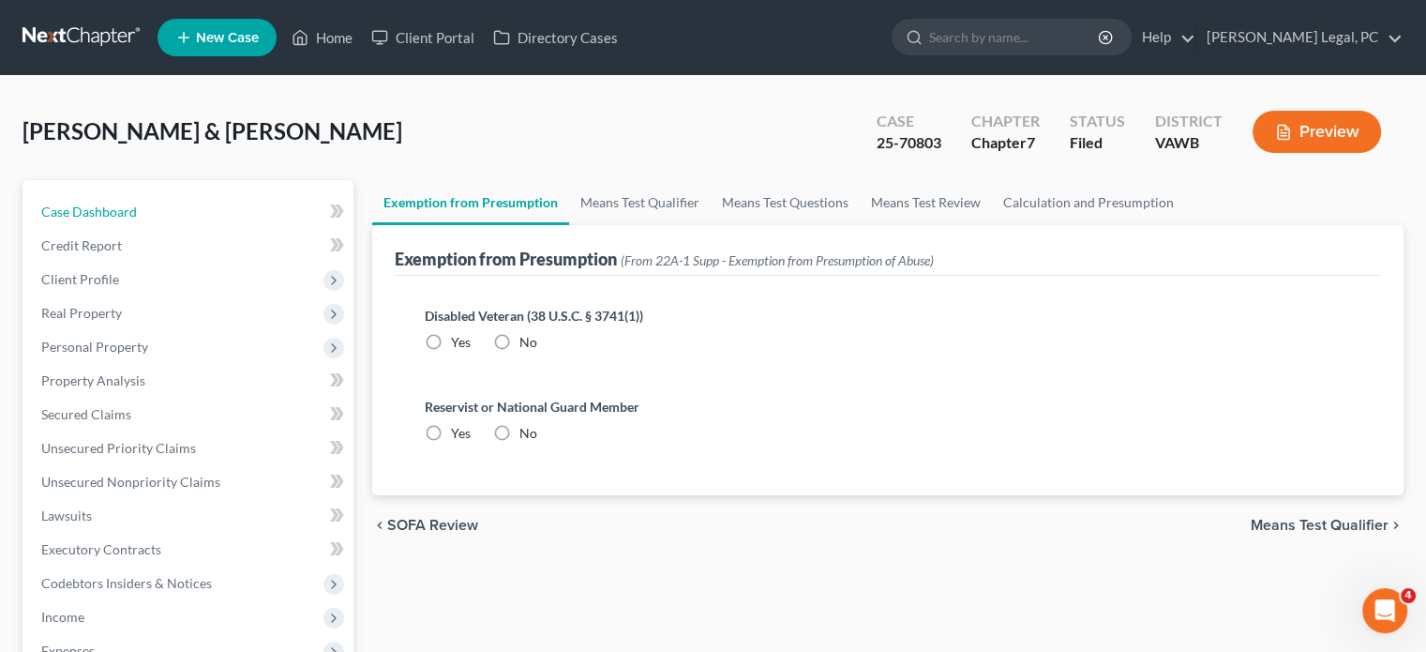
radio input "true"
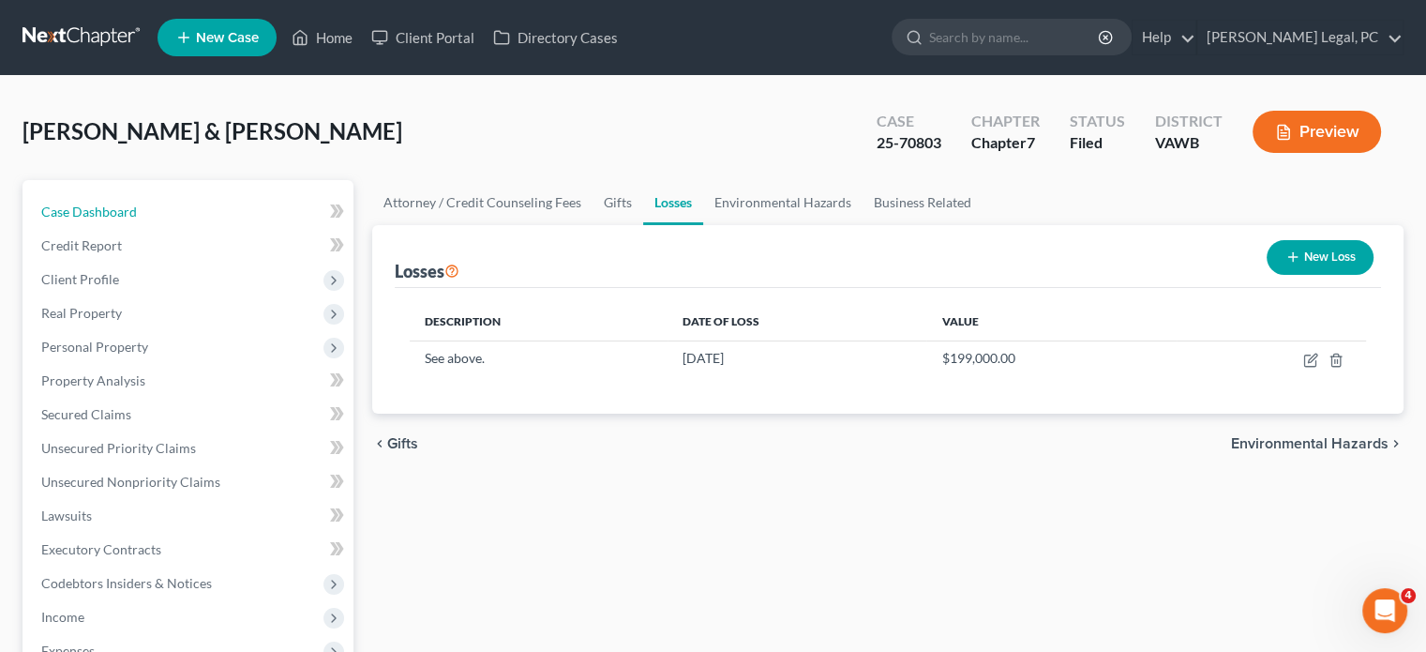
scroll to position [512, 0]
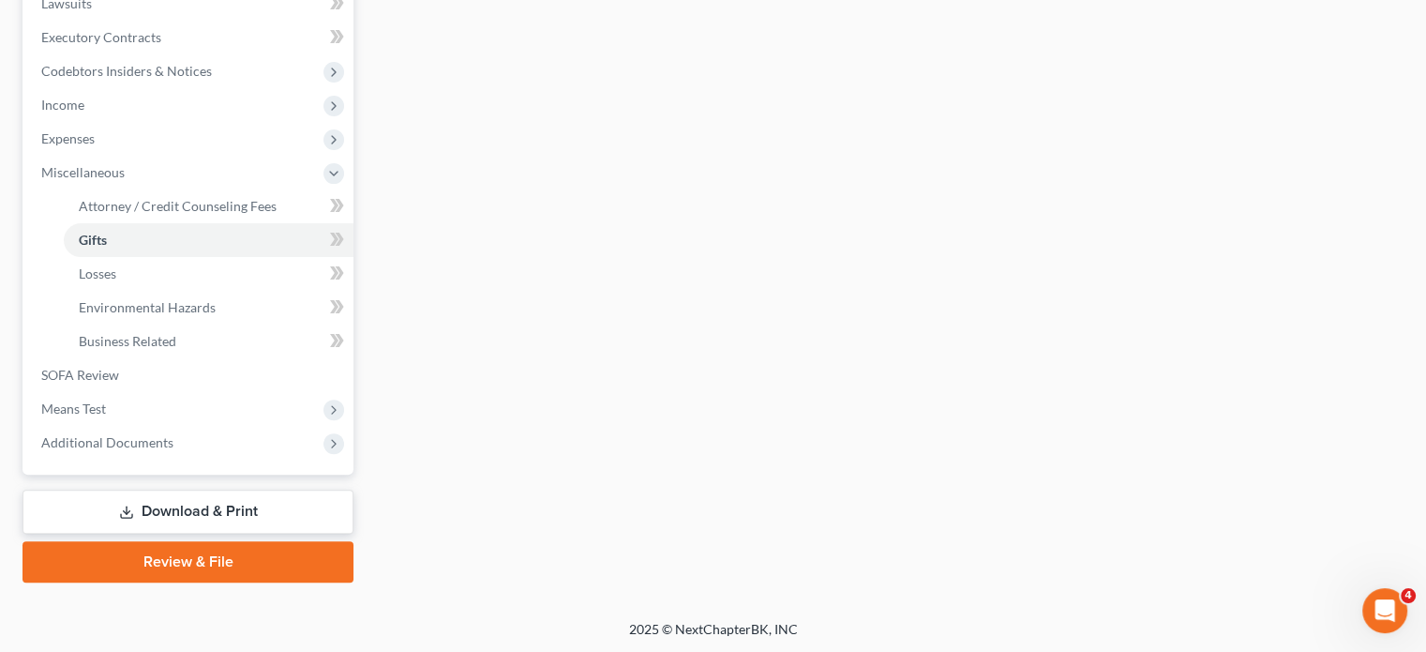
select select "0"
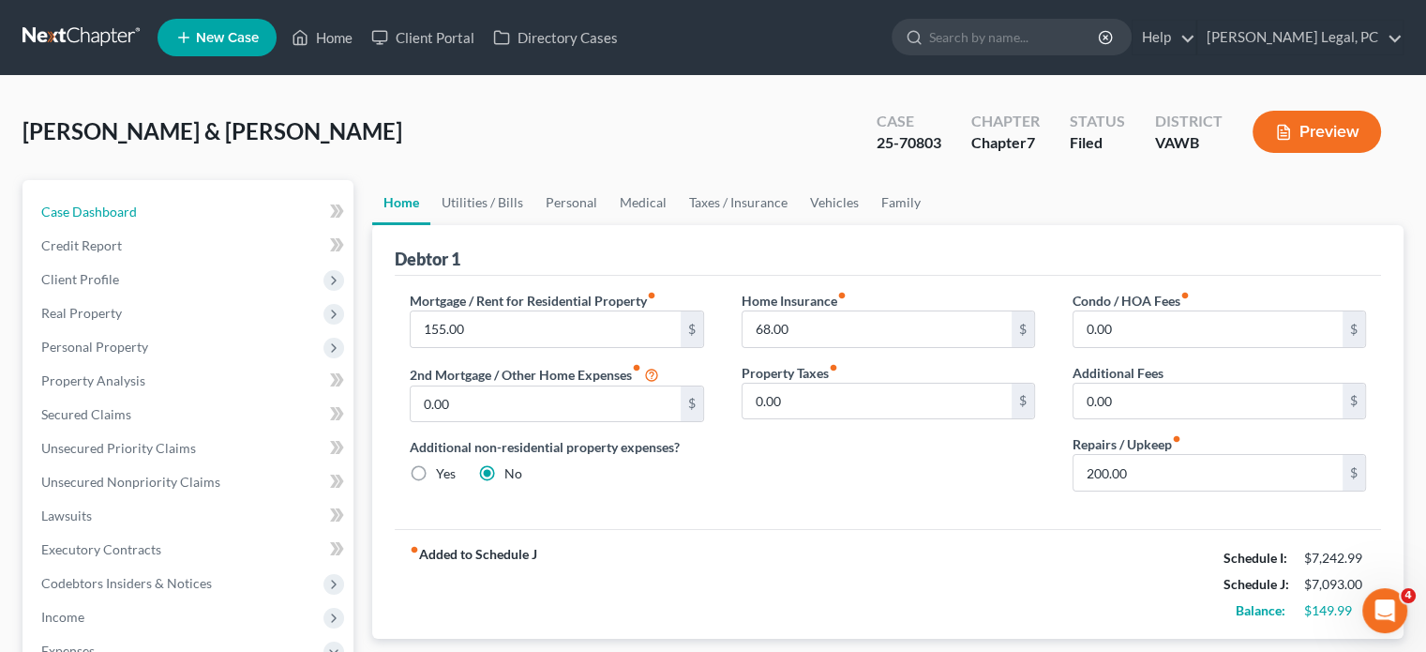
scroll to position [375, 0]
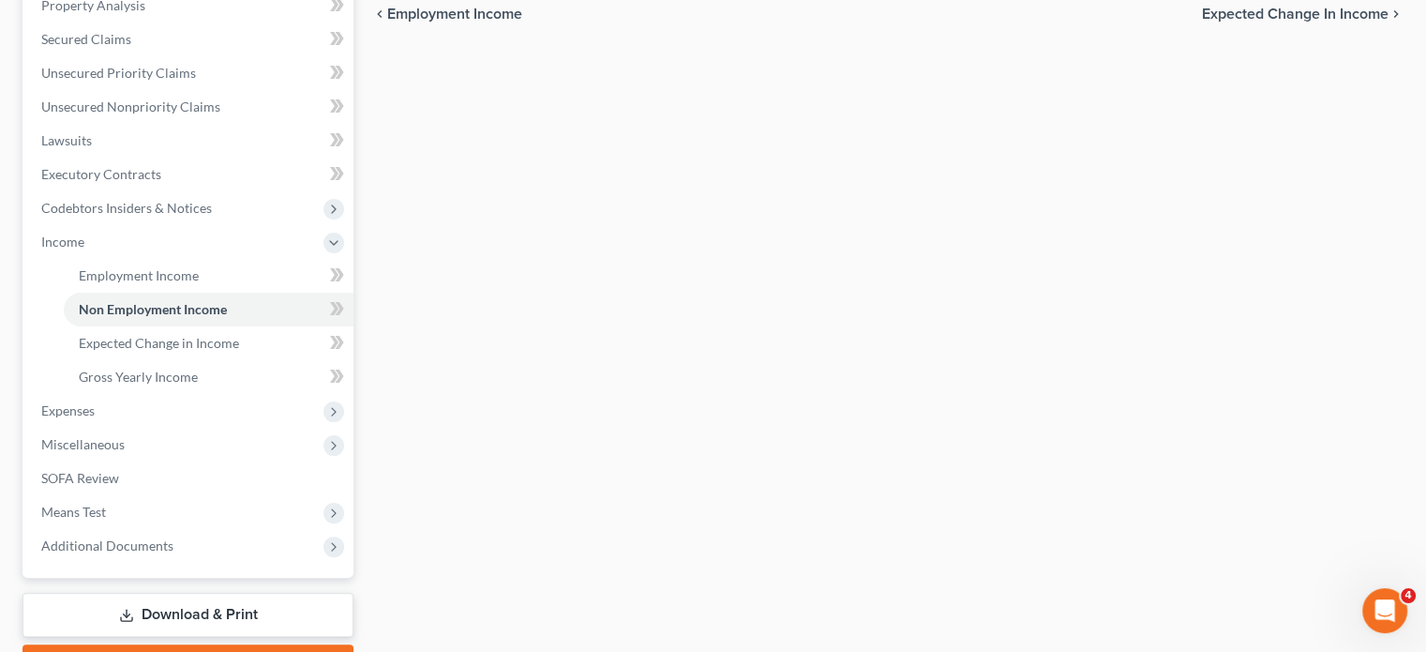
scroll to position [350, 0]
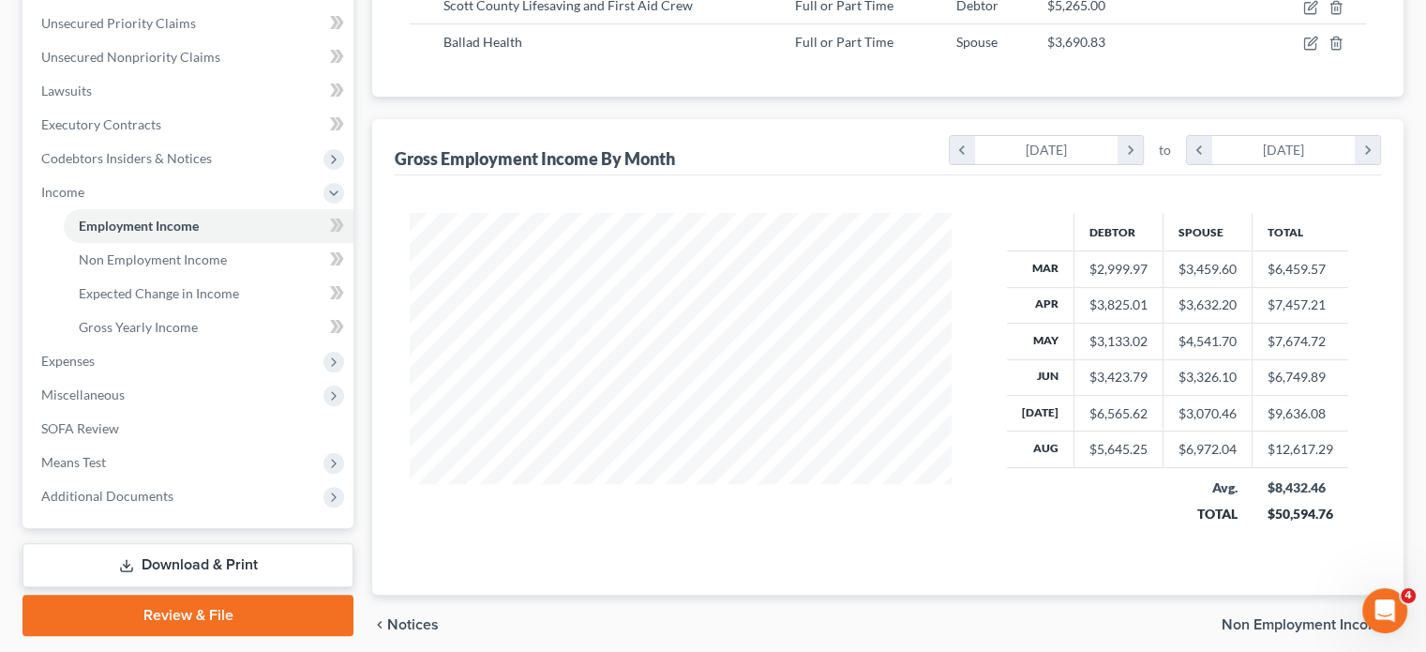
scroll to position [334, 579]
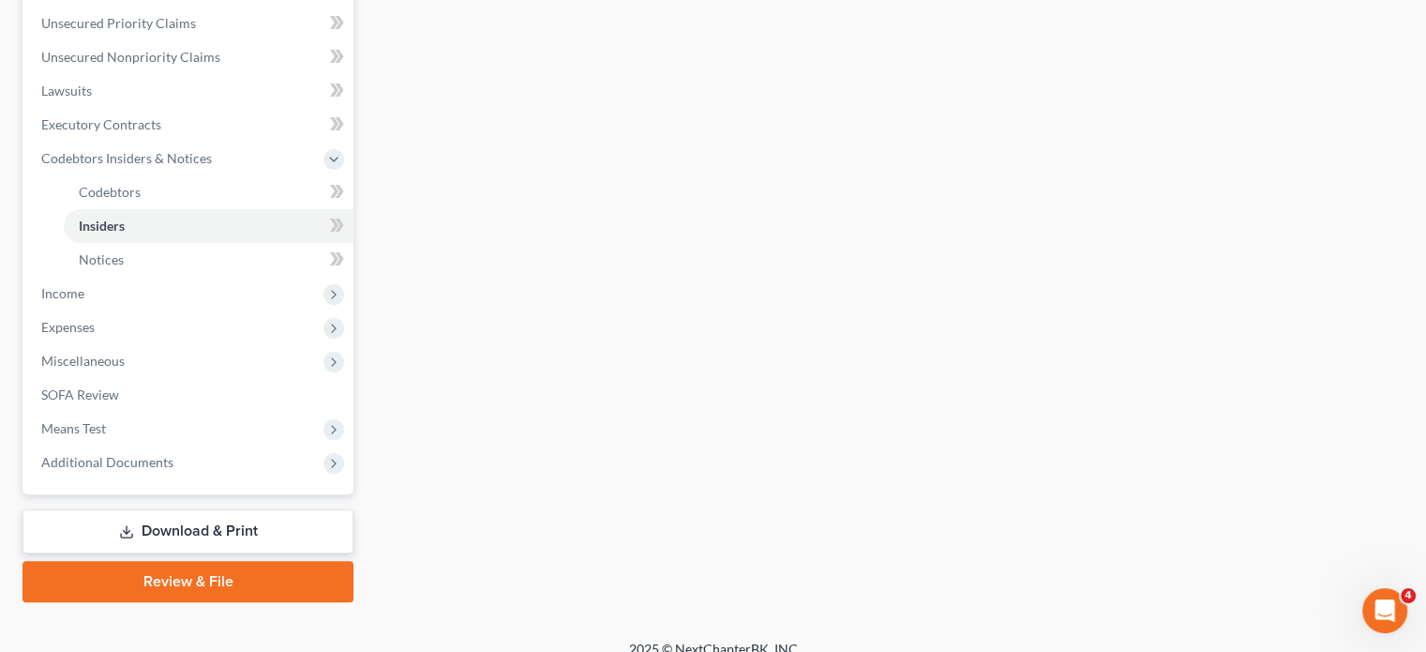
scroll to position [312, 0]
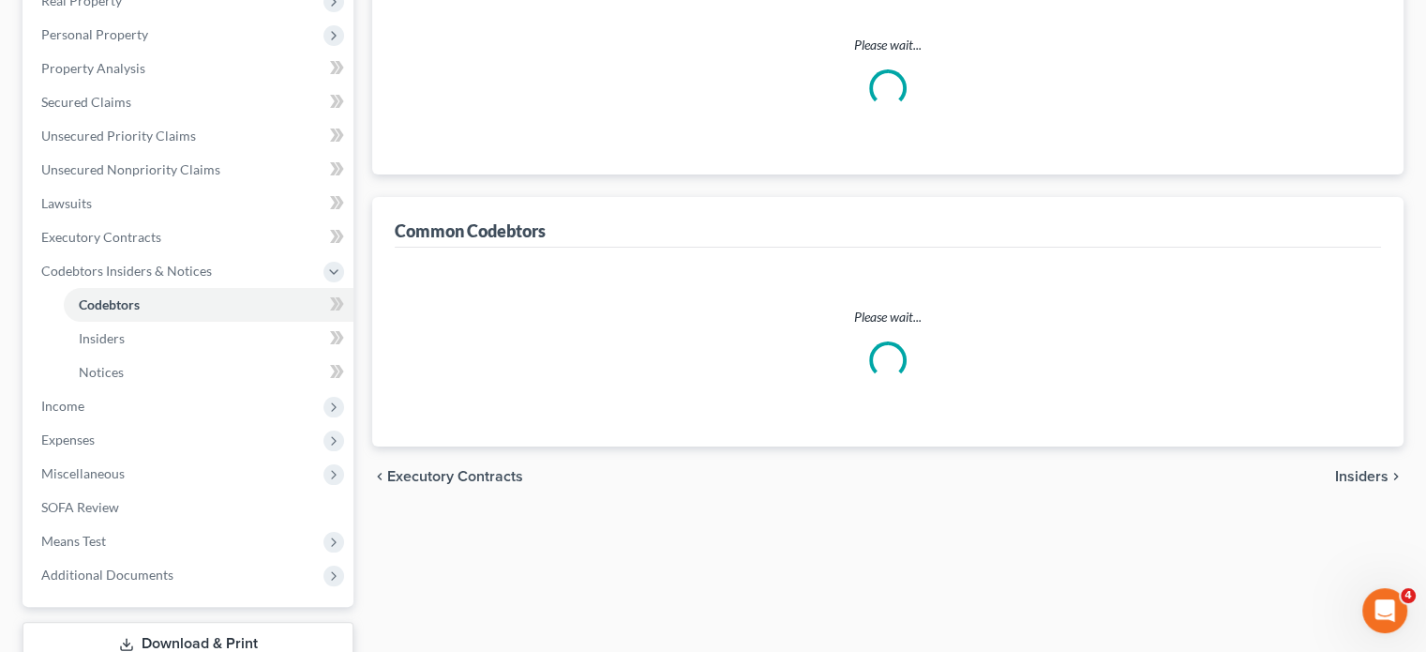
scroll to position [387, 0]
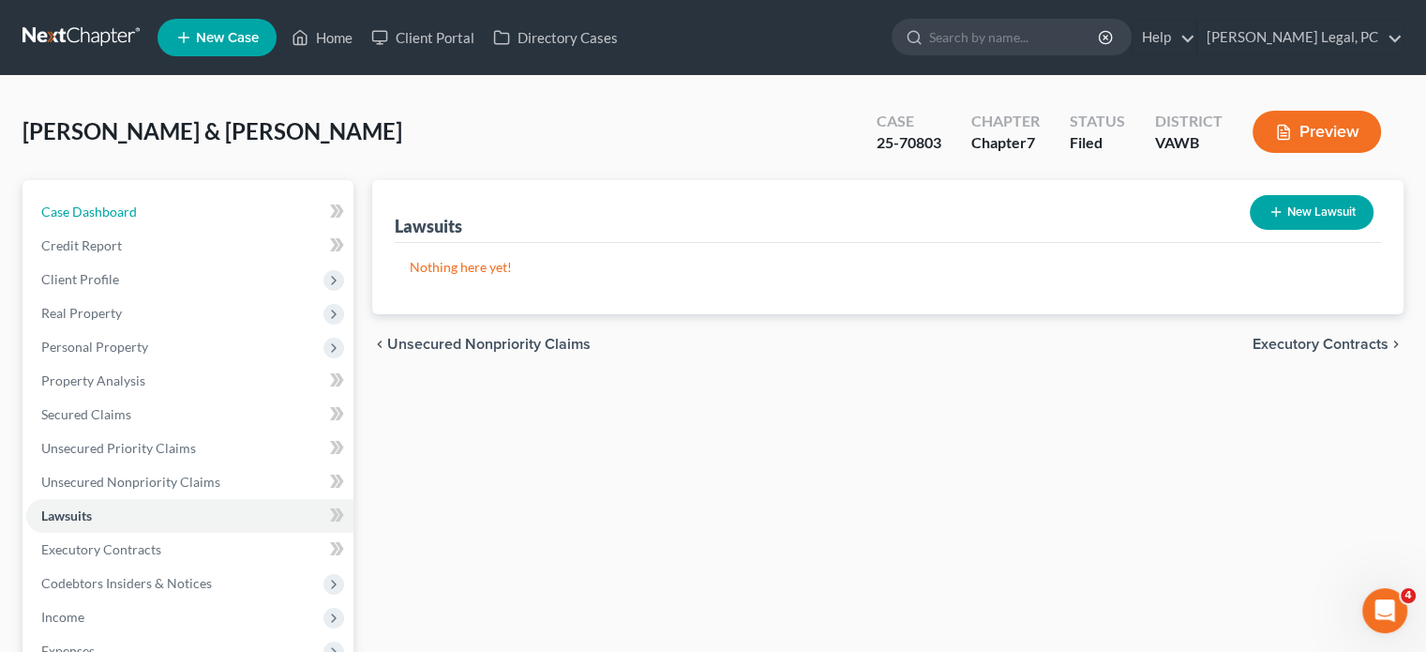
scroll to position [312, 0]
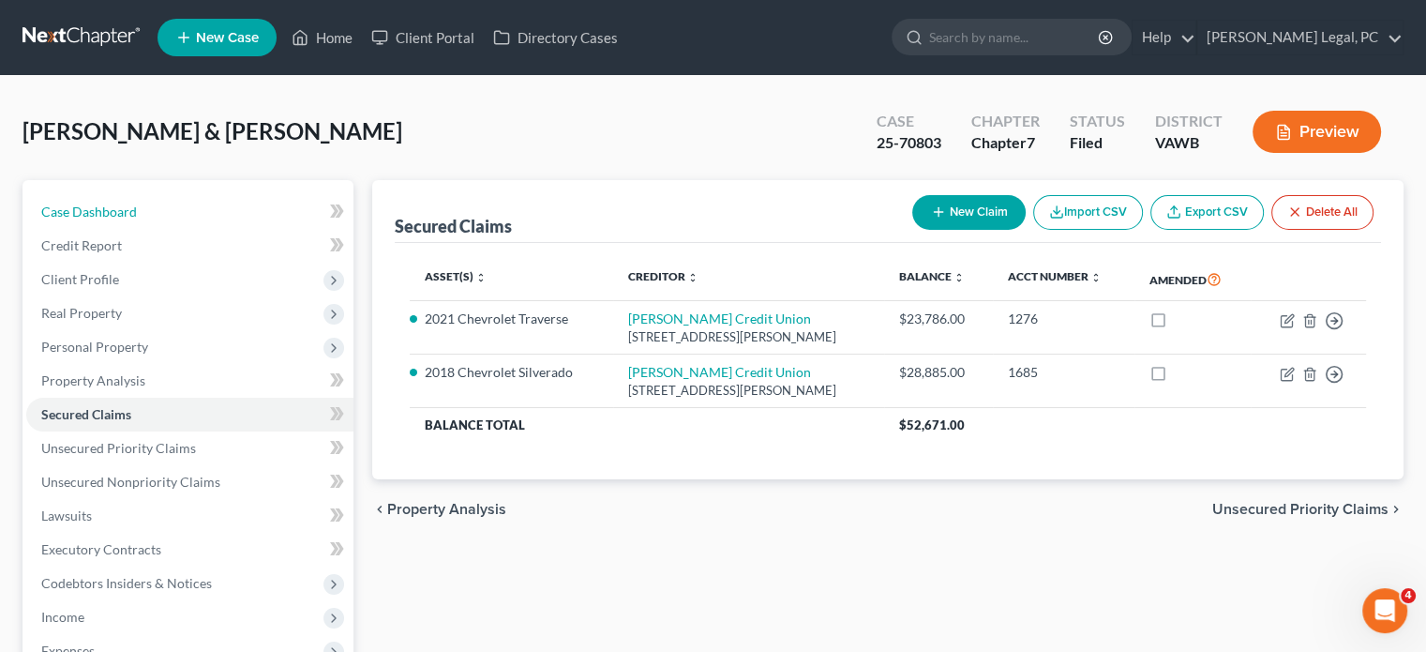
scroll to position [343, 0]
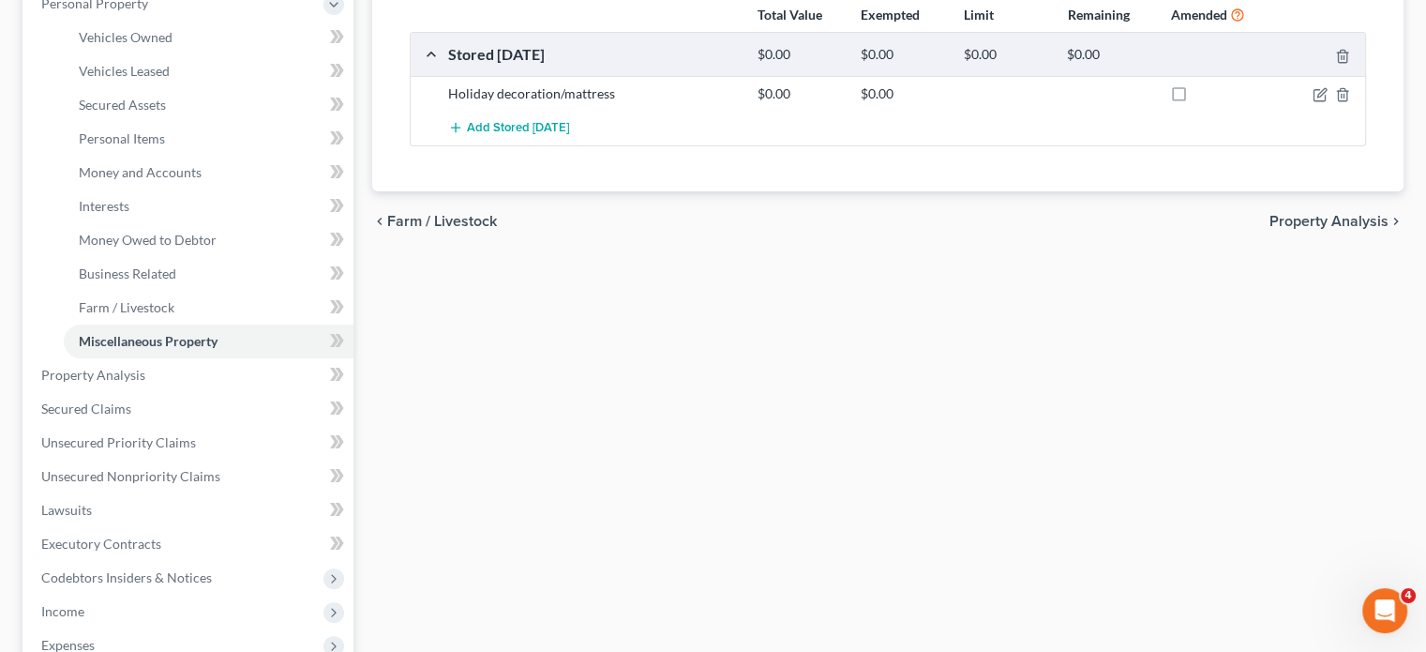
scroll to position [312, 0]
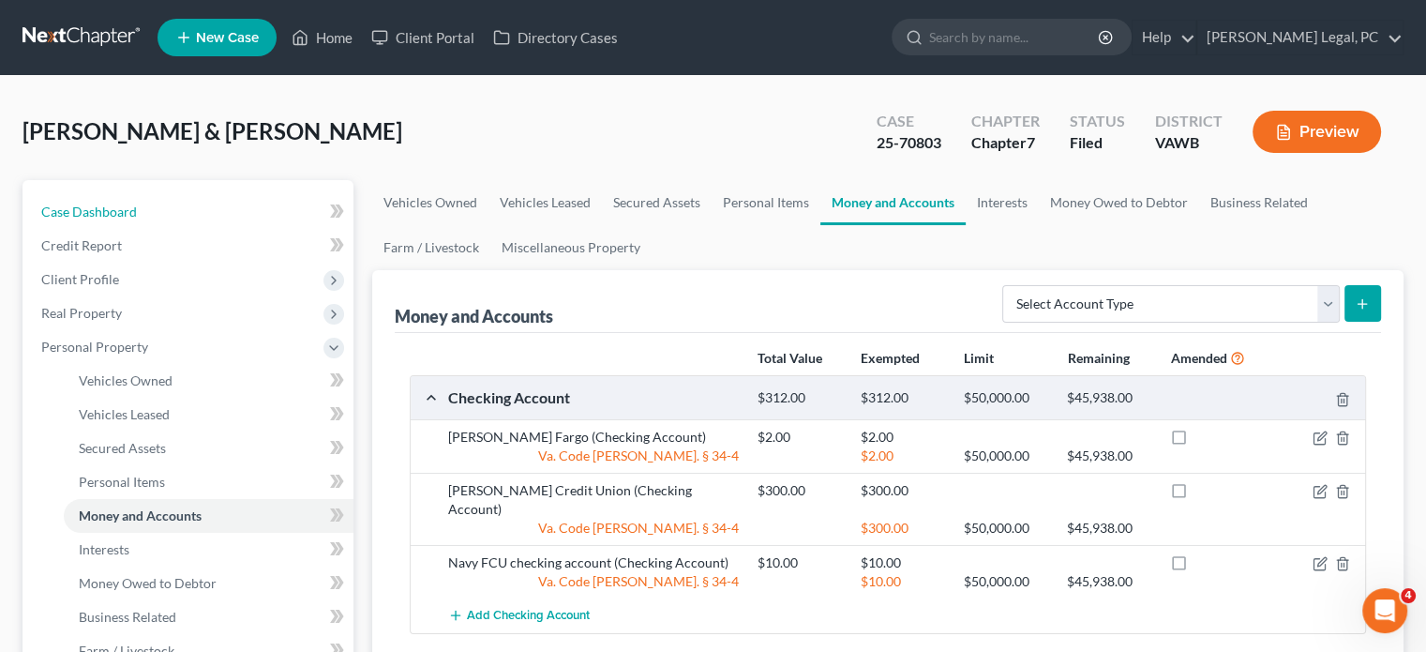
scroll to position [323, 0]
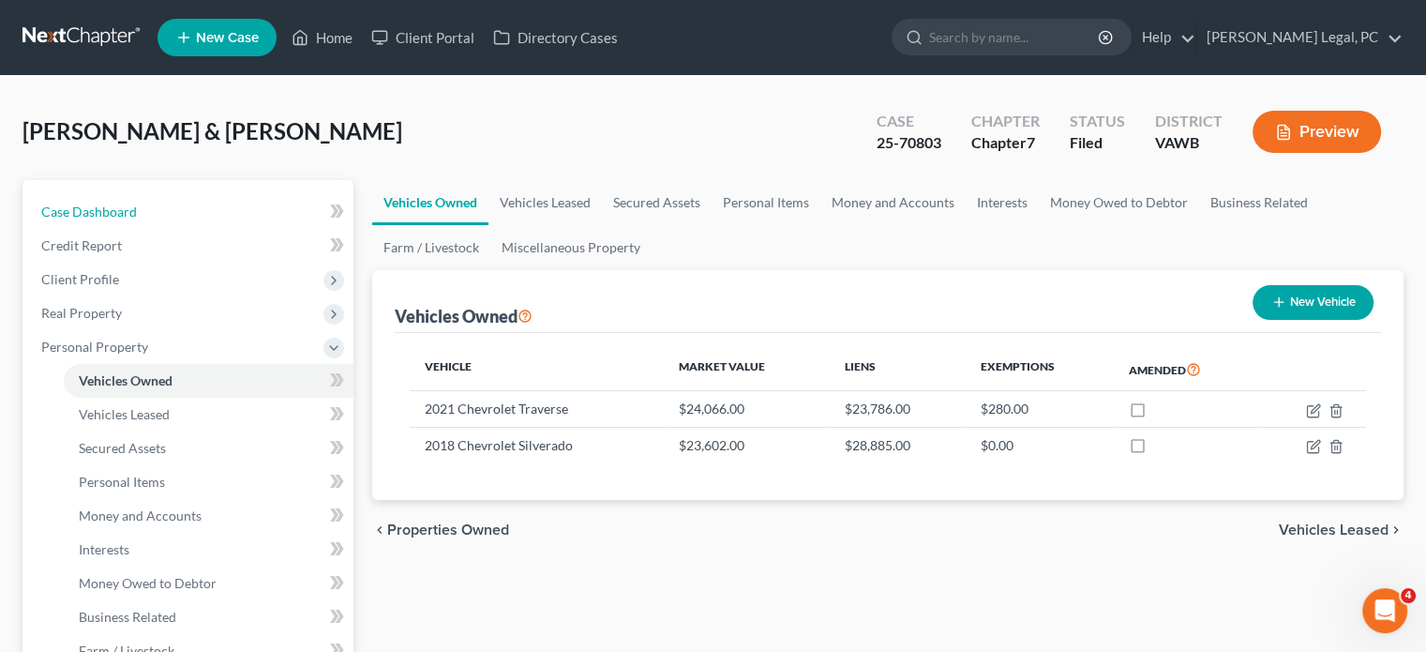
scroll to position [162, 0]
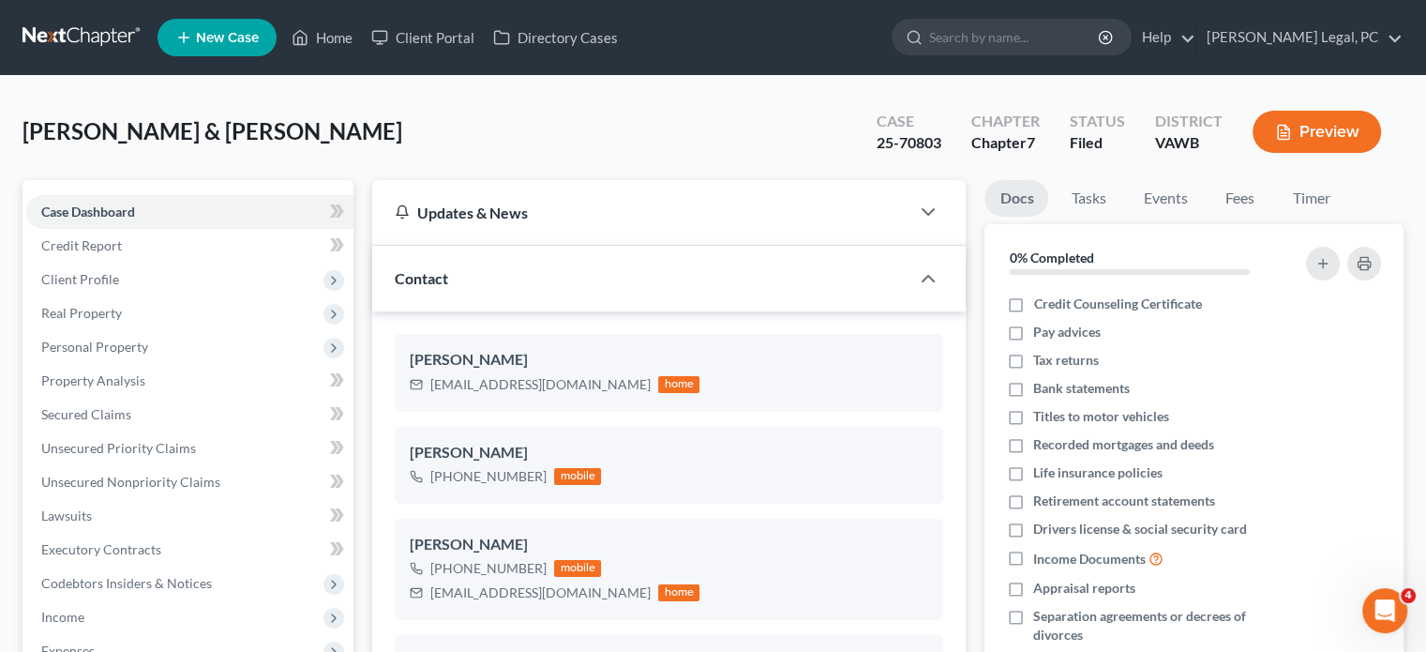
scroll to position [1333, 0]
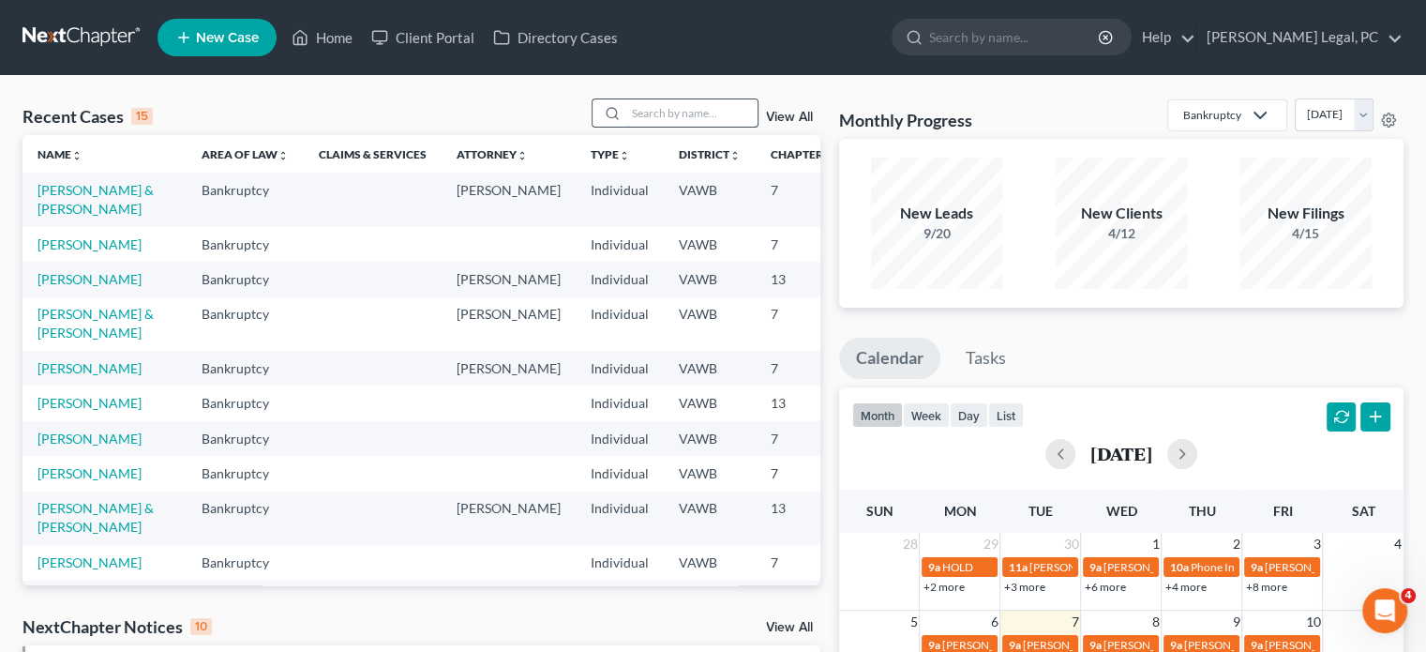
click at [637, 115] on input "search" at bounding box center [691, 112] width 131 height 27
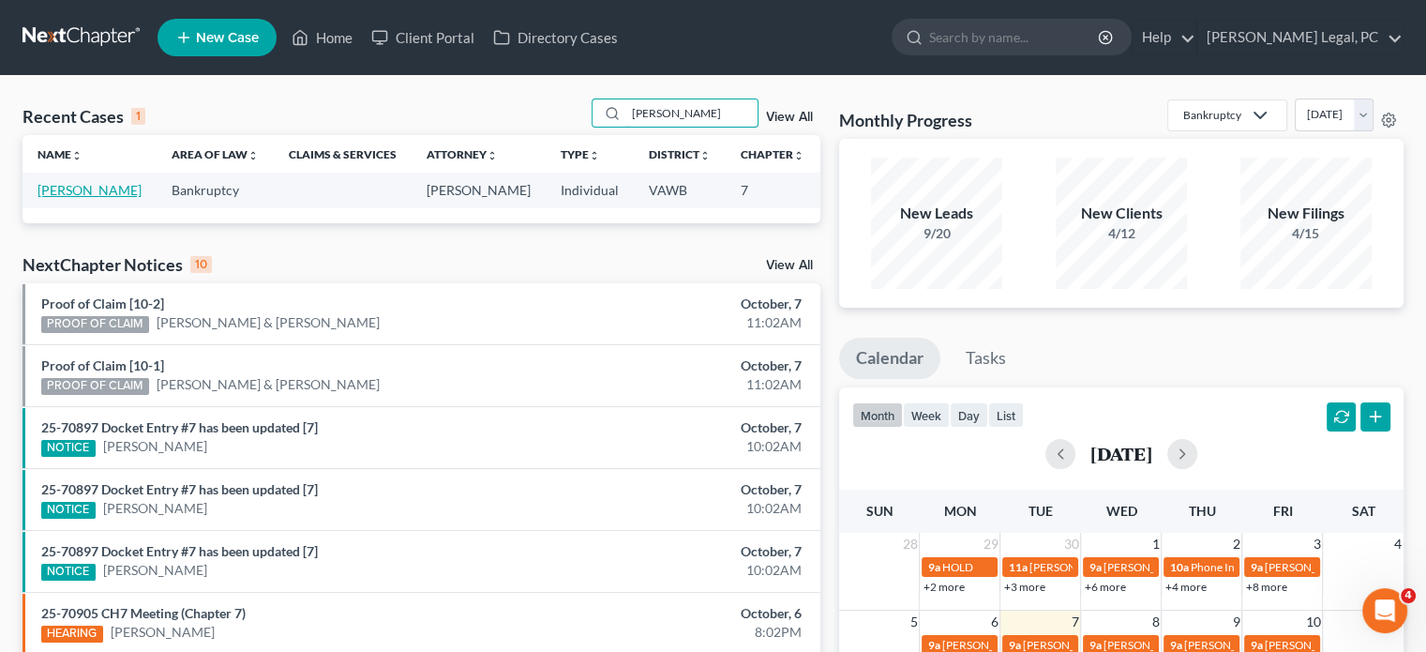
type input "bronson"
click at [64, 191] on link "Richardson, Bronson" at bounding box center [90, 190] width 104 height 16
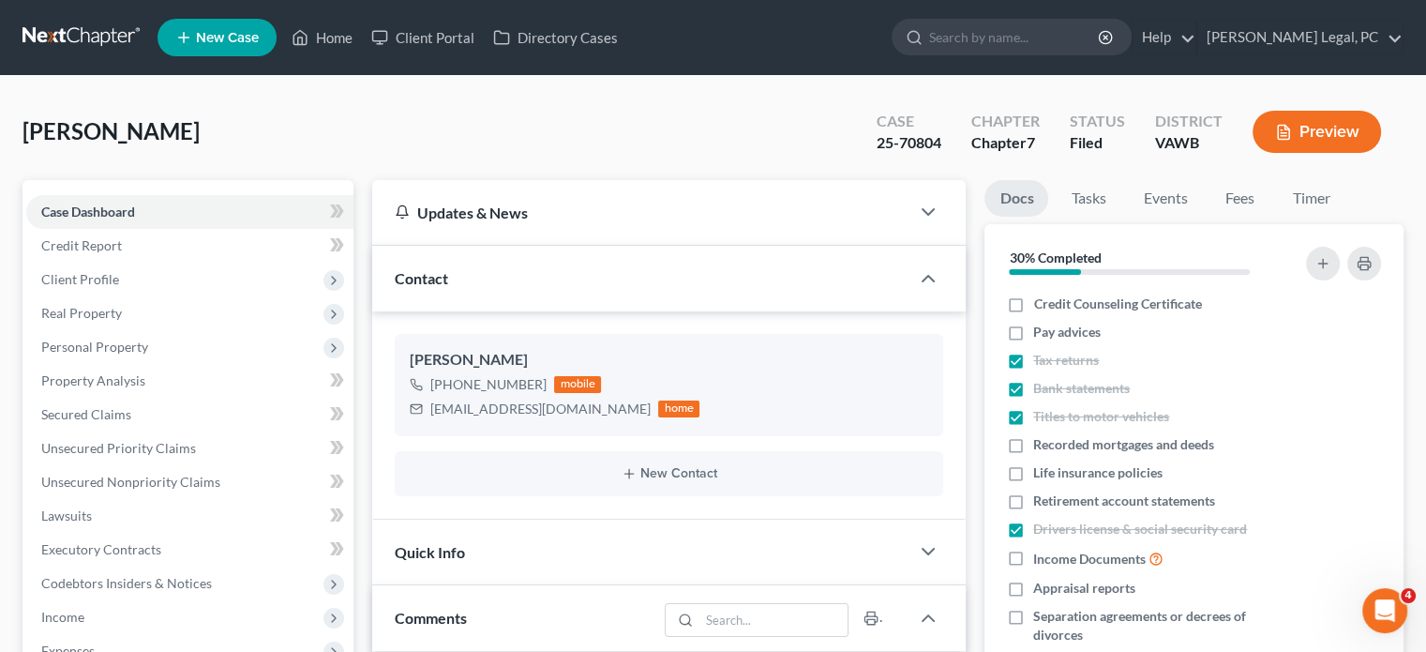
scroll to position [2637, 0]
